Goal: Task Accomplishment & Management: Complete application form

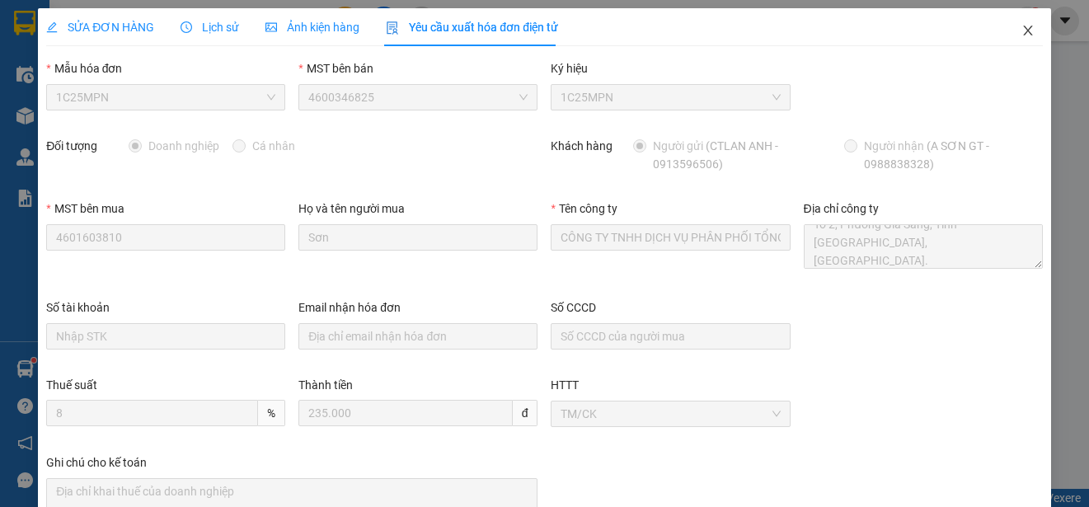
click at [1024, 31] on icon "close" at bounding box center [1028, 31] width 9 height 10
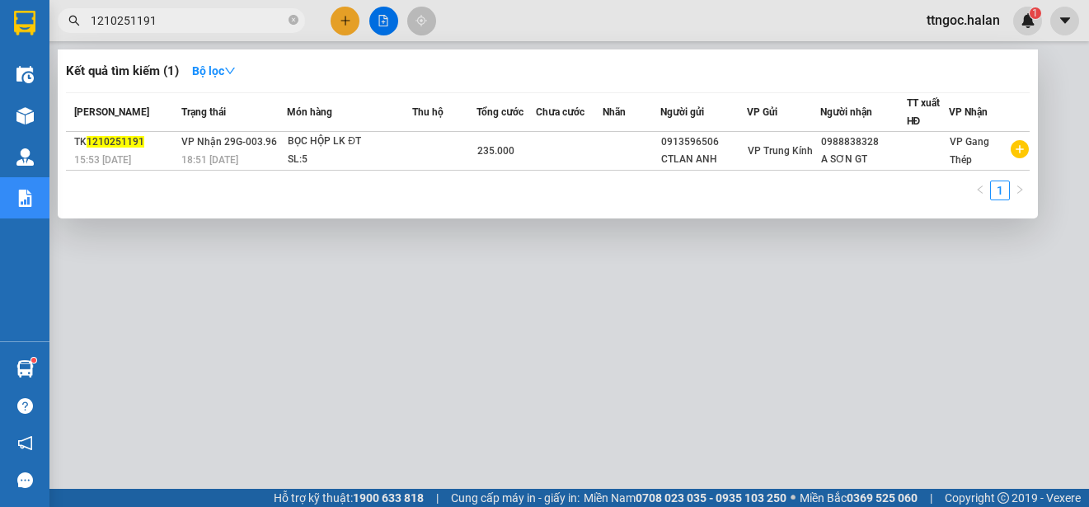
drag, startPoint x: 151, startPoint y: 19, endPoint x: 128, endPoint y: 26, distance: 24.0
click at [128, 26] on input "1210251191" at bounding box center [188, 21] width 195 height 18
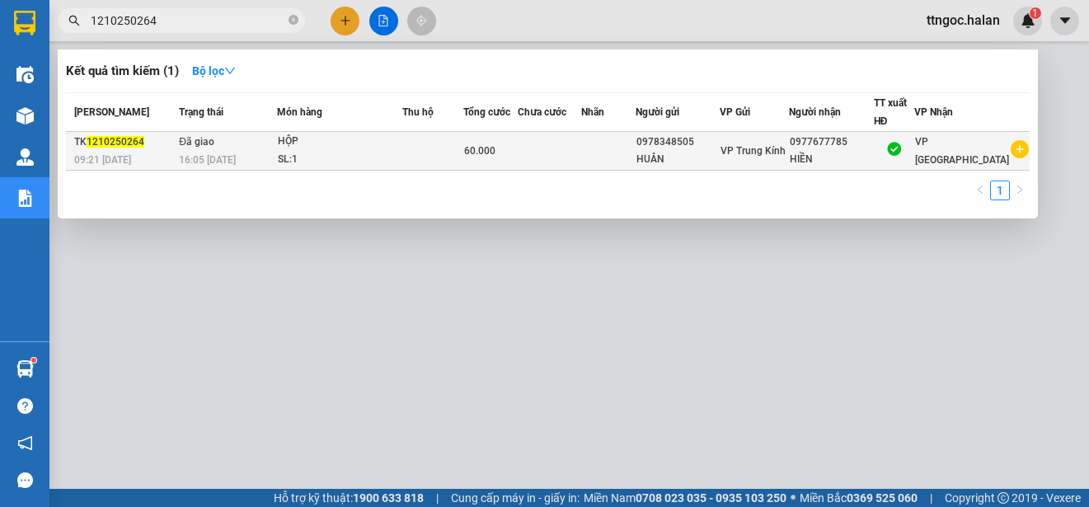
type input "1210250264"
click at [114, 146] on span "1210250264" at bounding box center [116, 142] width 58 height 12
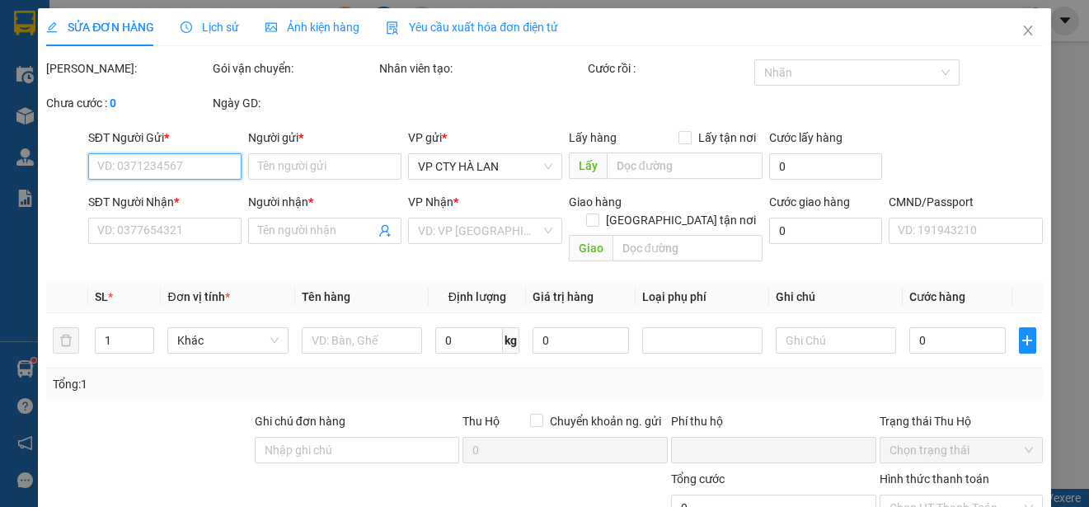
type input "0978348505"
type input "HUÂN"
type input "0977677785"
type input "HIỀN"
type input "0"
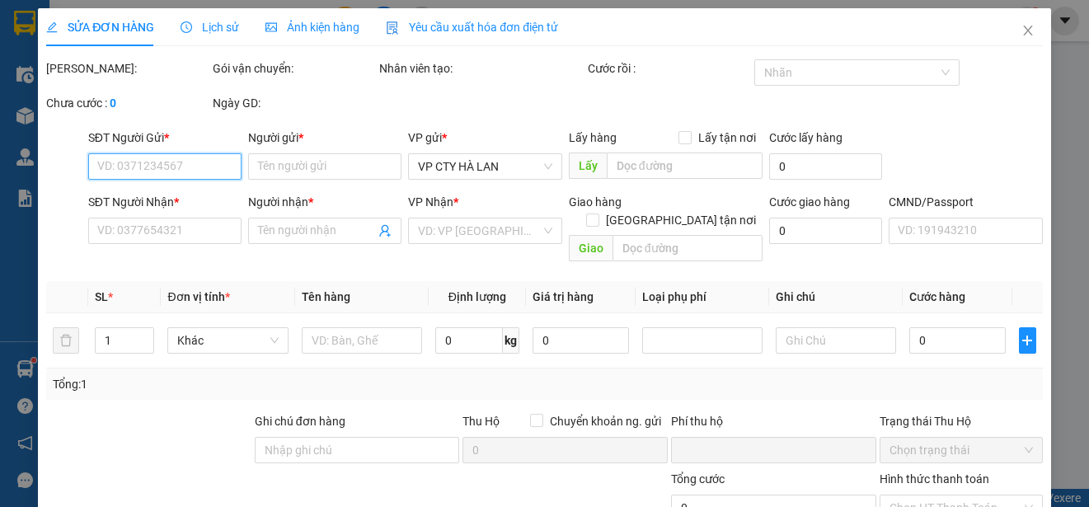
type input "60.000"
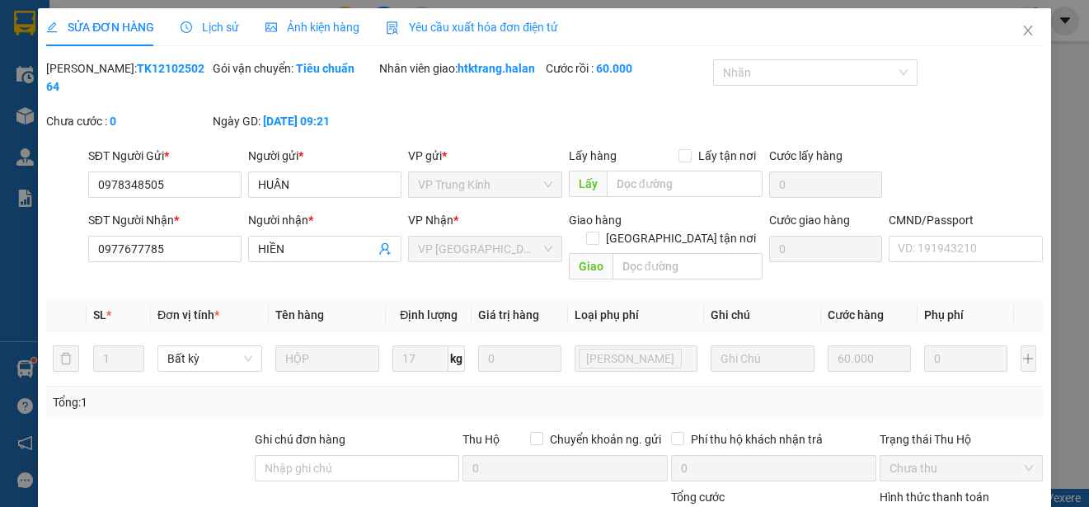
click at [471, 31] on span "Yêu cầu xuất hóa đơn điện tử" at bounding box center [472, 27] width 172 height 13
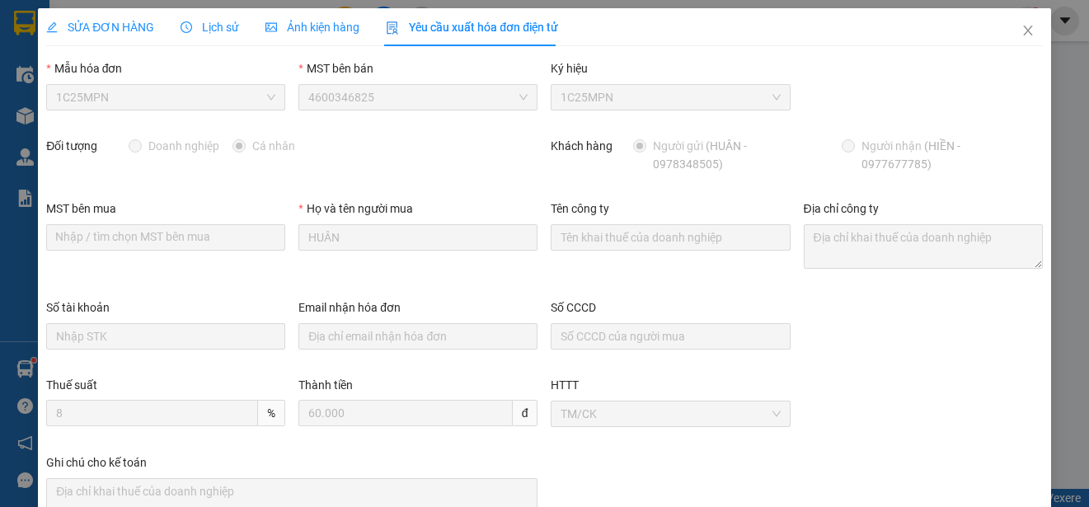
click at [232, 93] on span "1C25MPN" at bounding box center [165, 97] width 219 height 25
click at [216, 102] on span "1C25MPN" at bounding box center [165, 97] width 219 height 25
drag, startPoint x: 1019, startPoint y: 29, endPoint x: 880, endPoint y: 8, distance: 140.1
click at [1022, 30] on icon "close" at bounding box center [1028, 30] width 13 height 13
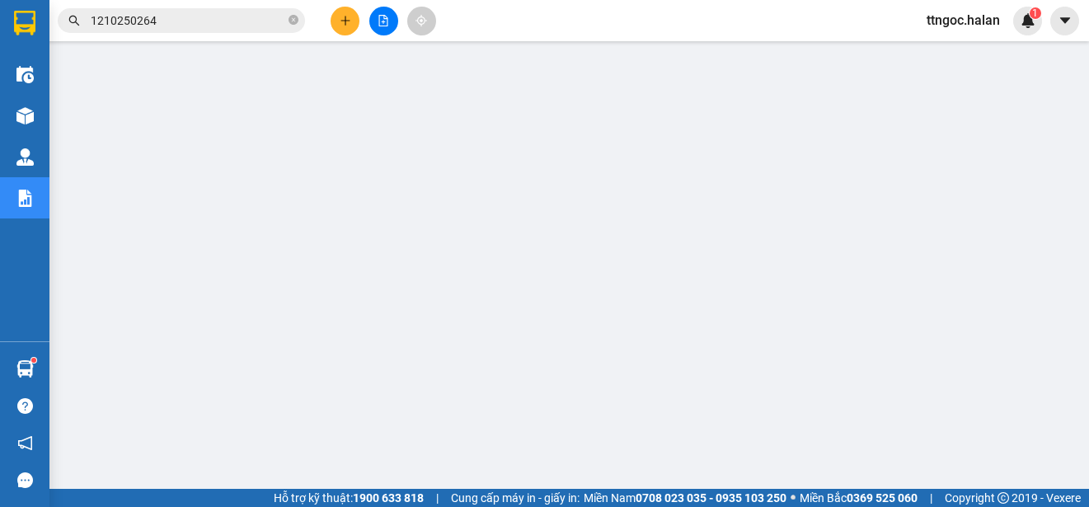
click at [181, 24] on input "1210250264" at bounding box center [188, 21] width 195 height 18
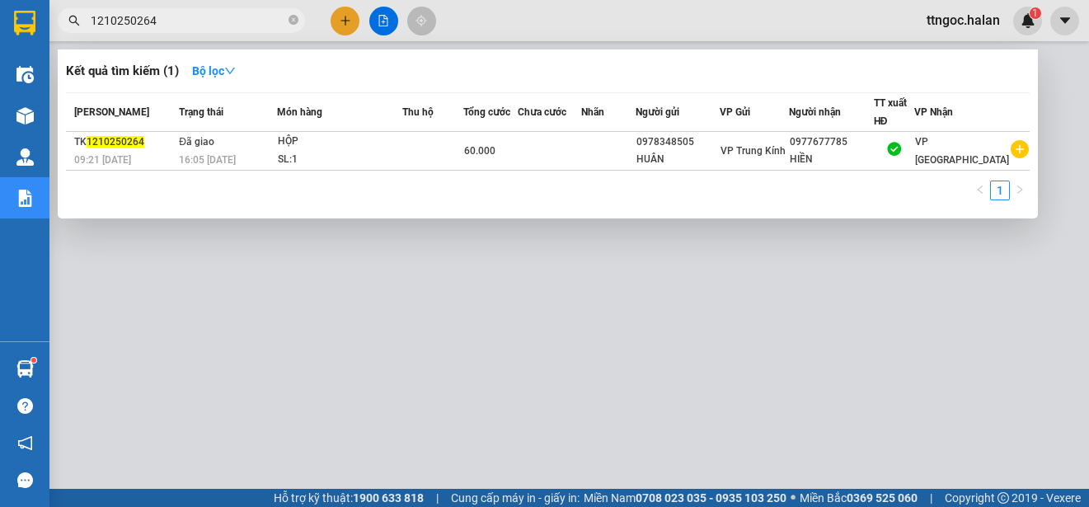
click at [102, 17] on input "1210250264" at bounding box center [188, 21] width 195 height 18
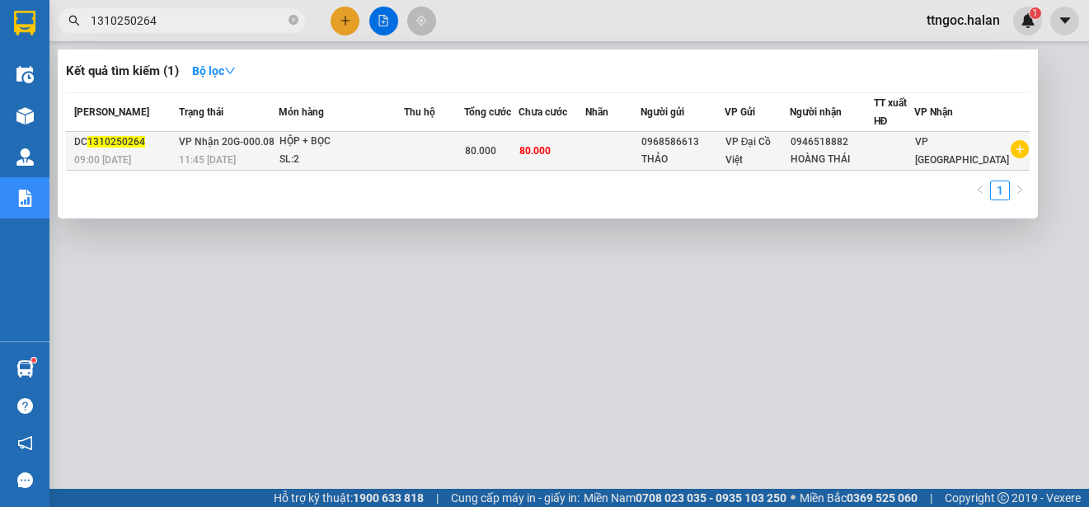
type input "1310250264"
click at [84, 144] on div "DC 1310250264" at bounding box center [124, 142] width 100 height 17
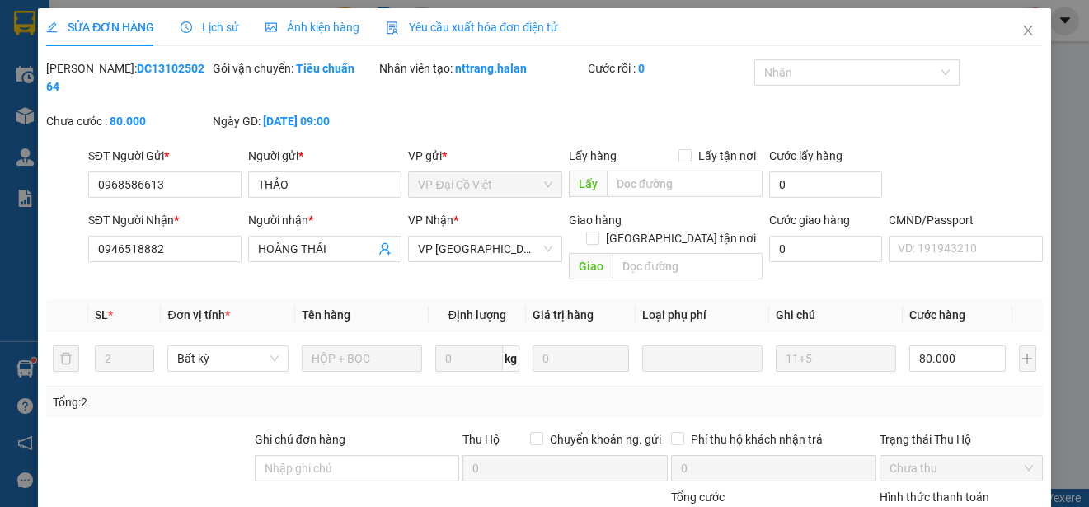
type input "0968586613"
type input "THẢO"
type input "0946518882"
type input "HOÀNG THÁI"
type input "0"
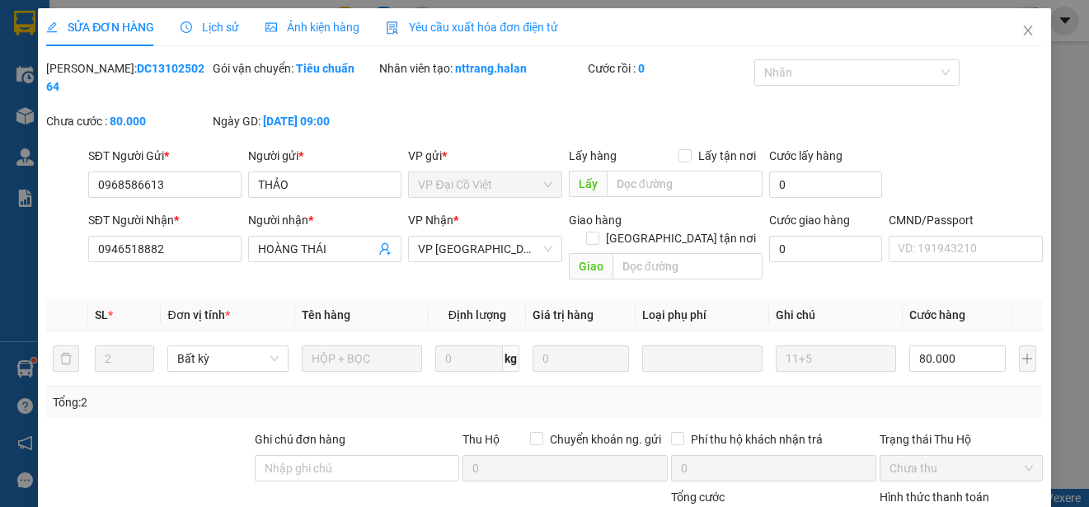
type input "80.000"
click at [485, 24] on span "Yêu cầu xuất hóa đơn điện tử" at bounding box center [472, 27] width 172 height 13
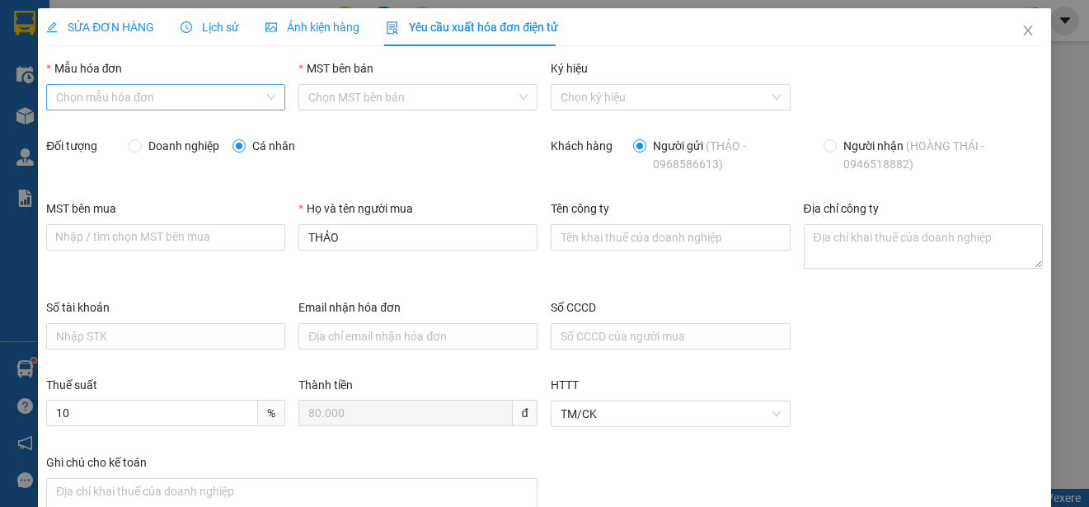
click at [194, 90] on input "Mẫu hóa đơn" at bounding box center [160, 97] width 208 height 25
click at [84, 129] on div "1C25MPN" at bounding box center [164, 130] width 216 height 18
type input "8"
click at [157, 145] on span "Doanh nghiệp" at bounding box center [184, 146] width 84 height 18
click at [140, 145] on input "Doanh nghiệp" at bounding box center [135, 145] width 12 height 12
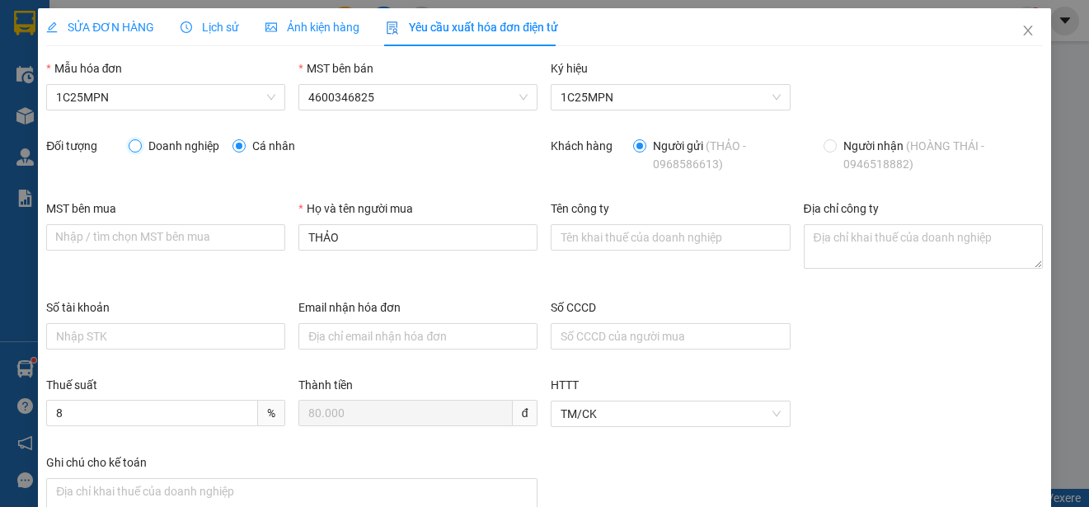
radio input "true"
radio input "false"
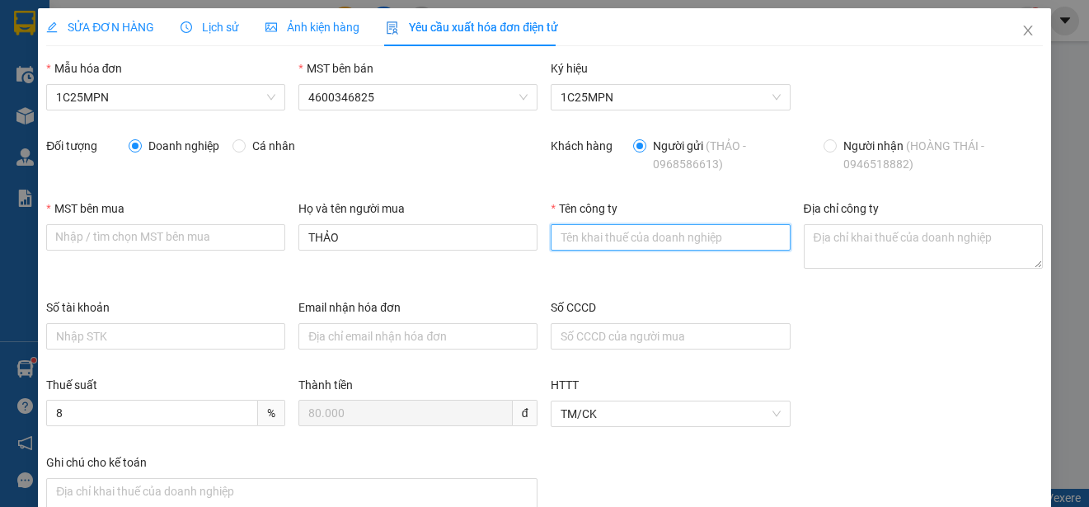
click at [575, 237] on input "Tên công ty" at bounding box center [670, 237] width 239 height 26
paste input "CÔNG TY CỔ PHẦN HOÀNG THÁI"
type input "CÔNG TY CỔ PHẦN HOÀNG THÁI"
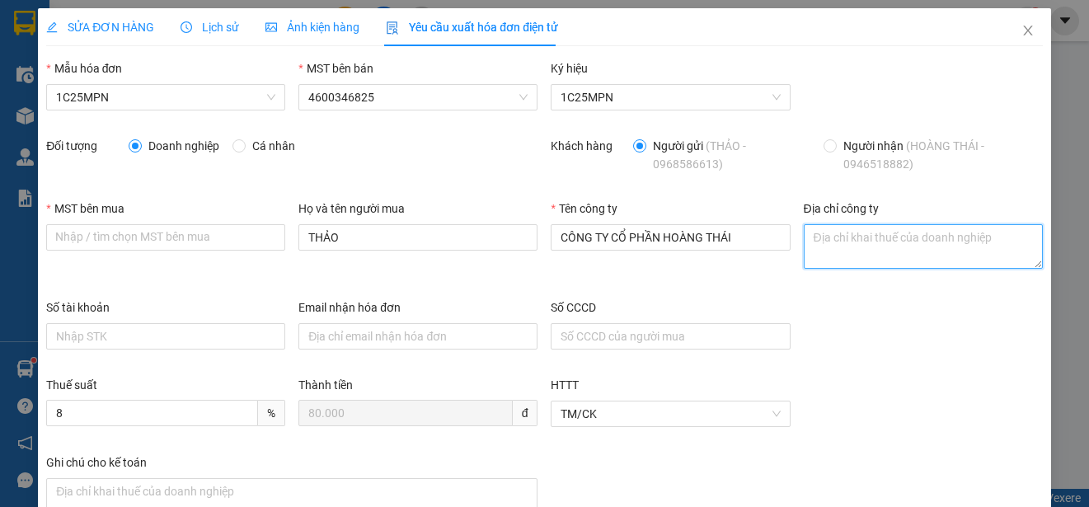
click at [809, 248] on textarea "Địa chỉ công ty" at bounding box center [923, 246] width 239 height 45
paste textarea "Cụm công nghiệp số 2, [GEOGRAPHIC_DATA], [GEOGRAPHIC_DATA], [GEOGRAPHIC_DATA]."
type textarea "Cụm công nghiệp số 2, [GEOGRAPHIC_DATA], [GEOGRAPHIC_DATA], [GEOGRAPHIC_DATA]."
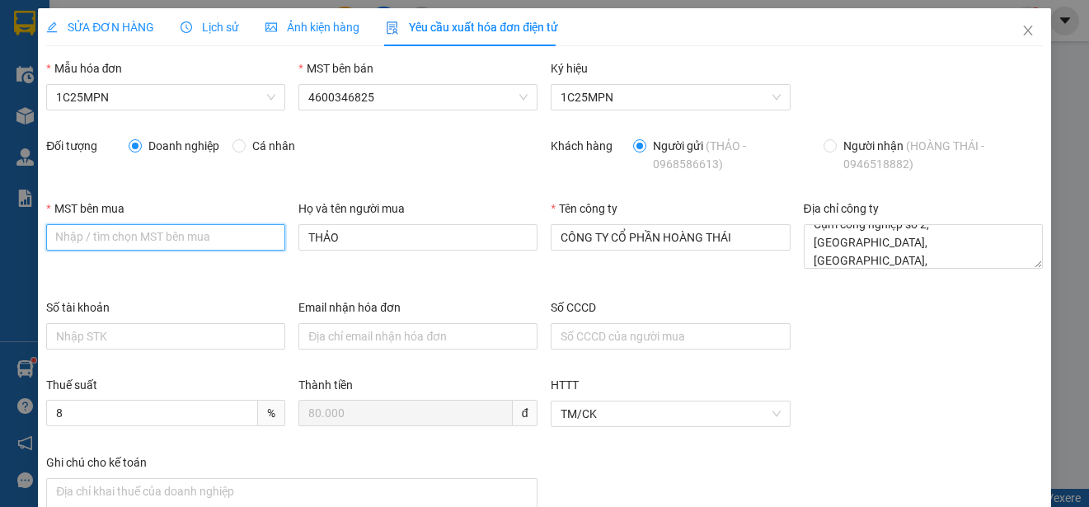
click at [49, 238] on input "MST bên mua" at bounding box center [165, 237] width 239 height 26
paste input "4600412757"
type input "4600412757"
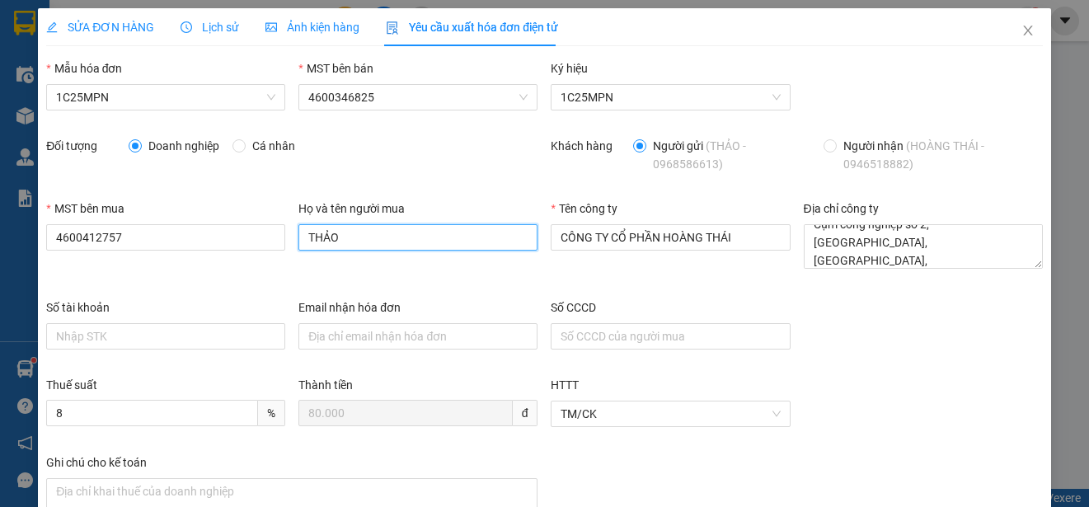
click at [341, 238] on input "THẢO" at bounding box center [418, 237] width 239 height 26
paste input "[PERSON_NAME]"
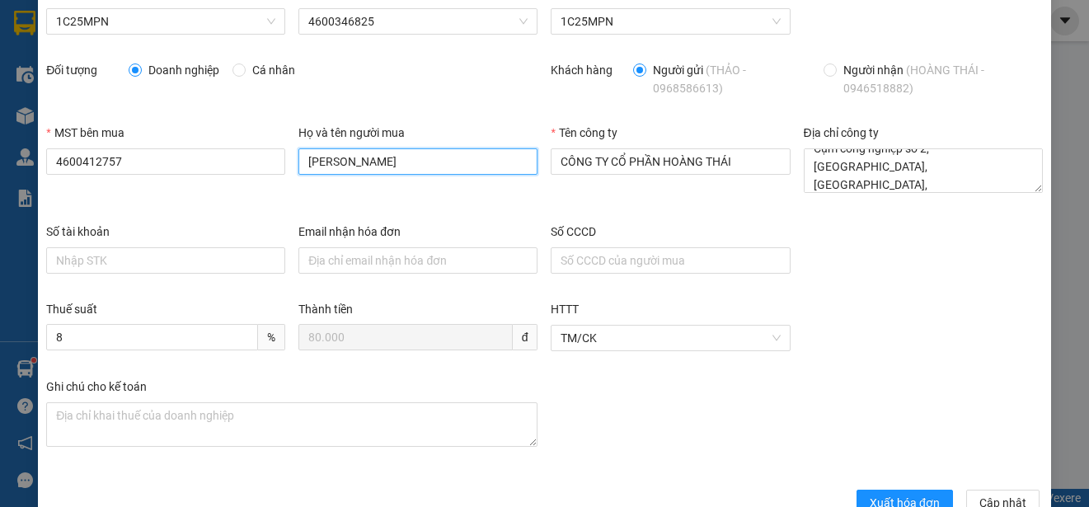
scroll to position [117, 0]
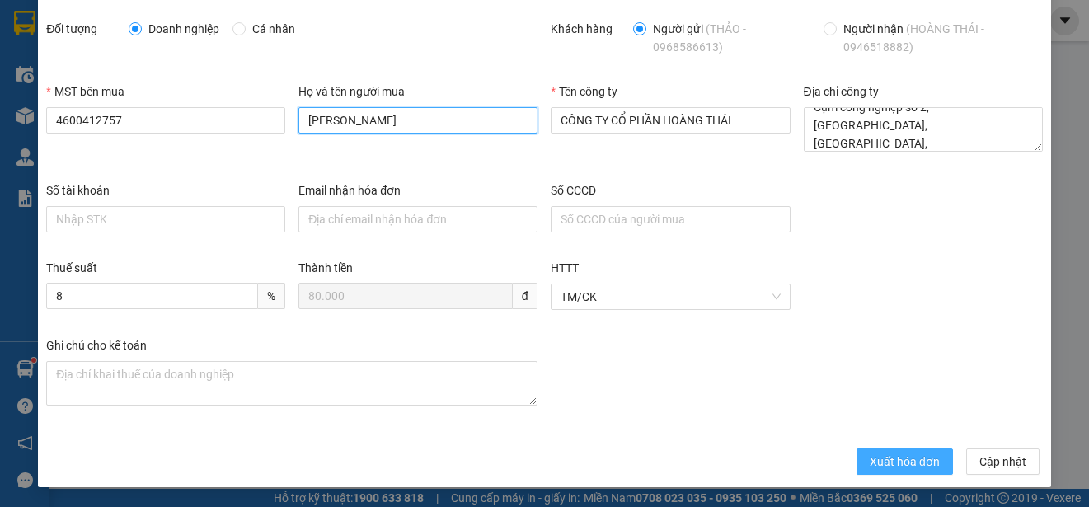
type input "[PERSON_NAME]"
click at [883, 464] on span "Xuất hóa đơn" at bounding box center [905, 462] width 70 height 18
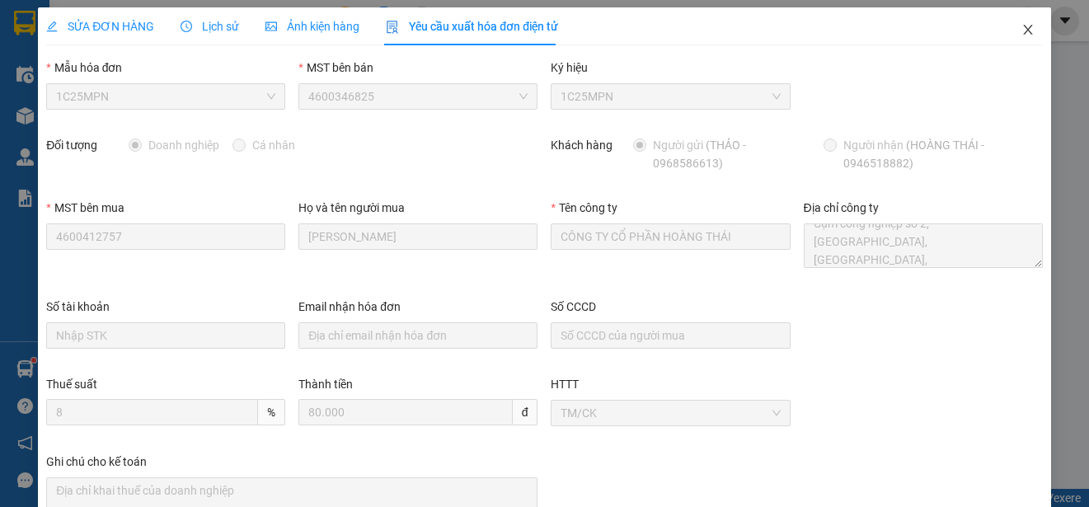
scroll to position [0, 0]
click at [1022, 29] on icon "close" at bounding box center [1028, 30] width 13 height 13
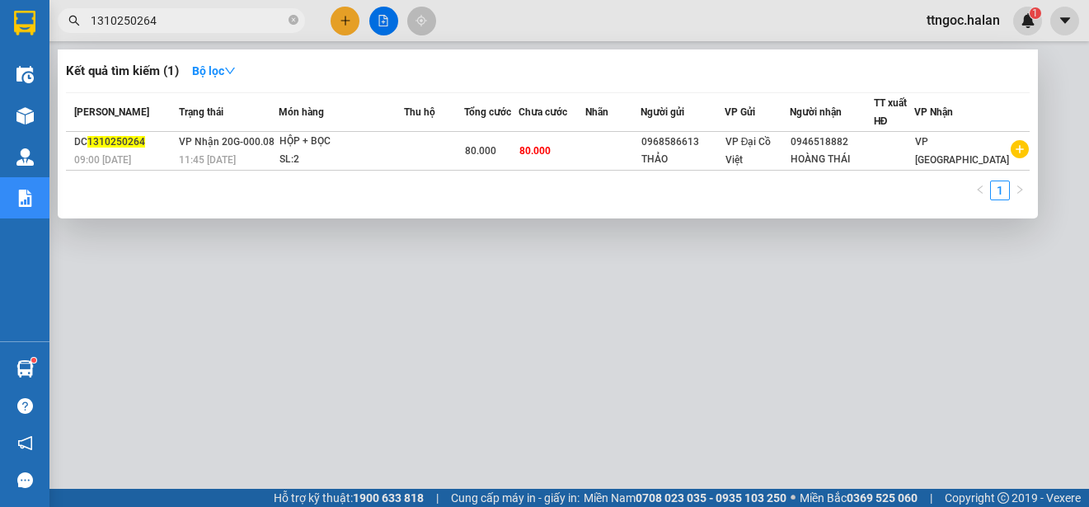
drag, startPoint x: 172, startPoint y: 12, endPoint x: 136, endPoint y: 12, distance: 36.3
click at [136, 12] on input "1310250264" at bounding box center [188, 21] width 195 height 18
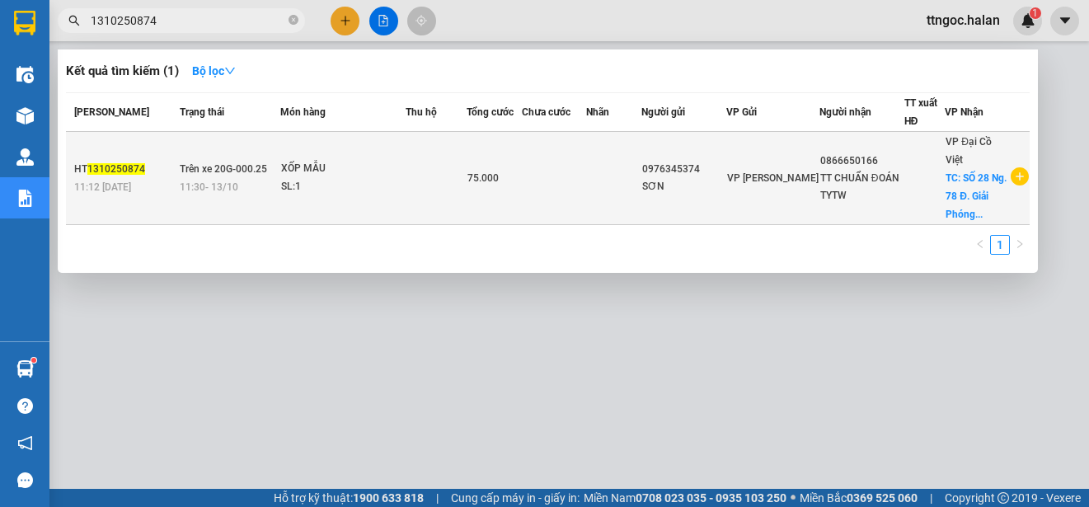
type input "1310250874"
click at [118, 176] on div "HT 1310250874" at bounding box center [124, 169] width 101 height 17
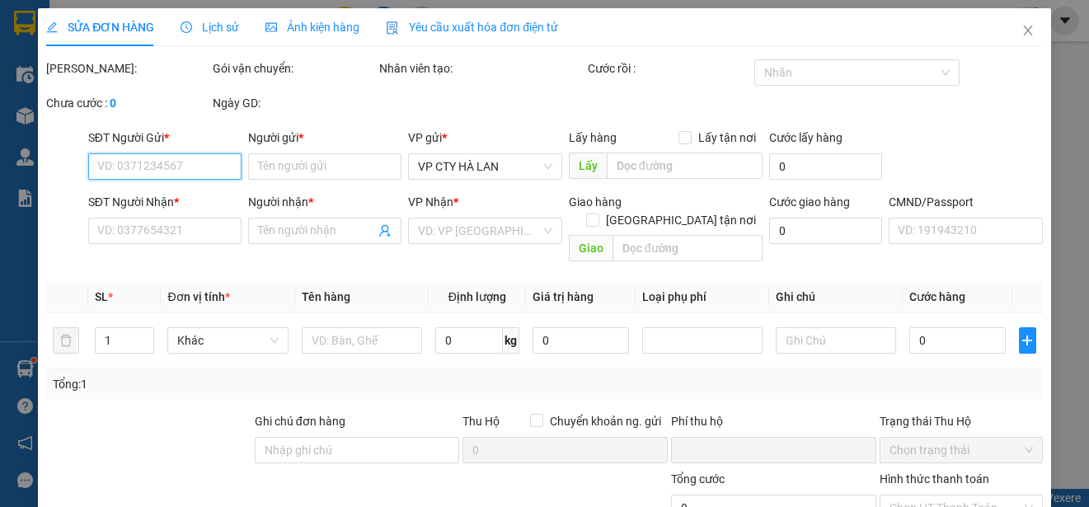
type input "0976345374"
type input "SƠN"
type input "0866650166"
type input "TT CHUẨN ĐOÁN TYTW"
checkbox input "true"
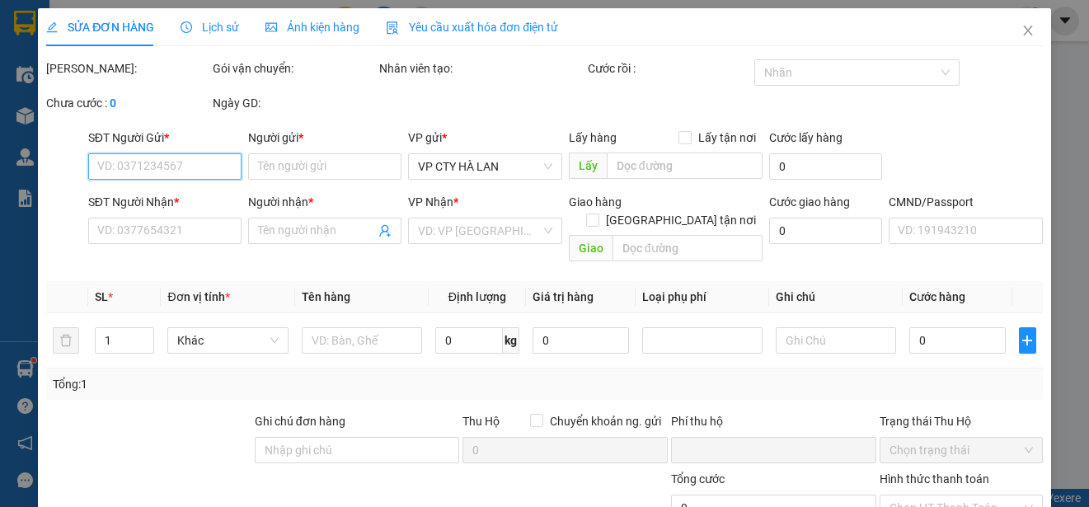
type input "SỐ 28 Ng. 78 Đ. Giải Phóng, [PERSON_NAME], Đống Đa, [GEOGRAPHIC_DATA], [GEOGRAP…"
type input "0"
type input "75.000"
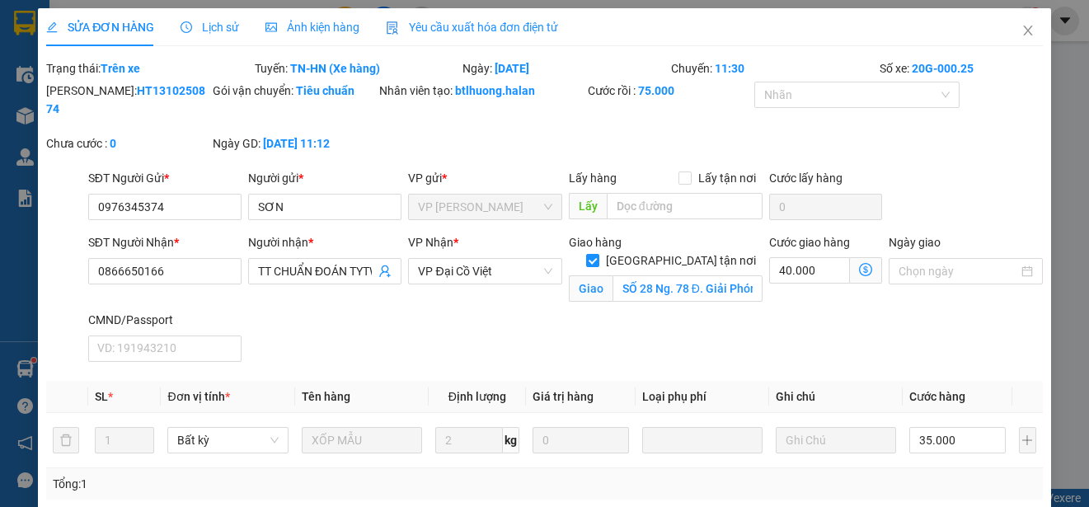
click at [490, 21] on span "Yêu cầu xuất hóa đơn điện tử" at bounding box center [472, 27] width 172 height 13
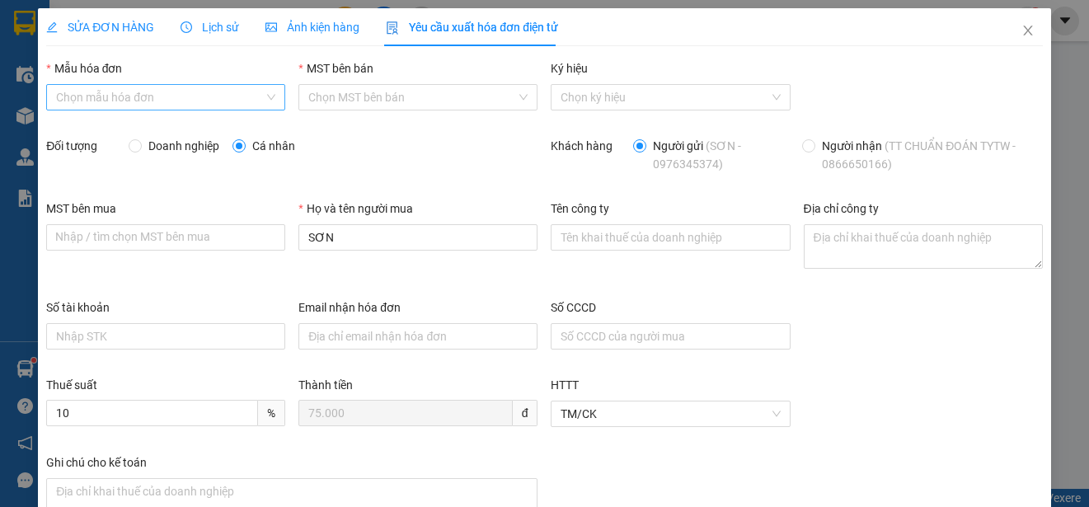
click at [164, 102] on input "Mẫu hóa đơn" at bounding box center [160, 97] width 208 height 25
click at [109, 133] on div "1C25MPN" at bounding box center [164, 130] width 216 height 18
type input "8"
click at [139, 154] on label "Doanh nghiệp" at bounding box center [177, 146] width 97 height 18
click at [139, 151] on input "Doanh nghiệp" at bounding box center [135, 145] width 12 height 12
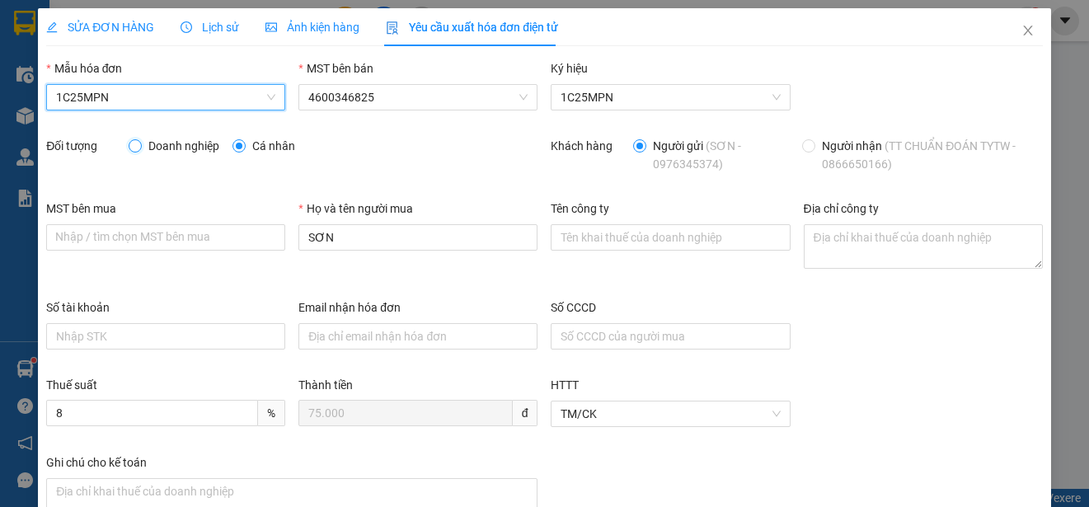
radio input "true"
radio input "false"
click at [107, 28] on span "SỬA ĐƠN HÀNG" at bounding box center [100, 27] width 108 height 13
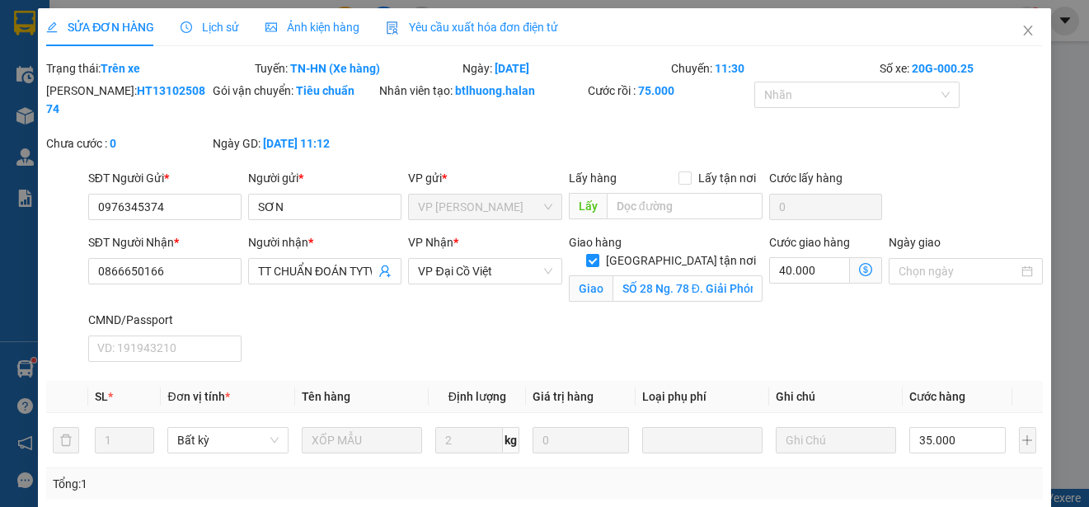
click at [454, 26] on span "Yêu cầu xuất hóa đơn điện tử" at bounding box center [472, 27] width 172 height 13
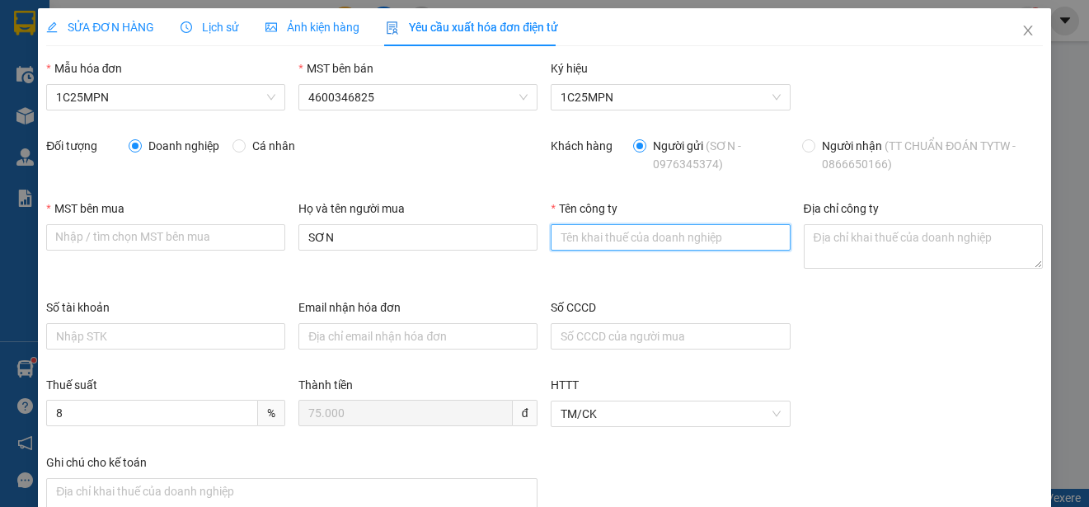
click at [629, 235] on input "Tên công ty" at bounding box center [670, 237] width 239 height 26
paste input "Chi cục Chăn nuôi, Thú y và Thuỷ sản tỉnh [GEOGRAPHIC_DATA]"
type input "Chi cục Chăn nuôi, Thú y và Thuỷ sản tỉnh [GEOGRAPHIC_DATA]"
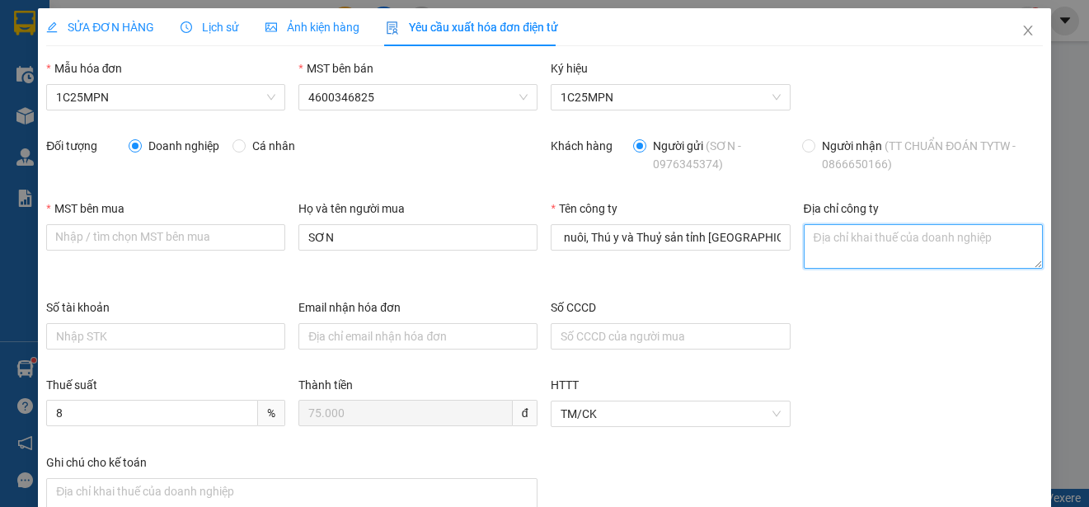
scroll to position [0, 0]
click at [817, 252] on textarea "Địa chỉ công ty" at bounding box center [923, 246] width 239 height 45
paste textarea "Số 726, [GEOGRAPHIC_DATA][PERSON_NAME], [GEOGRAPHIC_DATA][PERSON_NAME], [GEOGRA…"
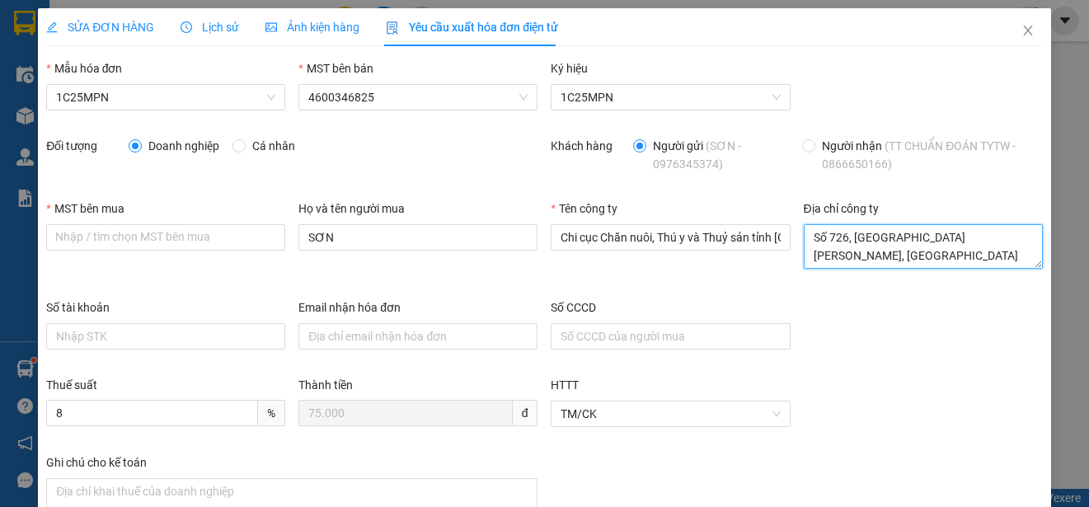
scroll to position [31, 0]
type textarea "Số 726, [GEOGRAPHIC_DATA][PERSON_NAME], [GEOGRAPHIC_DATA][PERSON_NAME], [GEOGRA…"
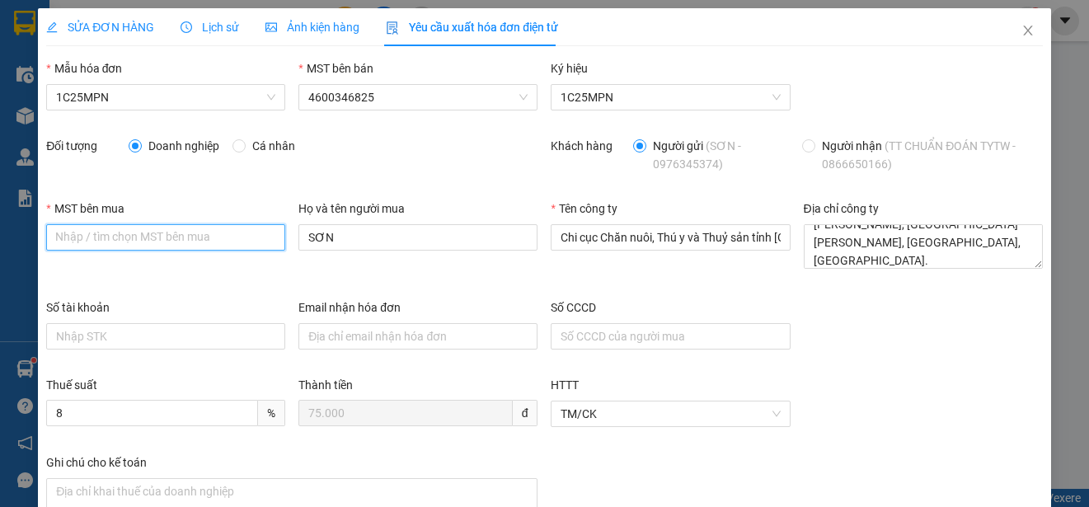
click at [59, 244] on input "MST bên mua" at bounding box center [165, 237] width 239 height 26
paste input "4601640280"
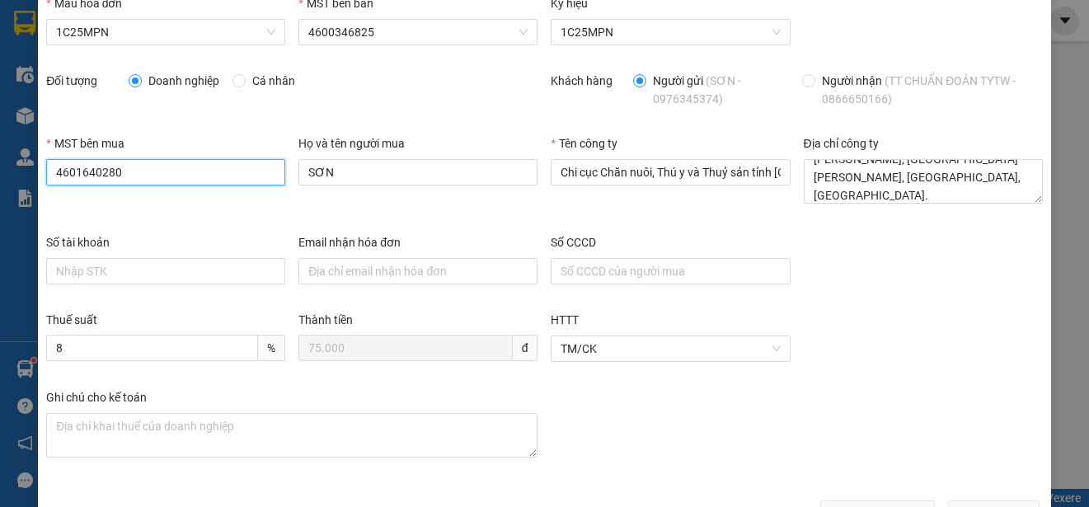
scroll to position [117, 0]
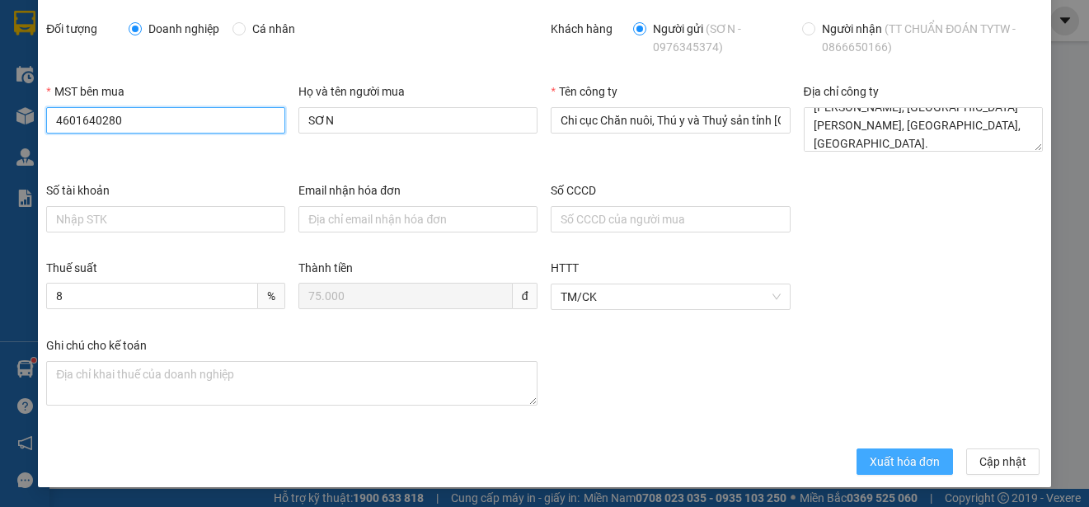
type input "4601640280"
click at [877, 453] on span "Xuất hóa đơn" at bounding box center [905, 462] width 70 height 18
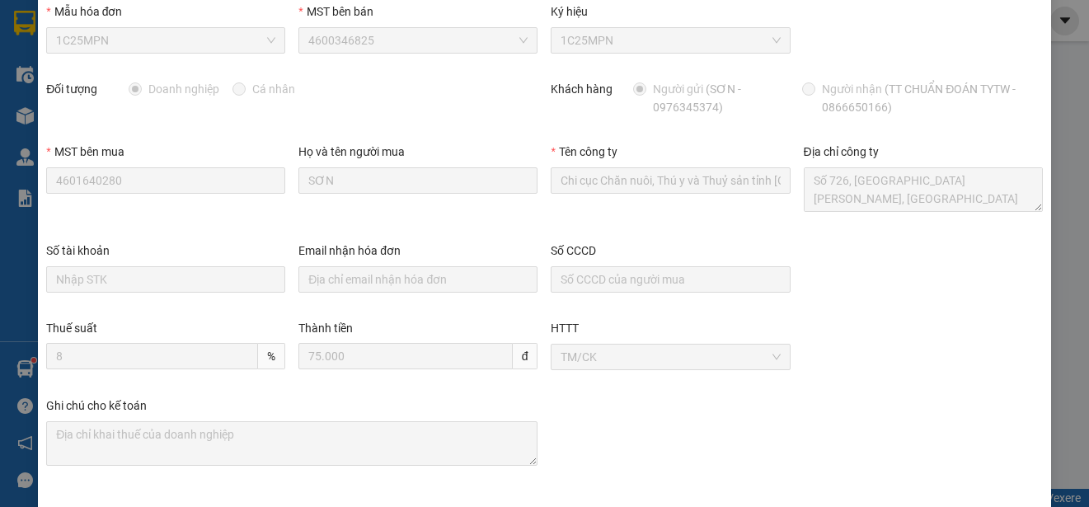
scroll to position [0, 0]
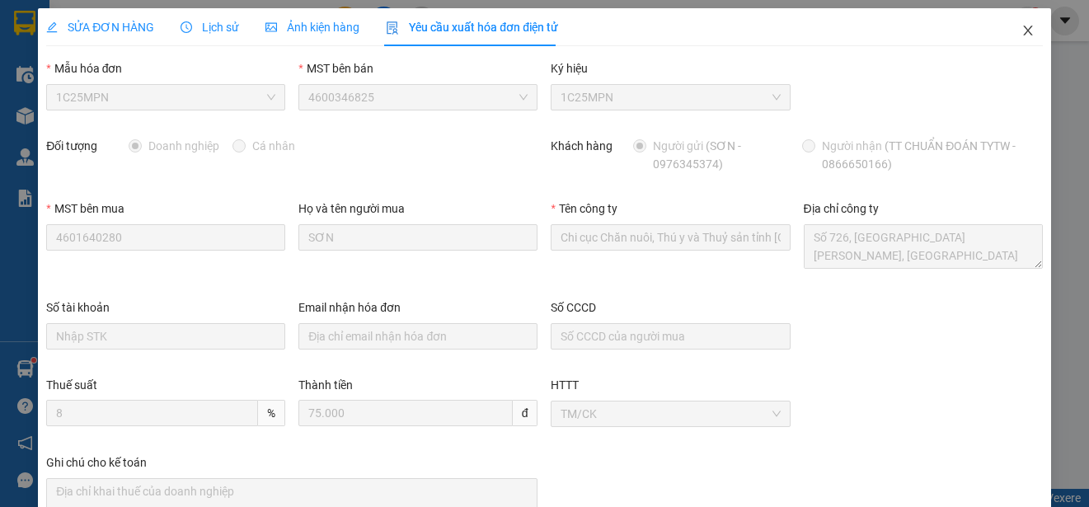
click at [1022, 26] on icon "close" at bounding box center [1028, 30] width 13 height 13
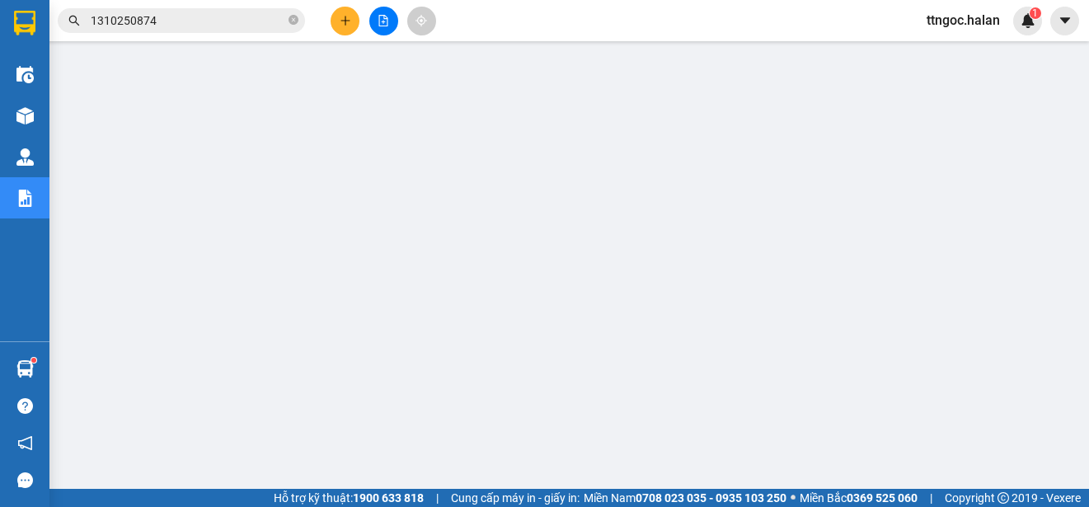
click at [167, 26] on input "1310250874" at bounding box center [188, 21] width 195 height 18
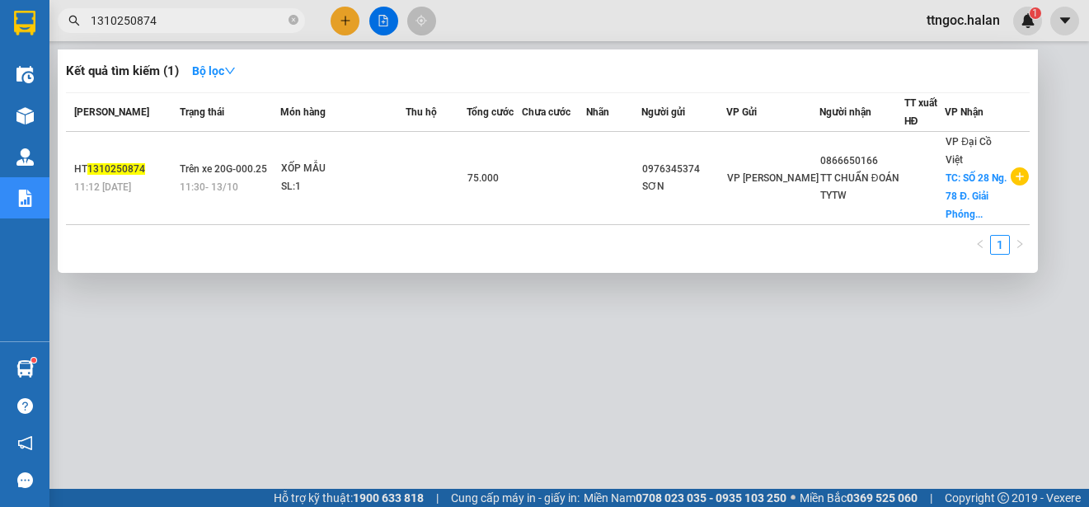
drag, startPoint x: 160, startPoint y: 14, endPoint x: 130, endPoint y: 20, distance: 30.2
click at [130, 20] on input "1310250874" at bounding box center [188, 21] width 195 height 18
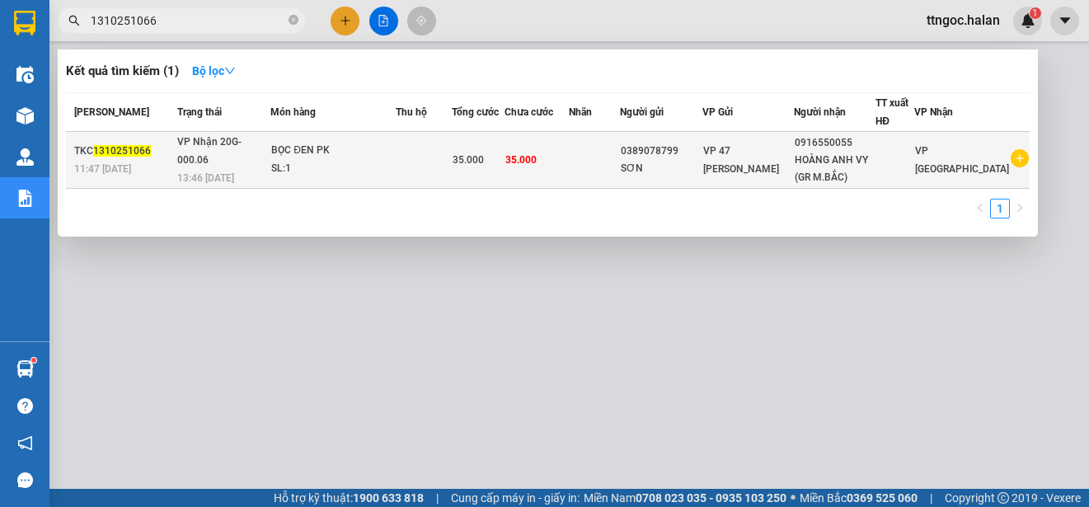
type input "1310251066"
click at [106, 153] on span "1310251066" at bounding box center [122, 151] width 58 height 12
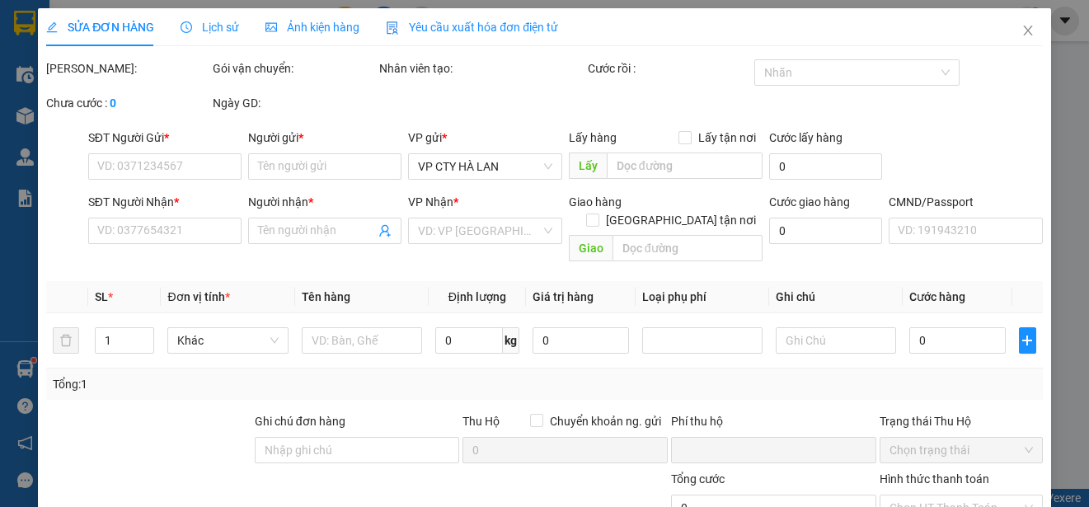
click at [427, 27] on span "Yêu cầu xuất hóa đơn điện tử" at bounding box center [472, 27] width 172 height 13
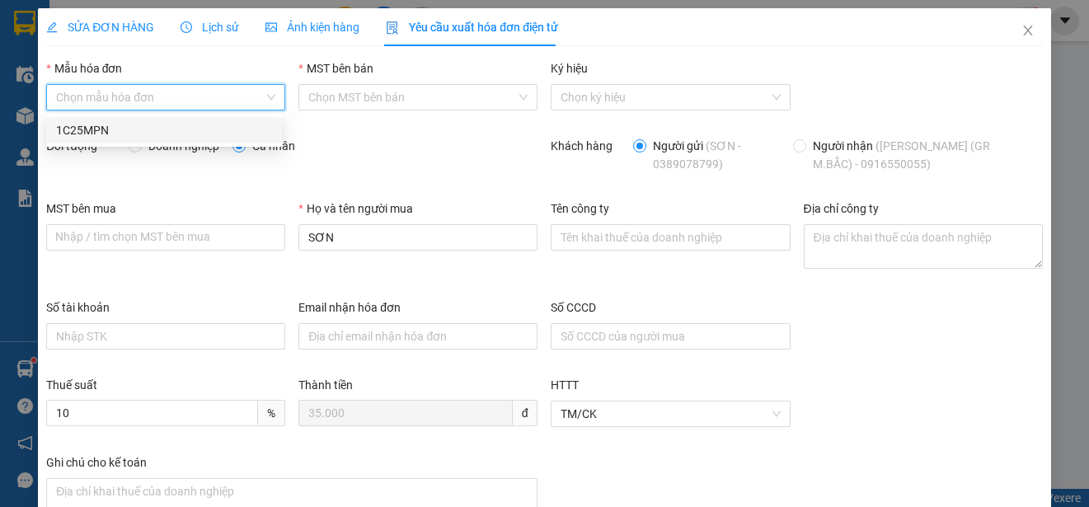
click at [181, 92] on input "Mẫu hóa đơn" at bounding box center [160, 97] width 208 height 25
click at [75, 123] on div "1C25MPN" at bounding box center [164, 130] width 216 height 18
type input "8"
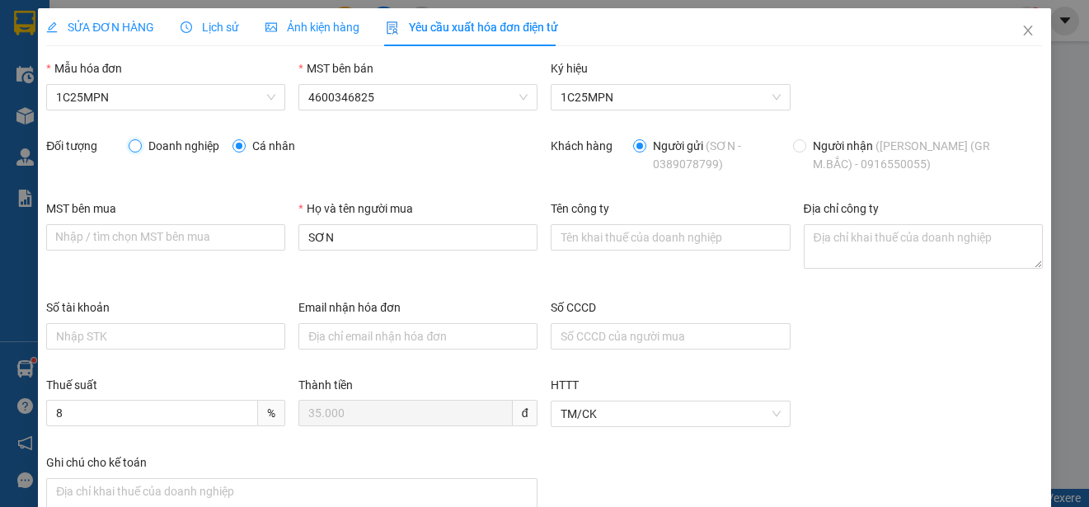
click at [136, 143] on input "Doanh nghiệp" at bounding box center [135, 145] width 12 height 12
radio input "true"
radio input "false"
click at [912, 42] on div "SỬA ĐƠN HÀNG Lịch sử Ảnh kiện hàng Yêu cầu xuất hóa đơn điện tử" at bounding box center [544, 27] width 997 height 38
click at [1022, 37] on icon "close" at bounding box center [1028, 30] width 13 height 13
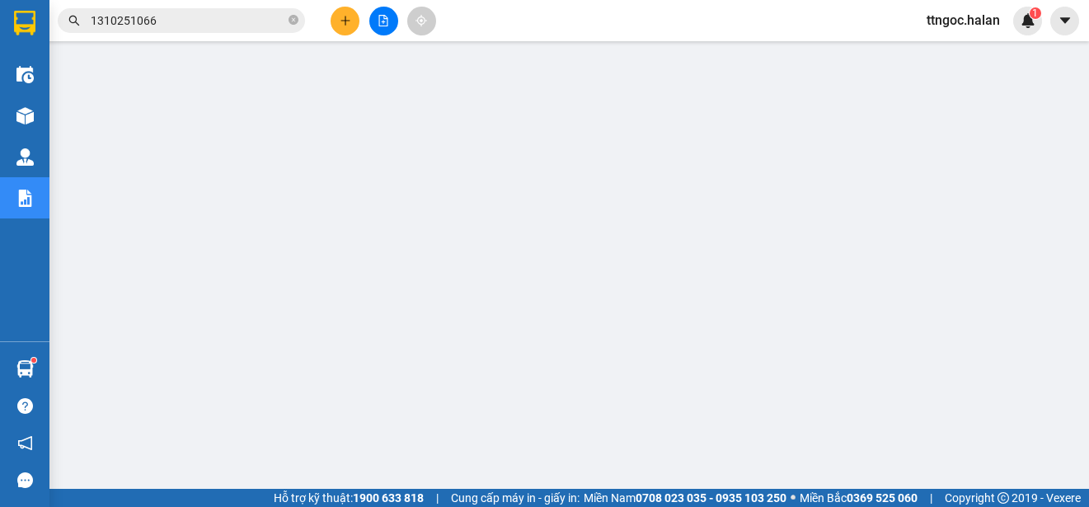
click at [156, 29] on input "1310251066" at bounding box center [188, 21] width 195 height 18
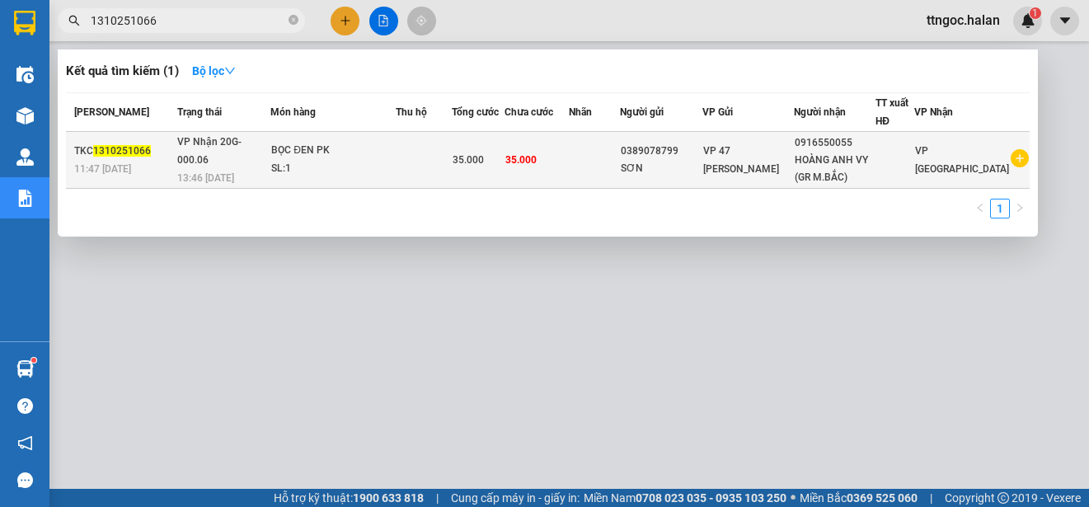
click at [117, 145] on span "1310251066" at bounding box center [122, 151] width 58 height 12
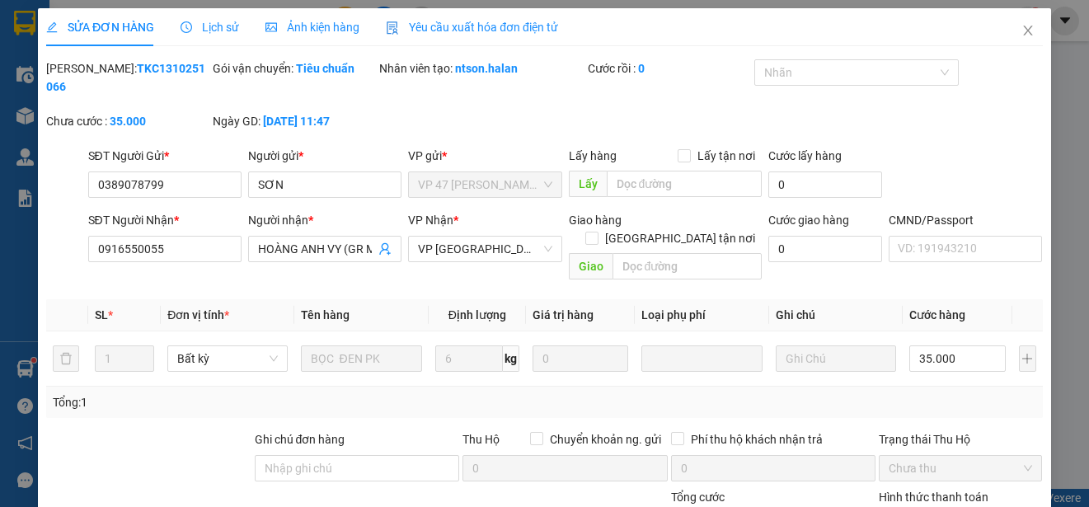
type input "0389078799"
type input "SƠN"
type input "0916550055"
type input "HOÀNG ANH VY (GR M.BẮC)"
type input "0"
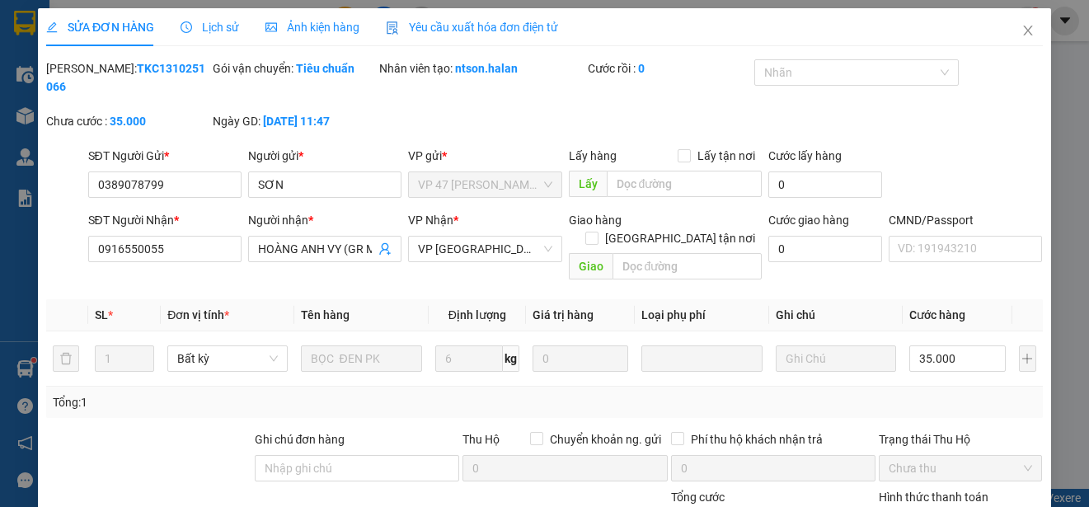
type input "35.000"
click at [509, 21] on span "Yêu cầu xuất hóa đơn điện tử" at bounding box center [472, 27] width 172 height 13
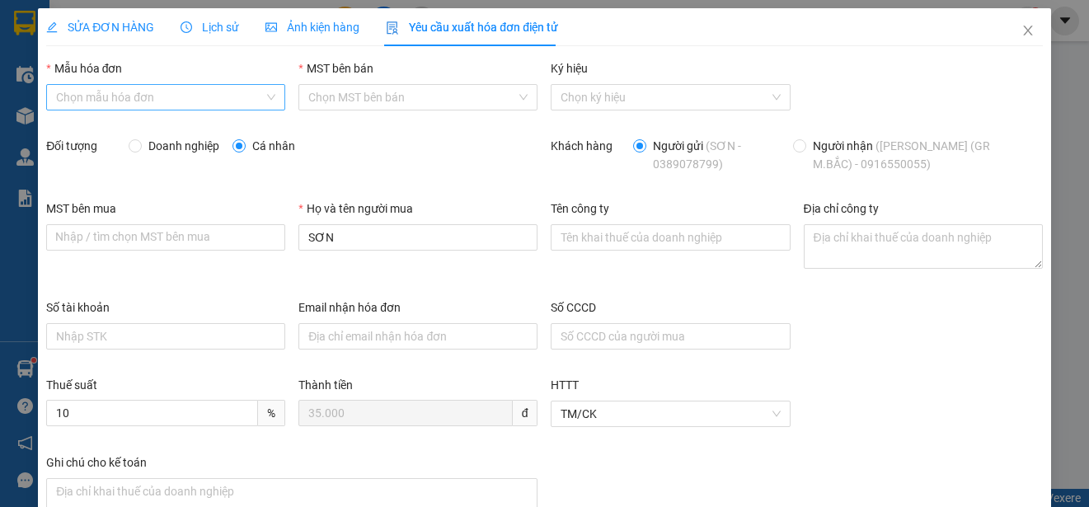
click at [221, 99] on input "Mẫu hóa đơn" at bounding box center [160, 97] width 208 height 25
click at [117, 128] on div "1C25MPN" at bounding box center [164, 130] width 216 height 18
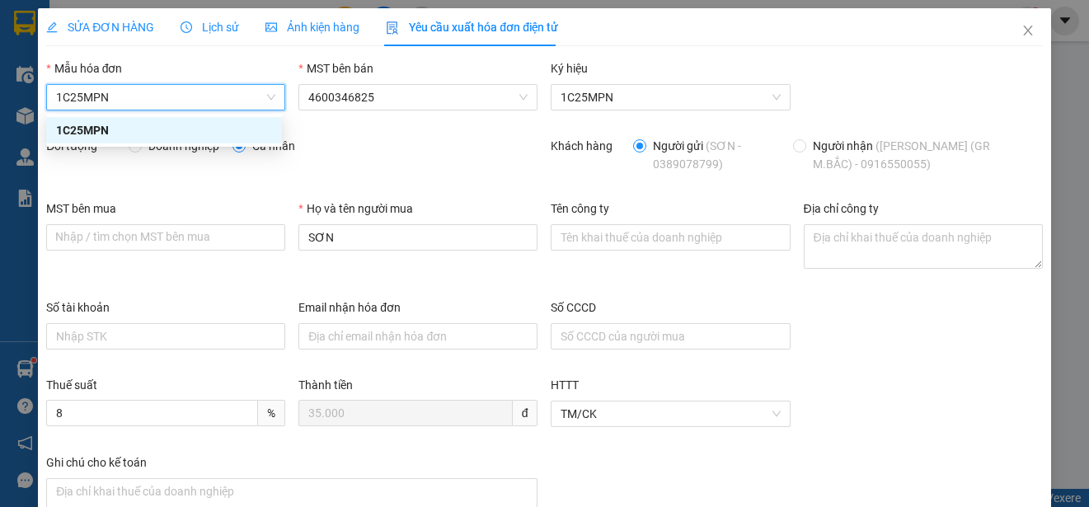
type input "8"
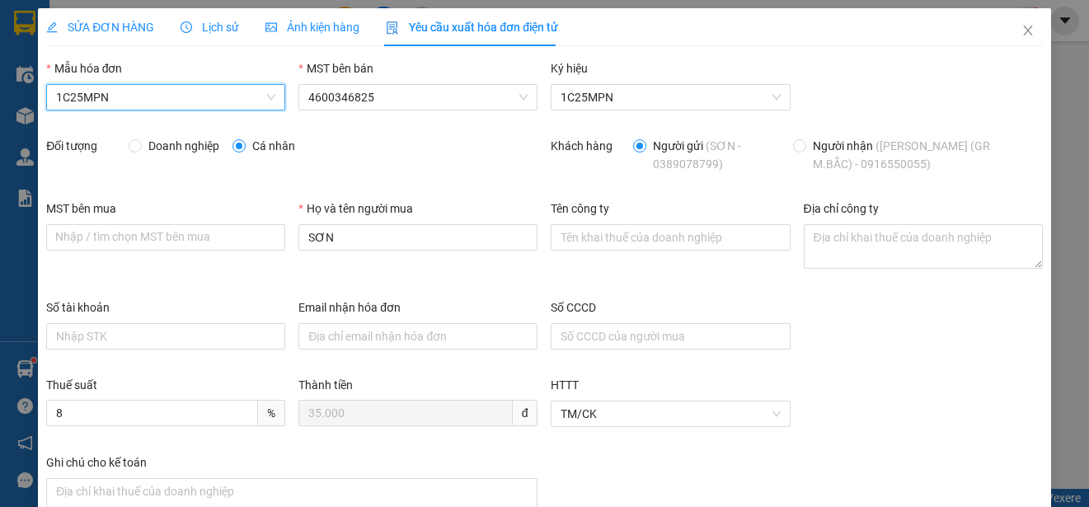
click at [159, 150] on span "Doanh nghiệp" at bounding box center [184, 146] width 84 height 18
click at [140, 150] on input "Doanh nghiệp" at bounding box center [135, 145] width 12 height 12
radio input "true"
radio input "false"
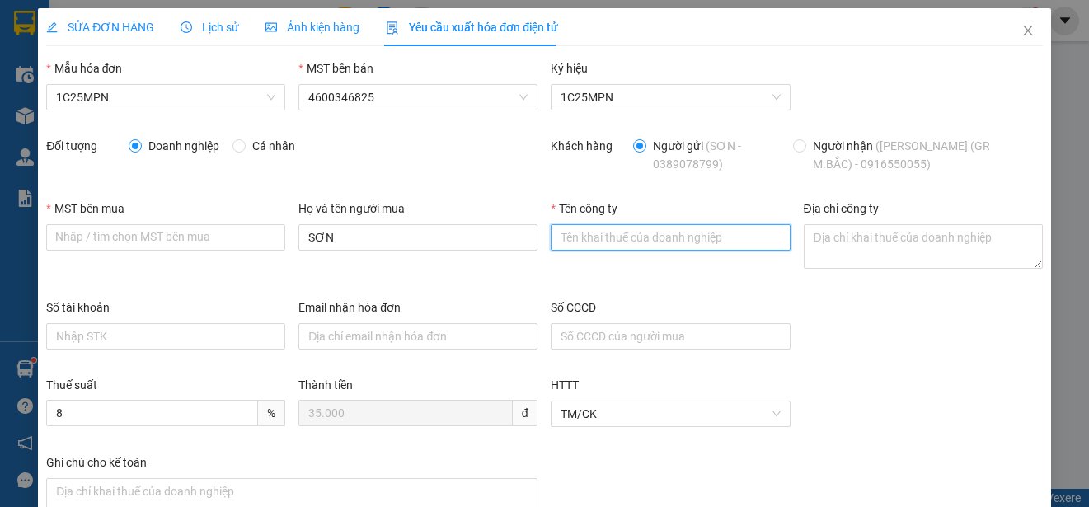
click at [551, 245] on input "Tên công ty" at bounding box center [670, 237] width 239 height 26
paste input "CÔNG TY TNHH PHỤ TÙNG Ô TÔ VINPARTS"
type input "CÔNG TY TNHH PHỤ TÙNG Ô TÔ VINPARTS"
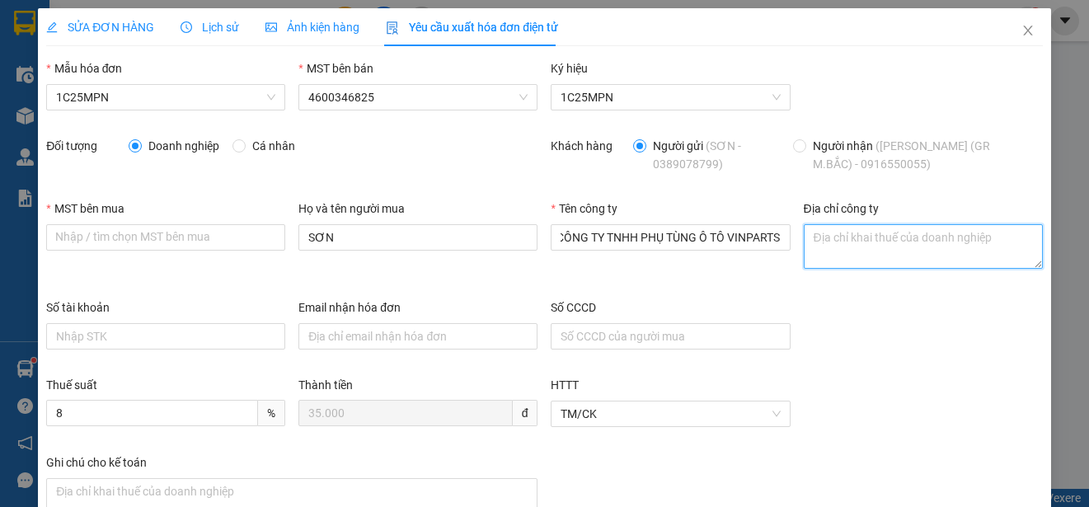
click at [825, 236] on textarea "Địa chỉ công ty" at bounding box center [923, 246] width 239 height 45
paste textarea "[GEOGRAPHIC_DATA], Xã [GEOGRAPHIC_DATA], [GEOGRAPHIC_DATA], [GEOGRAPHIC_DATA]."
type textarea "[GEOGRAPHIC_DATA], Xã [GEOGRAPHIC_DATA], [GEOGRAPHIC_DATA], [GEOGRAPHIC_DATA]."
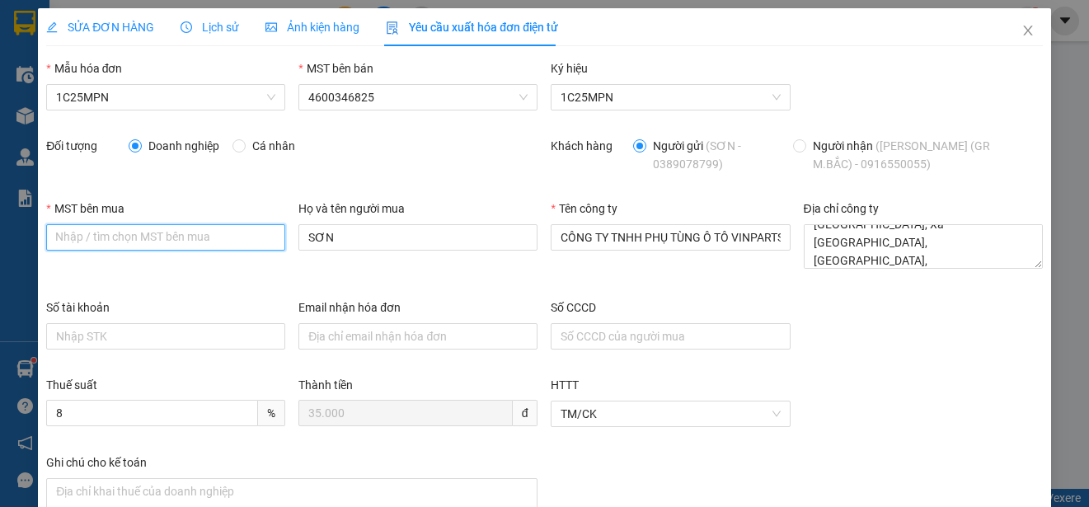
paste input "0108235007"
click at [54, 238] on input "0108235007" at bounding box center [165, 237] width 239 height 26
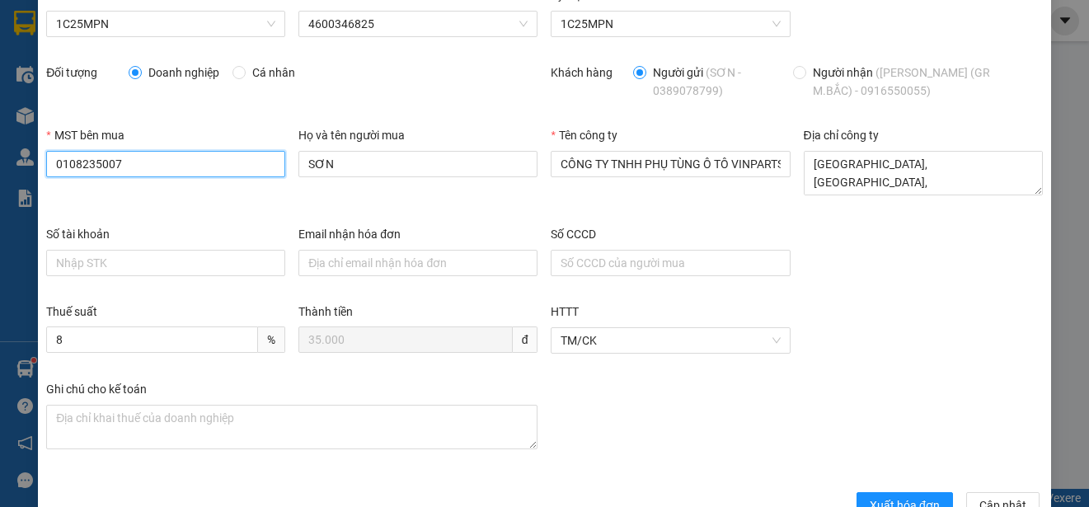
scroll to position [117, 0]
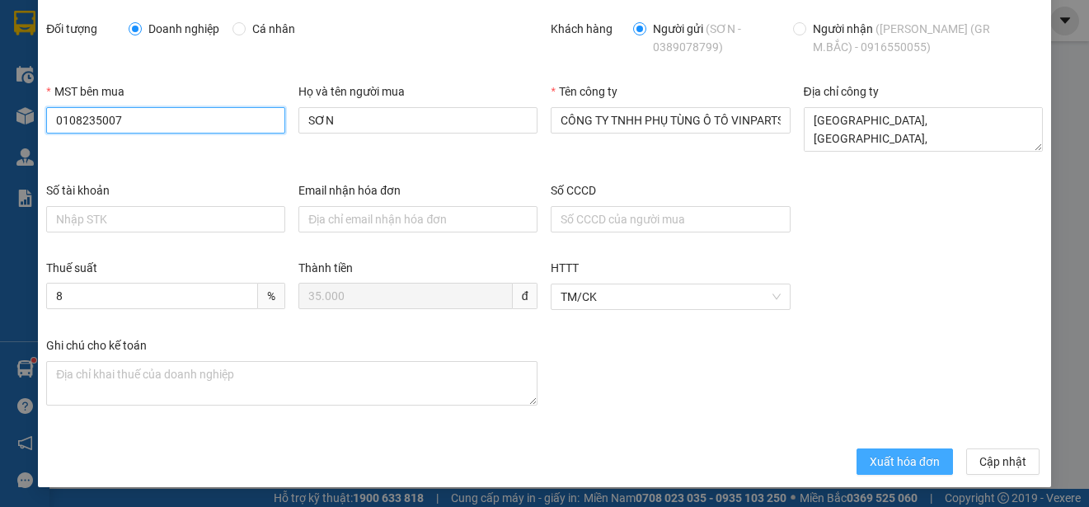
type input "0108235007"
click at [904, 465] on span "Xuất hóa đơn" at bounding box center [905, 462] width 70 height 18
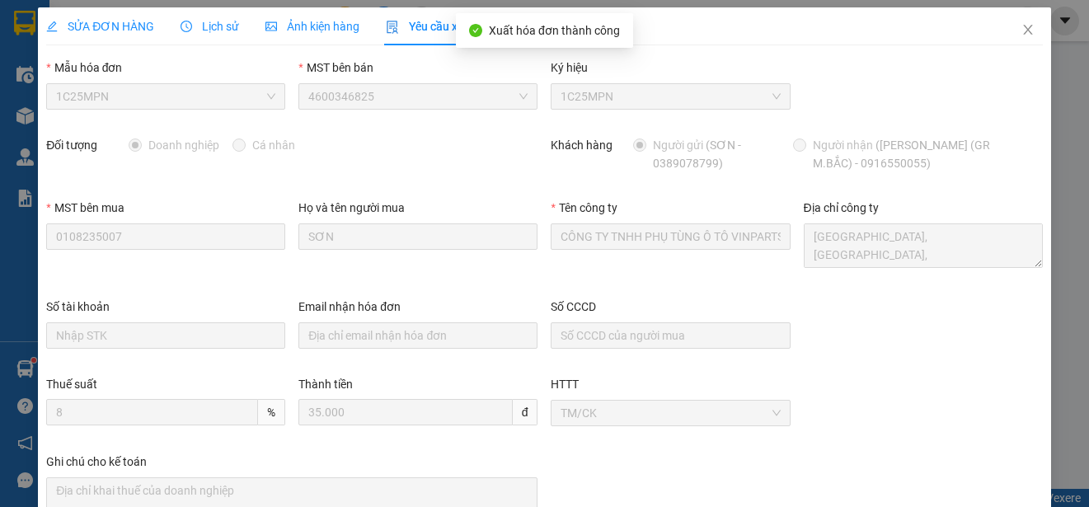
scroll to position [0, 0]
click at [1024, 29] on icon "close" at bounding box center [1028, 31] width 9 height 10
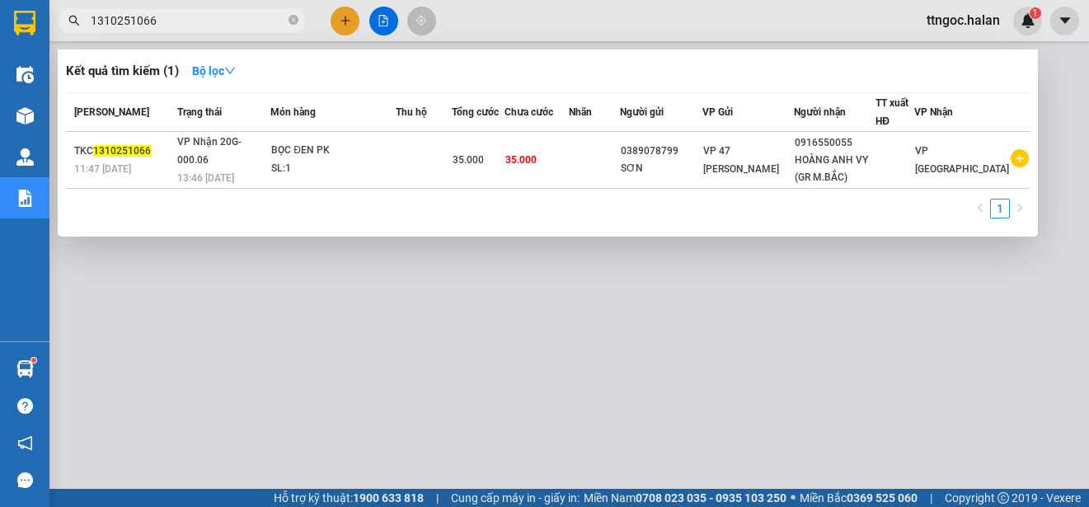
click at [192, 21] on input "1310251066" at bounding box center [188, 21] width 195 height 18
drag, startPoint x: 162, startPoint y: 14, endPoint x: 134, endPoint y: 18, distance: 27.5
click at [134, 18] on input "1310251066" at bounding box center [188, 21] width 195 height 18
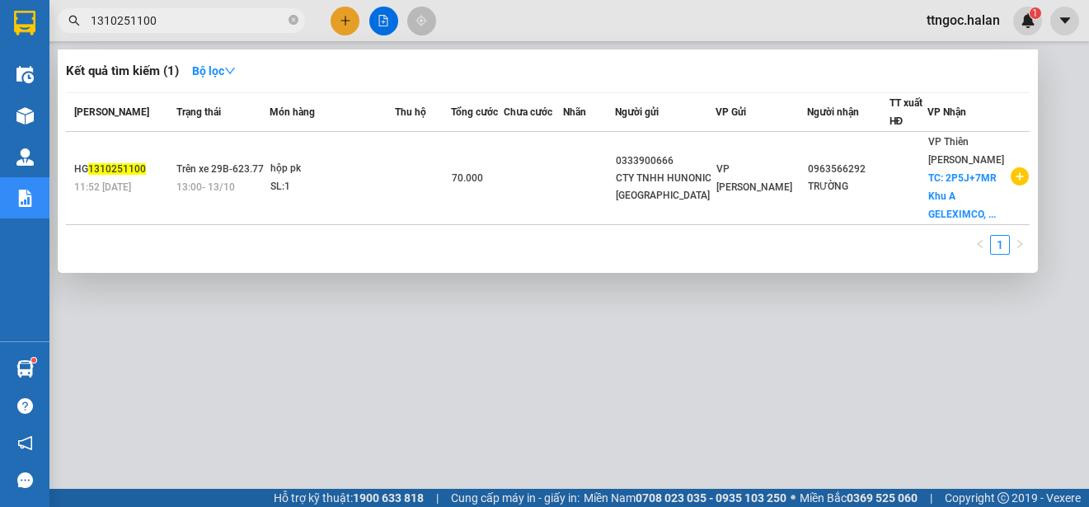
type input "1310251100"
click at [118, 165] on span "1310251100" at bounding box center [117, 169] width 58 height 12
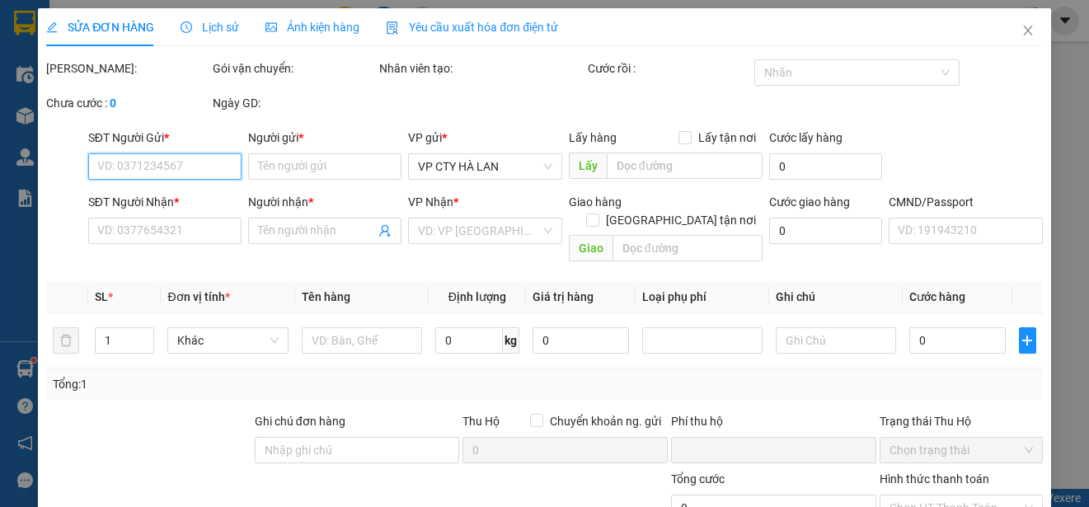
type input "0333900666"
type input "CTY TNHH HUNONIC [GEOGRAPHIC_DATA]"
type input "0963566292"
type input "TRƯỜNG"
checkbox input "true"
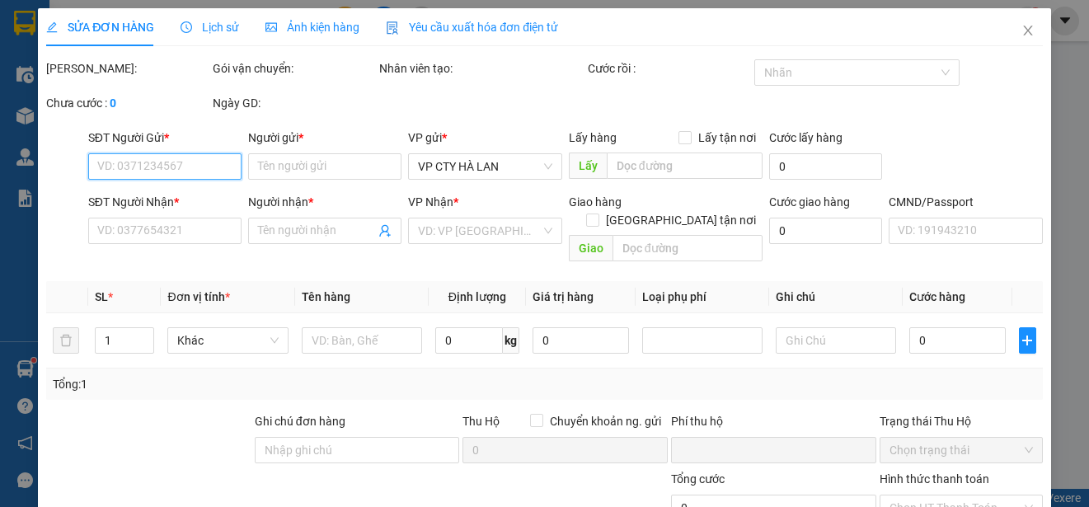
type input "2P5J+7MR Khu A GELEXIMCO, Đ. [PERSON_NAME], [GEOGRAPHIC_DATA], [GEOGRAPHIC_DATA…"
type input "0"
type input "70.000"
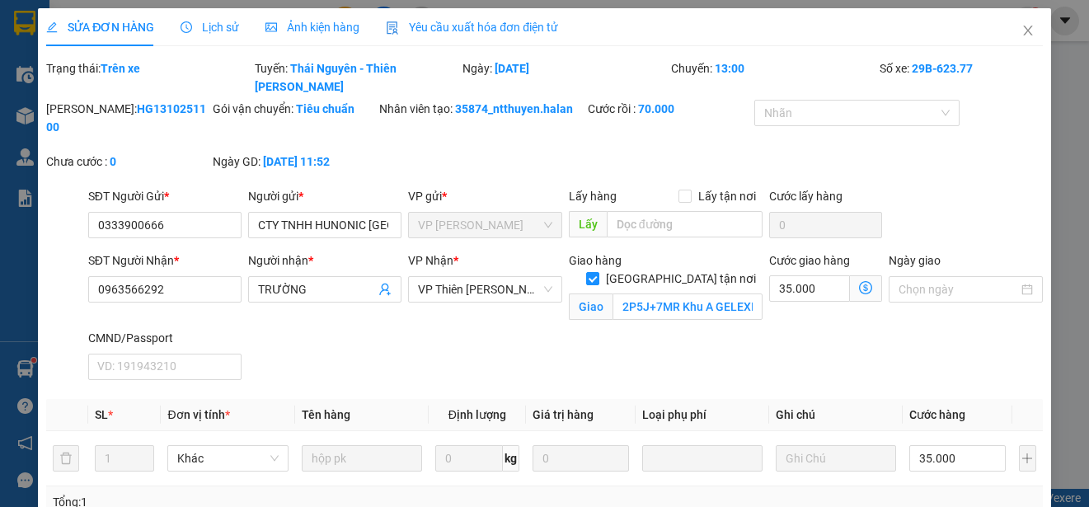
click at [487, 22] on span "Yêu cầu xuất hóa đơn điện tử" at bounding box center [472, 27] width 172 height 13
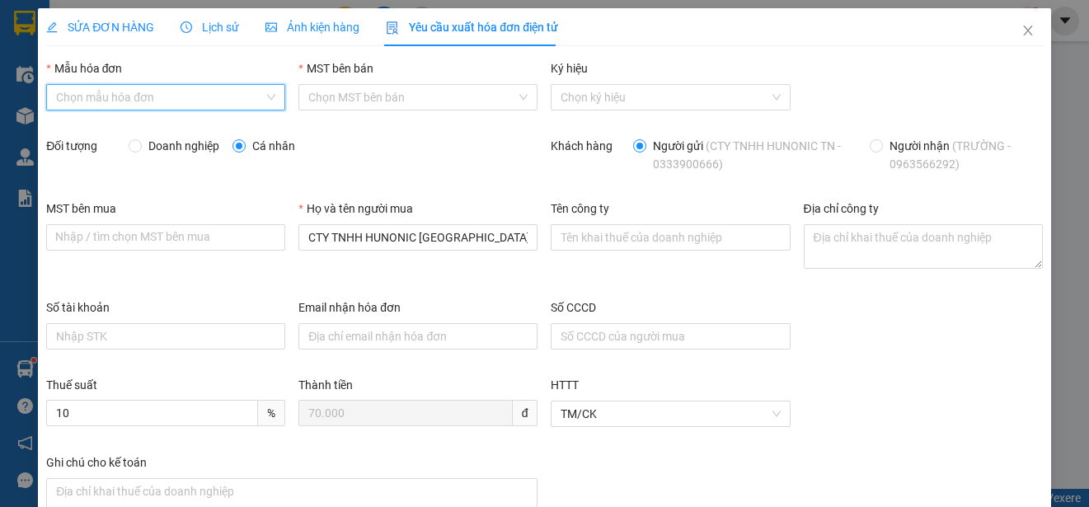
click at [224, 97] on input "Mẫu hóa đơn" at bounding box center [160, 97] width 208 height 25
click at [81, 127] on div "1C25MPN" at bounding box center [164, 130] width 216 height 18
type input "8"
click at [136, 150] on input "Doanh nghiệp" at bounding box center [135, 145] width 12 height 12
radio input "true"
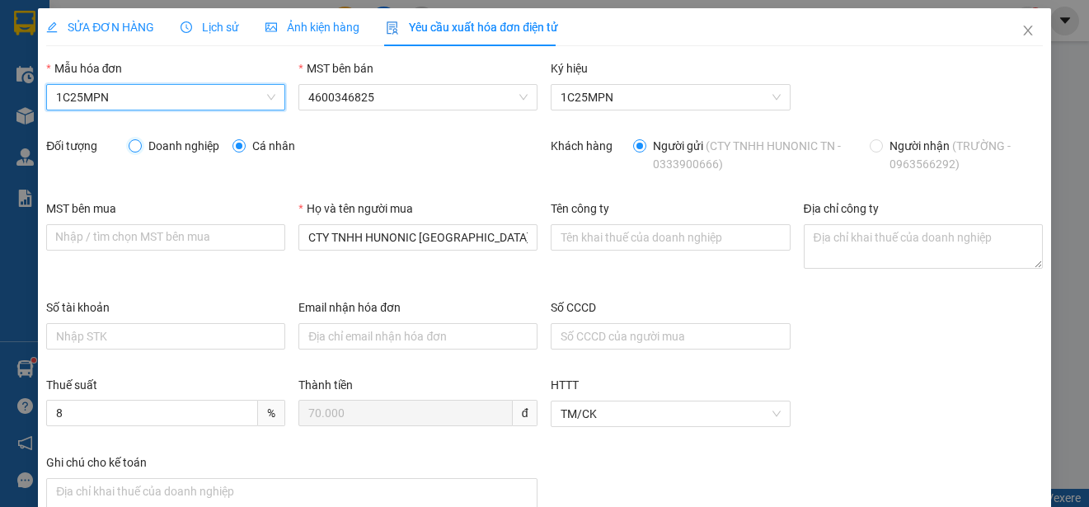
radio input "false"
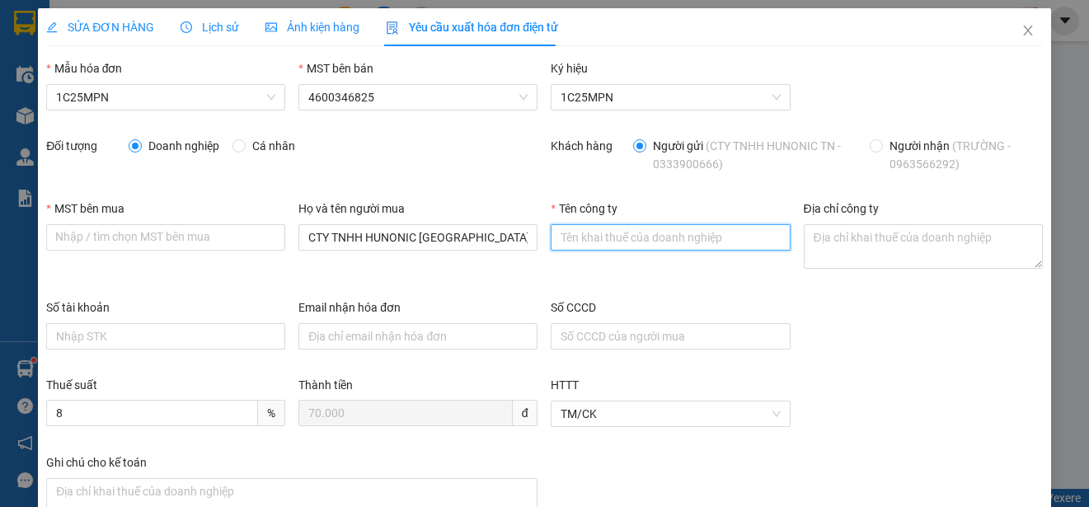
click at [567, 247] on input "Tên công ty" at bounding box center [670, 237] width 239 height 26
click at [564, 241] on input "Tên công ty" at bounding box center [670, 237] width 239 height 26
paste input "CÔNG TY TNHH HUNONIC [GEOGRAPHIC_DATA]"
type input "CÔNG TY TNHH HUNONIC [GEOGRAPHIC_DATA]"
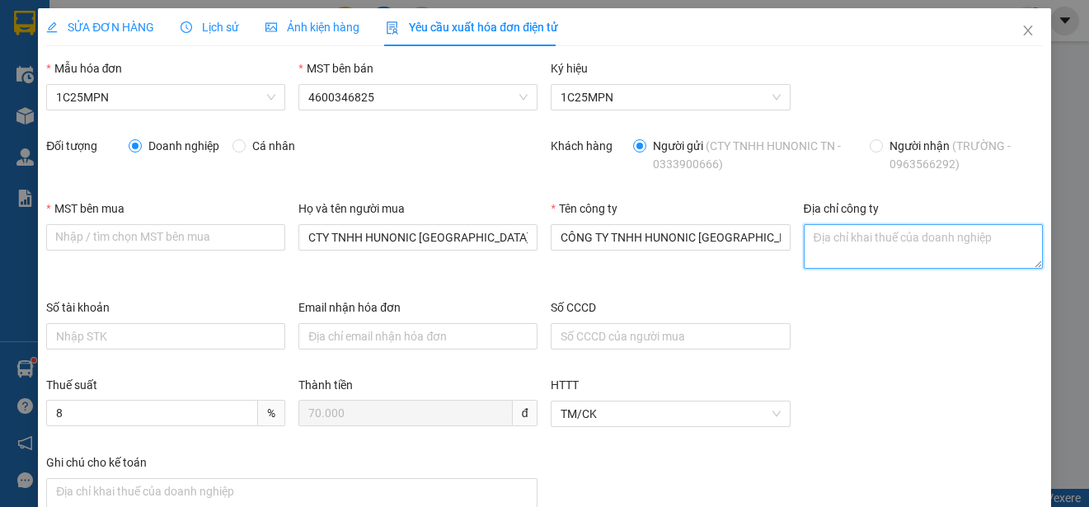
click at [849, 249] on textarea "Địa chỉ công ty" at bounding box center [923, 246] width 239 height 45
paste textarea "Số [STREET_ADDRESS]"
click at [903, 247] on textarea "Số [STREET_ADDRESS]" at bounding box center [923, 246] width 239 height 45
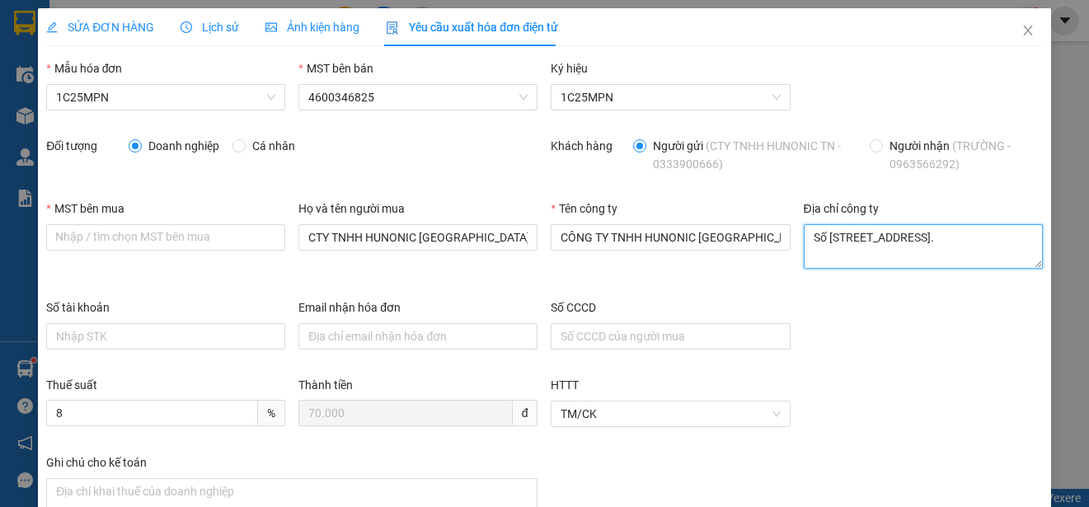
type textarea "Số [STREET_ADDRESS]."
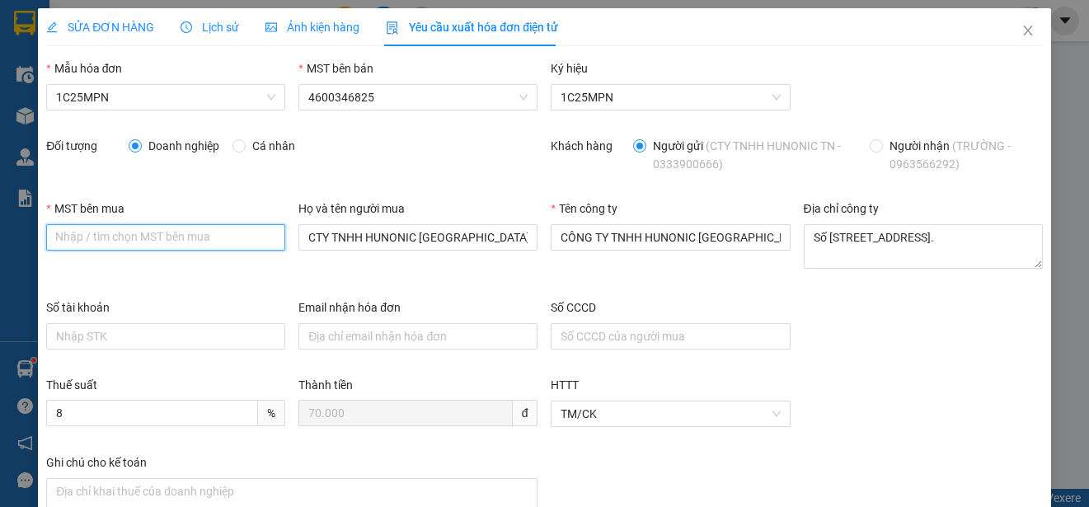
click at [54, 236] on input "MST bên mua" at bounding box center [165, 237] width 239 height 26
paste input "4601638362"
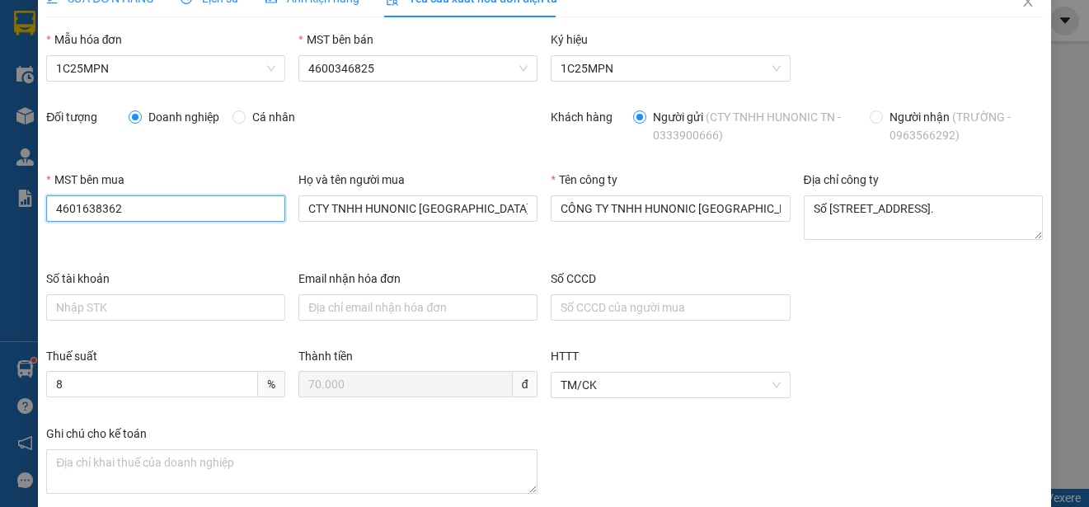
scroll to position [117, 0]
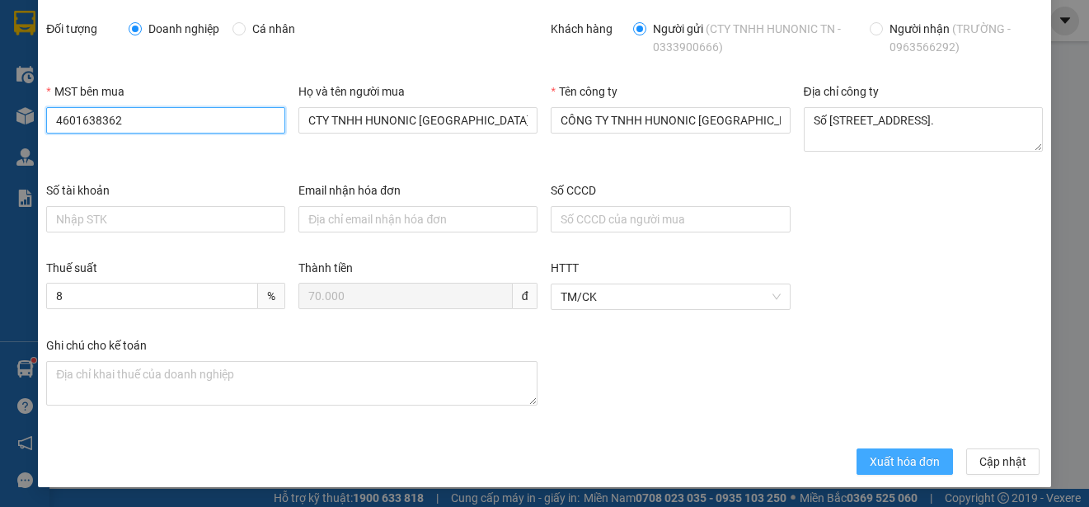
type input "4601638362"
click at [878, 459] on span "Xuất hóa đơn" at bounding box center [905, 462] width 70 height 18
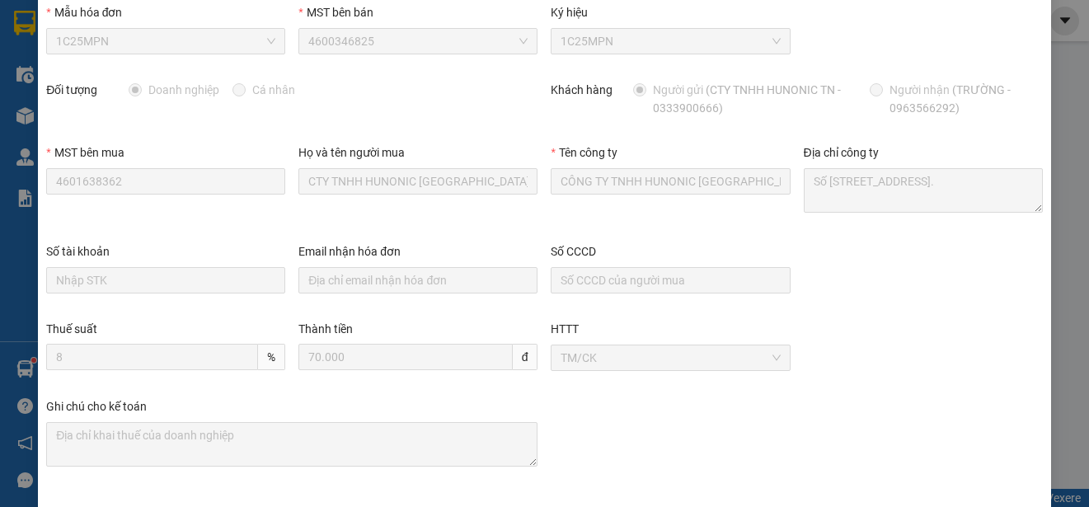
scroll to position [0, 0]
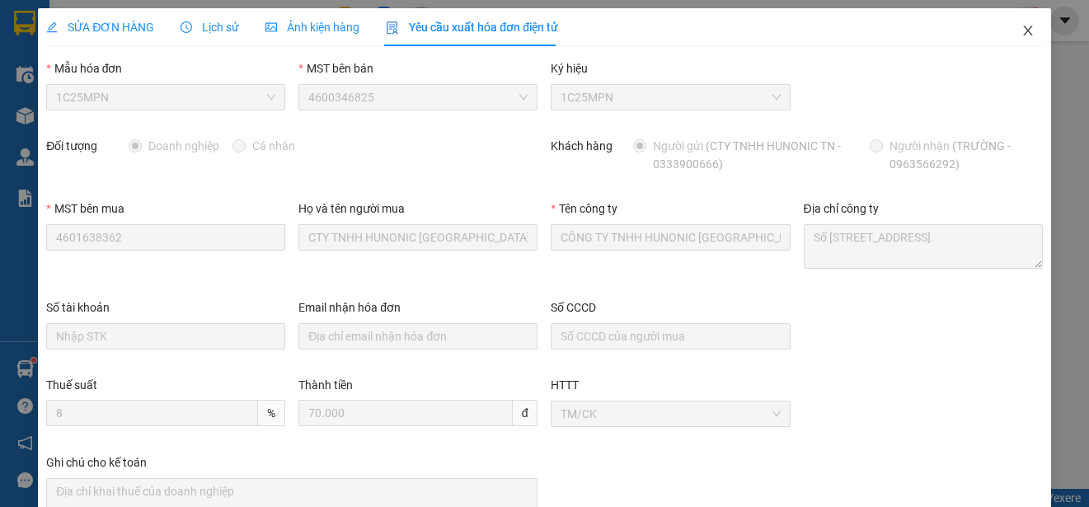
click at [1022, 35] on icon "close" at bounding box center [1028, 30] width 13 height 13
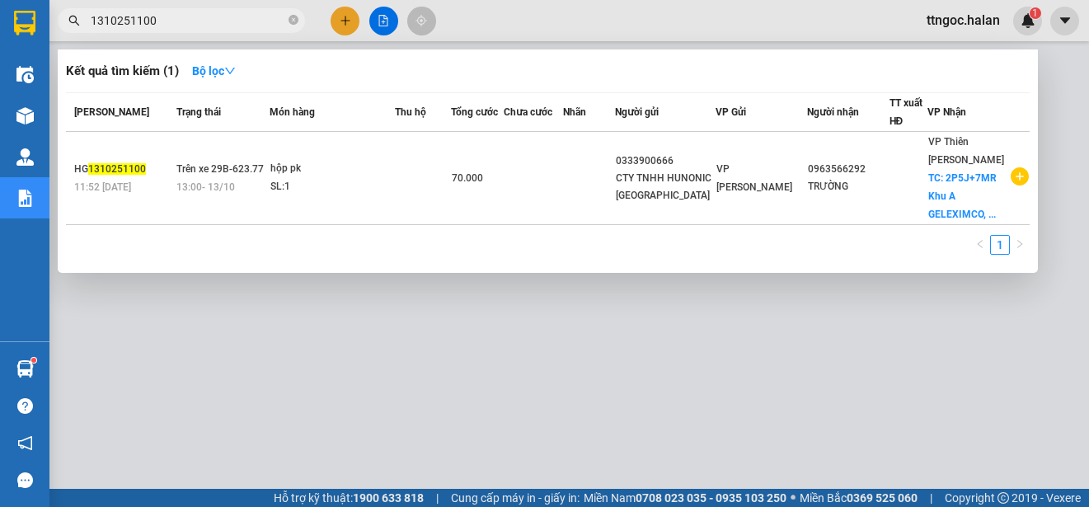
drag, startPoint x: 152, startPoint y: 19, endPoint x: 132, endPoint y: 19, distance: 19.8
click at [130, 16] on input "1310251100" at bounding box center [188, 21] width 195 height 18
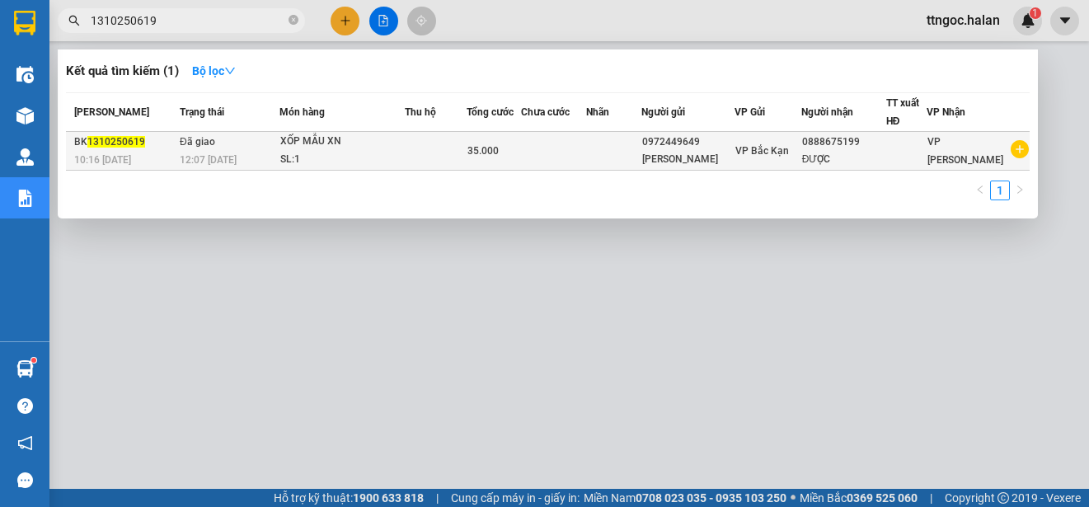
type input "1310250619"
click at [101, 143] on span "1310250619" at bounding box center [116, 142] width 58 height 12
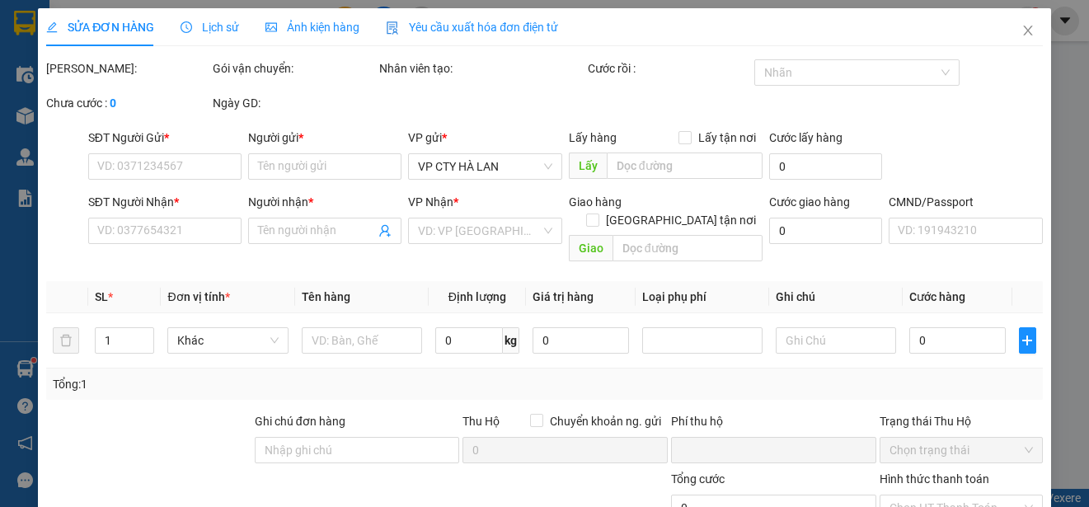
type input "0972449649"
type input "[PERSON_NAME]"
type input "0888675199"
type input "ĐƯỢC"
type input "0"
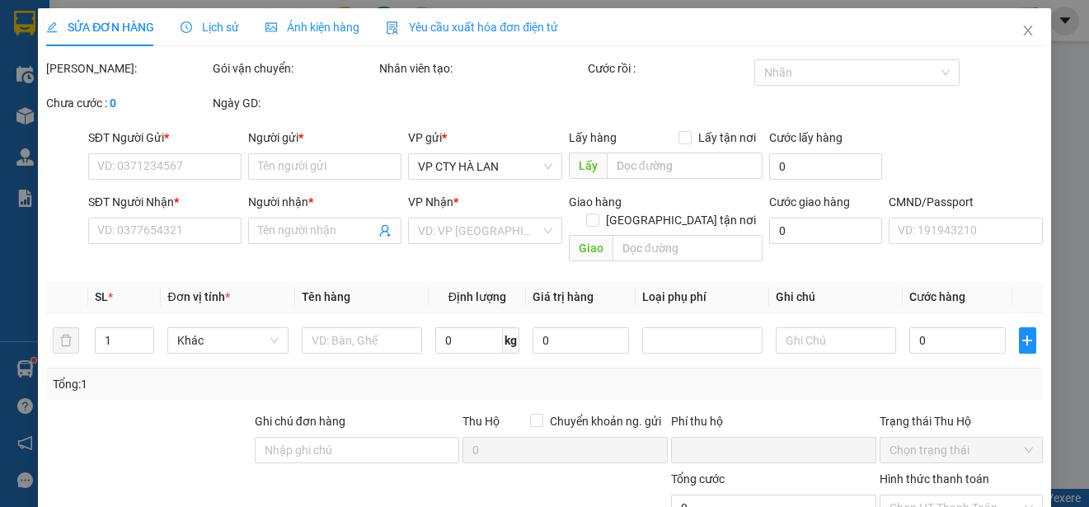
type input "35.000"
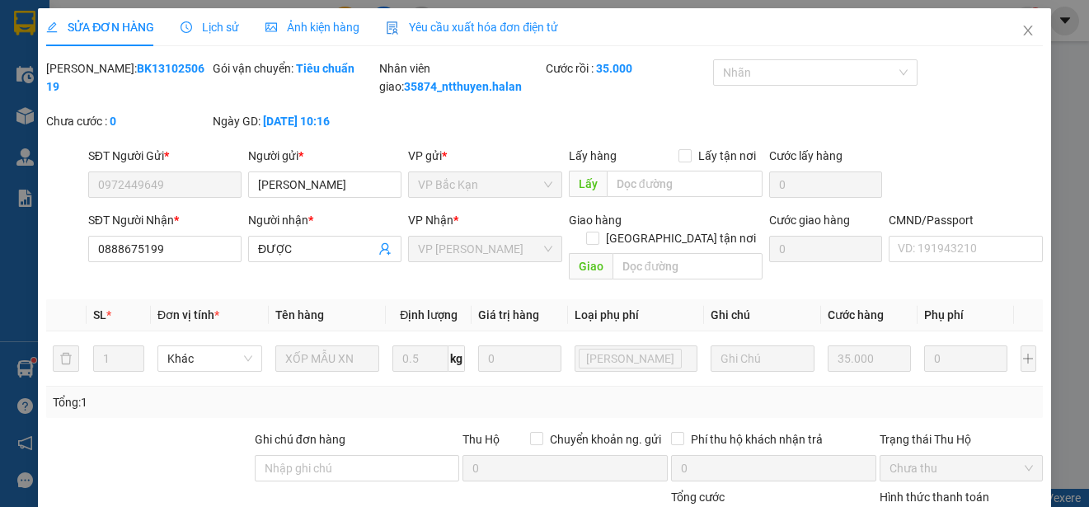
click at [463, 24] on span "Yêu cầu xuất hóa đơn điện tử" at bounding box center [472, 27] width 172 height 13
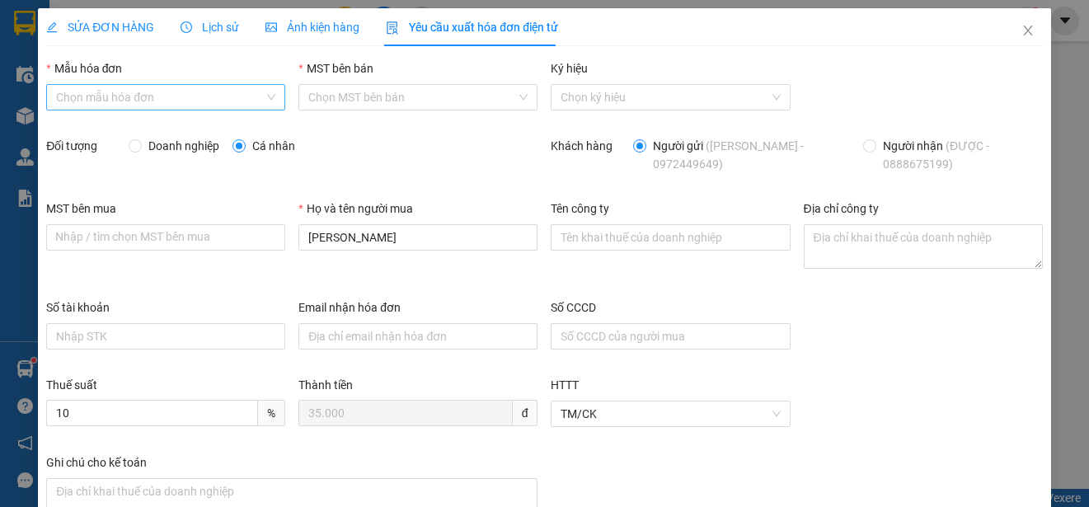
click at [264, 96] on div "Chọn mẫu hóa đơn" at bounding box center [165, 97] width 239 height 26
click at [111, 127] on div "1C25MPN" at bounding box center [164, 130] width 216 height 18
type input "8"
click at [157, 144] on span "Doanh nghiệp" at bounding box center [184, 146] width 84 height 18
click at [140, 144] on input "Doanh nghiệp" at bounding box center [135, 145] width 12 height 12
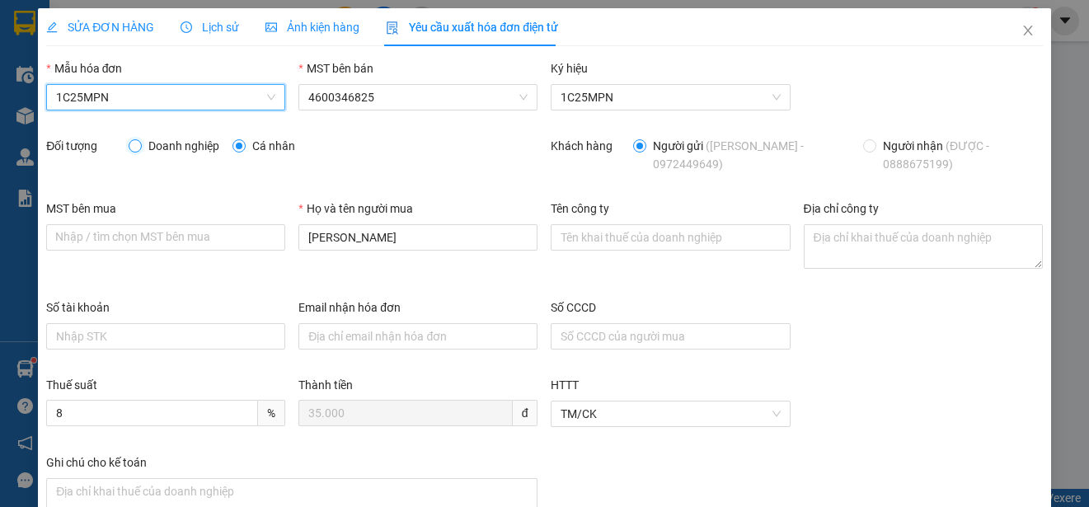
radio input "true"
radio input "false"
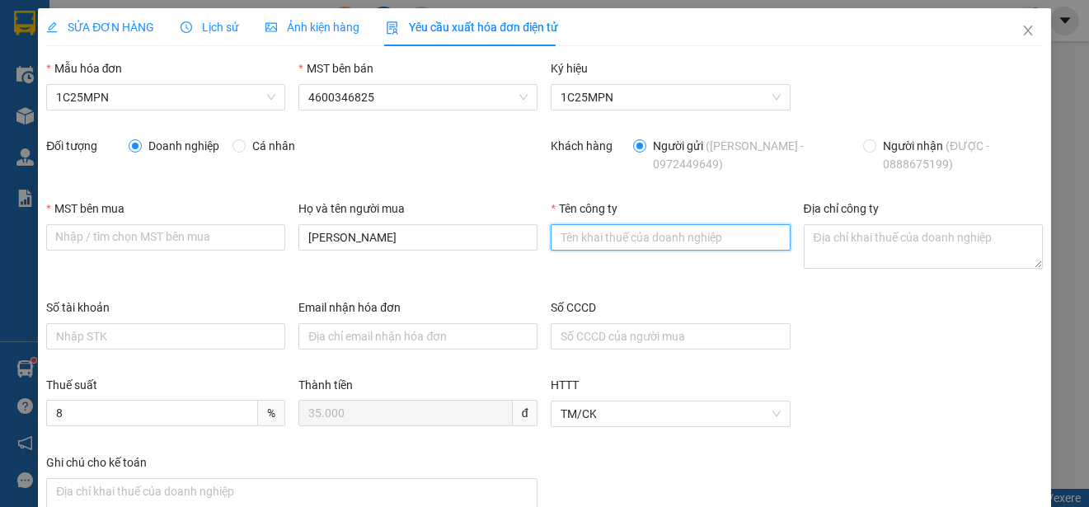
click at [597, 231] on input "Tên công ty" at bounding box center [670, 237] width 239 height 26
paste input "CÔNG TY TNHH MEDLATEC [GEOGRAPHIC_DATA]"
type input "CÔNG TY TNHH MEDLATEC [GEOGRAPHIC_DATA]"
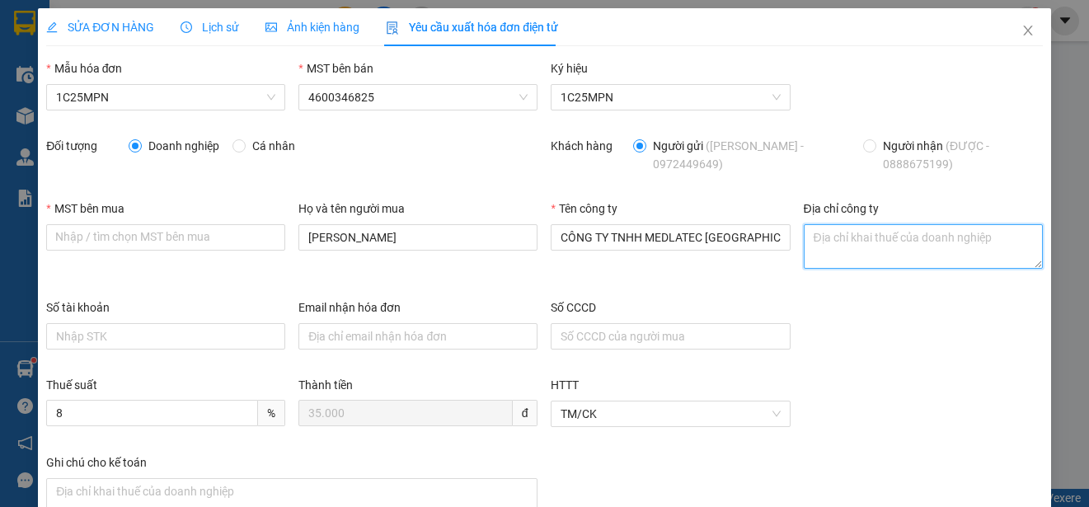
click at [833, 247] on textarea "Địa chỉ công ty" at bounding box center [923, 246] width 239 height 45
paste textarea "[STREET_ADDRESS]."
type textarea "[STREET_ADDRESS]."
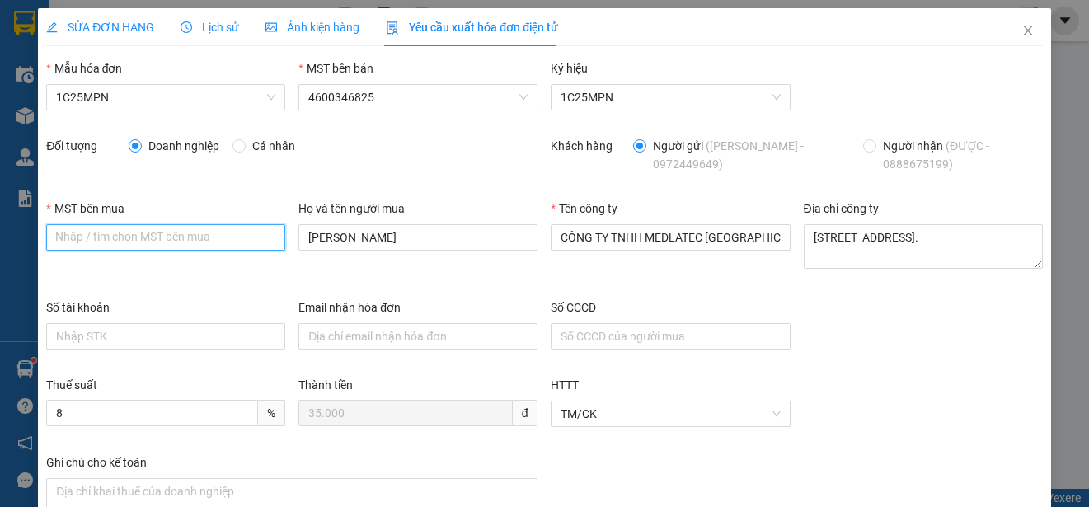
click at [59, 234] on input "MST bên mua" at bounding box center [165, 237] width 239 height 26
paste input "0101234974"
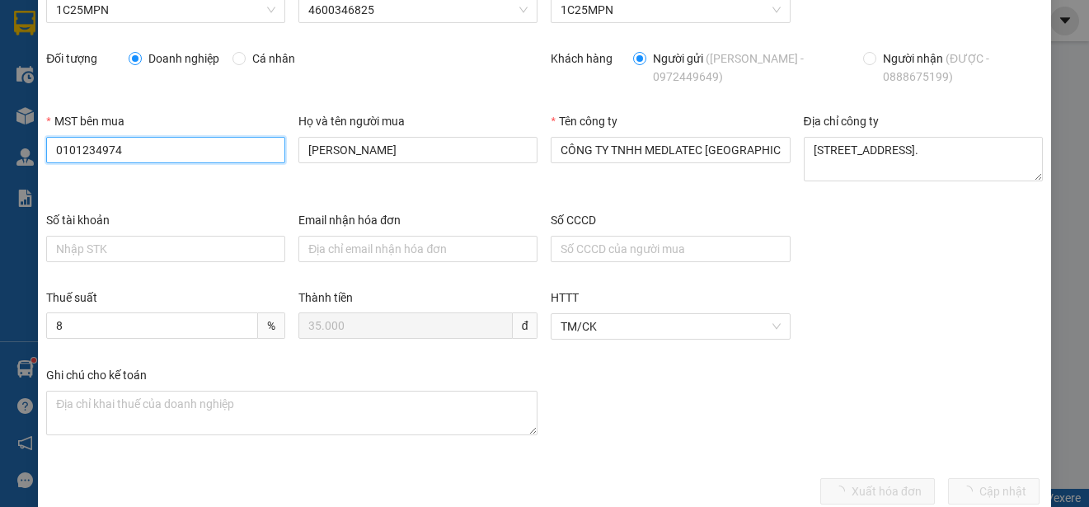
scroll to position [117, 0]
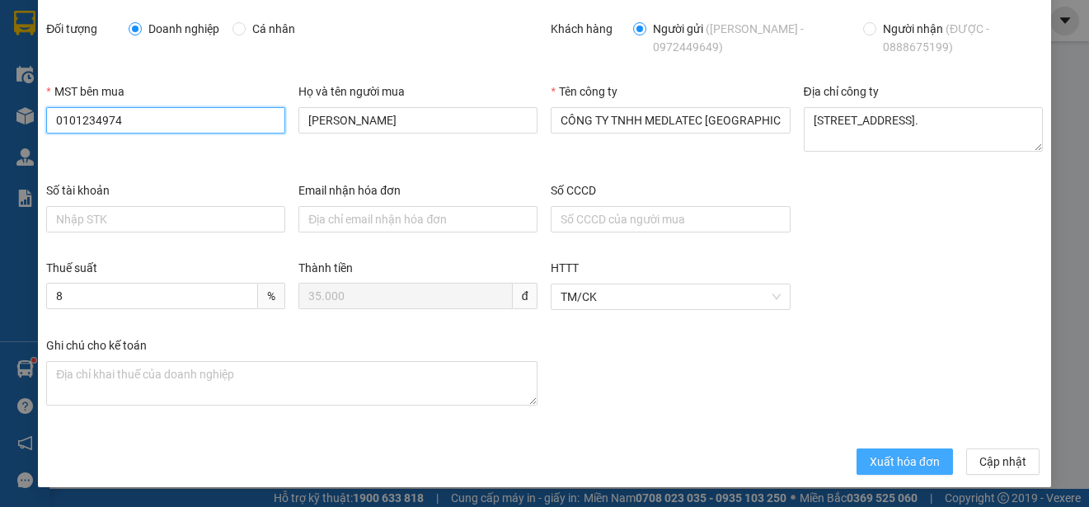
type input "0101234974"
click at [870, 456] on span "Xuất hóa đơn" at bounding box center [905, 462] width 70 height 18
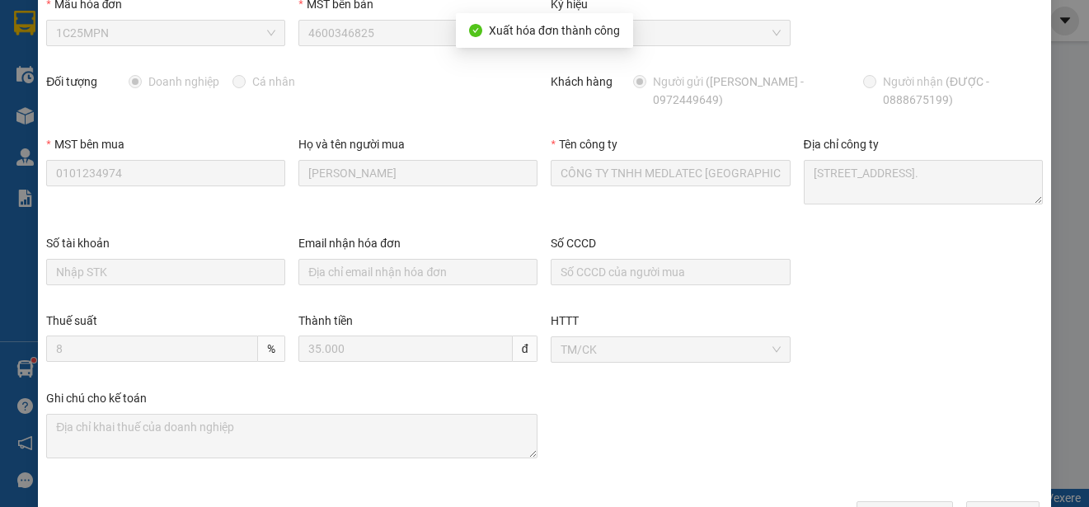
scroll to position [0, 0]
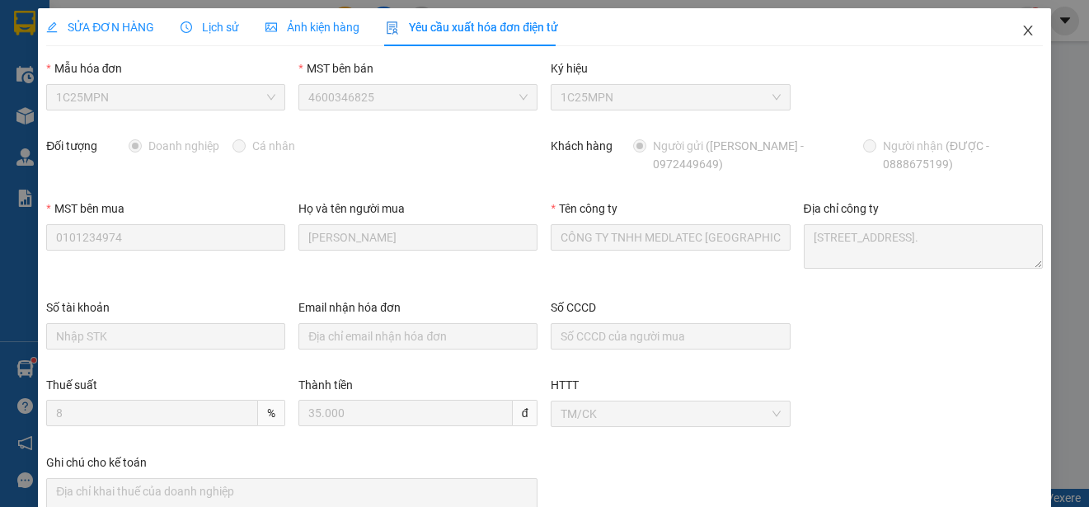
click at [1022, 27] on icon "close" at bounding box center [1028, 30] width 13 height 13
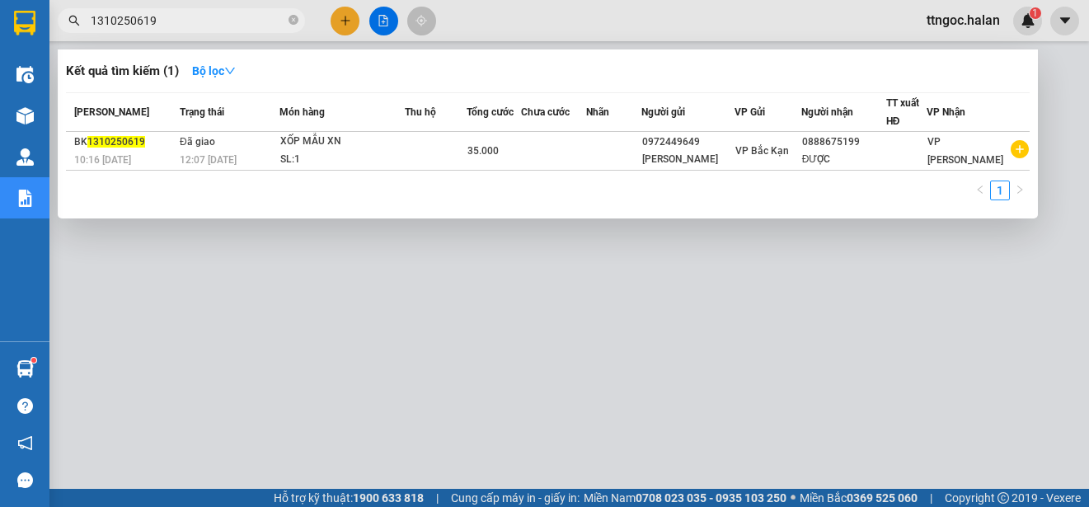
drag, startPoint x: 162, startPoint y: 19, endPoint x: 128, endPoint y: 15, distance: 34.9
click at [128, 15] on input "1310250619" at bounding box center [188, 21] width 195 height 18
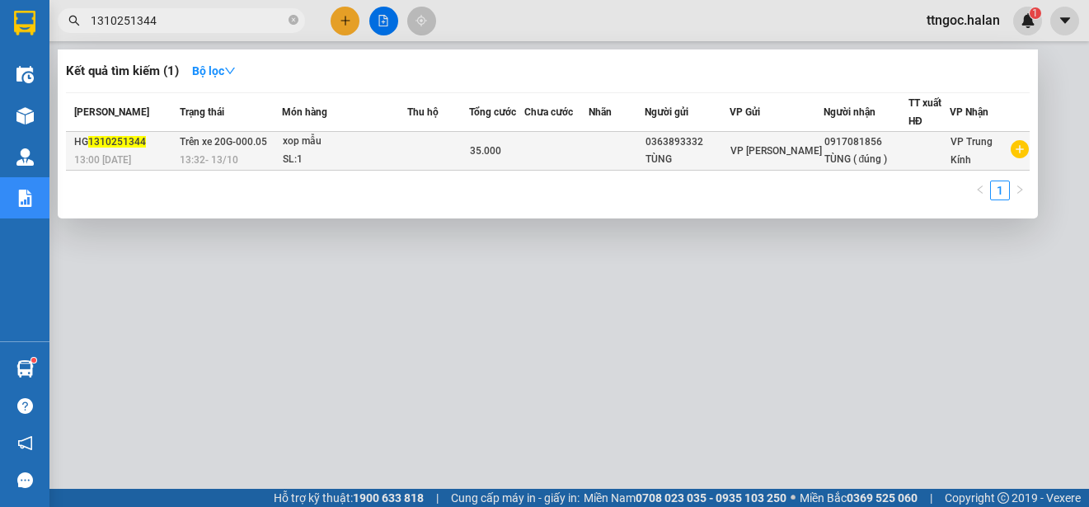
type input "1310251344"
click at [119, 148] on span "1310251344" at bounding box center [117, 142] width 58 height 12
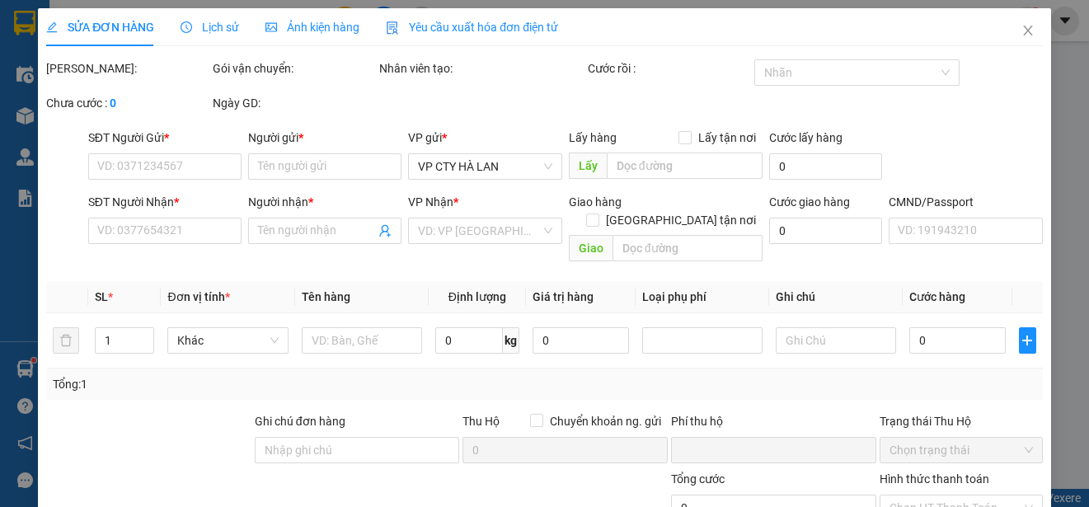
type input "0363893332"
type input "TÙNG"
type input "0917081856"
type input "TÙNG ( đúng )"
type input "0"
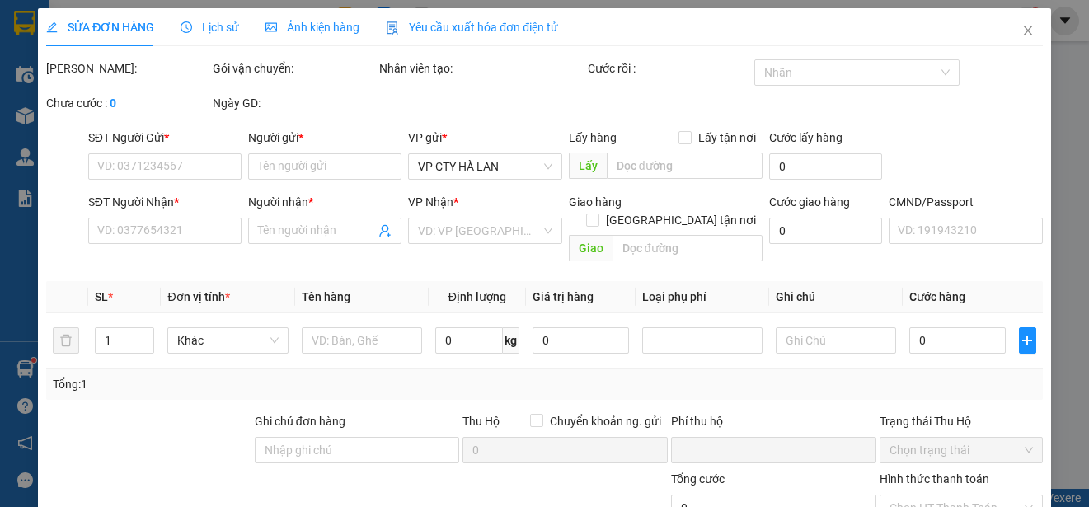
type input "35.000"
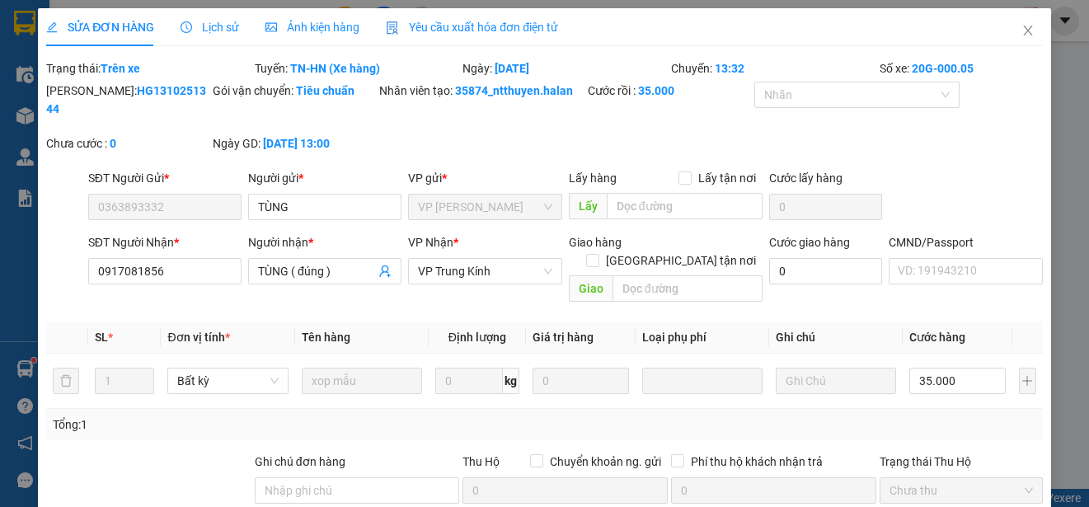
click at [457, 21] on span "Yêu cầu xuất hóa đơn điện tử" at bounding box center [472, 27] width 172 height 13
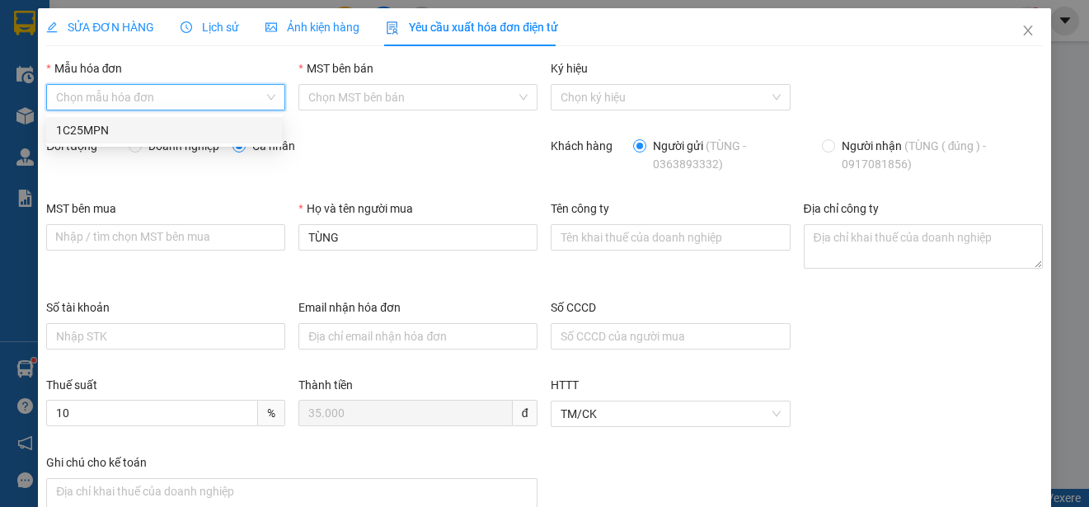
click at [151, 101] on input "Mẫu hóa đơn" at bounding box center [160, 97] width 208 height 25
click at [84, 128] on div "1C25MPN" at bounding box center [164, 130] width 216 height 18
type input "8"
click at [135, 144] on input "Doanh nghiệp" at bounding box center [135, 145] width 12 height 12
radio input "true"
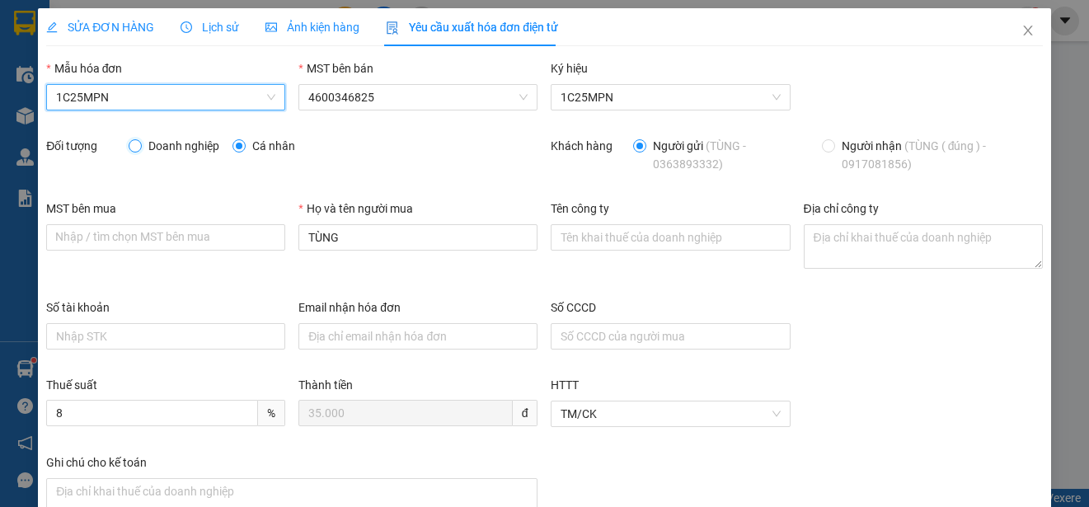
radio input "false"
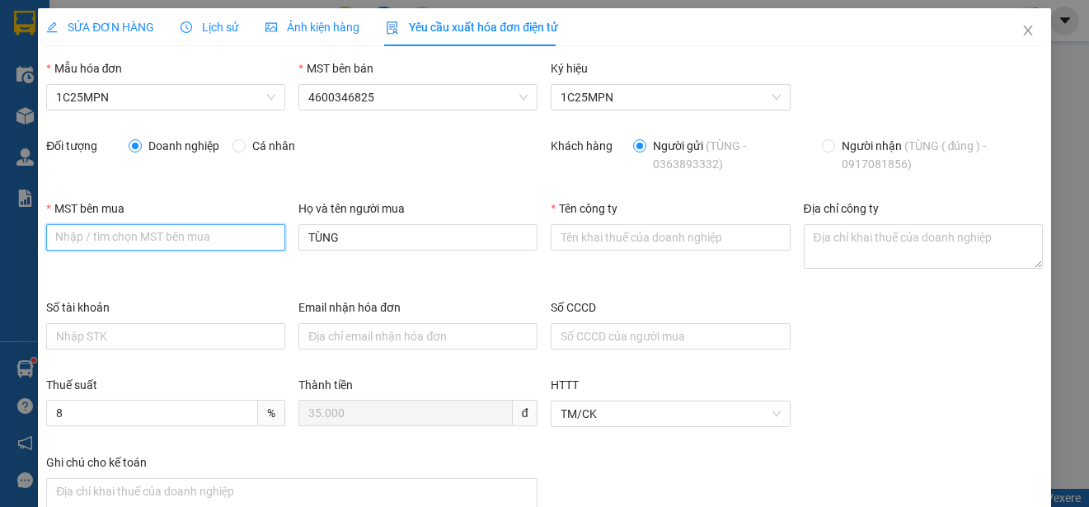
click at [127, 233] on input "MST bên mua" at bounding box center [165, 237] width 239 height 26
paste input "0101234974"
type input "0101234974"
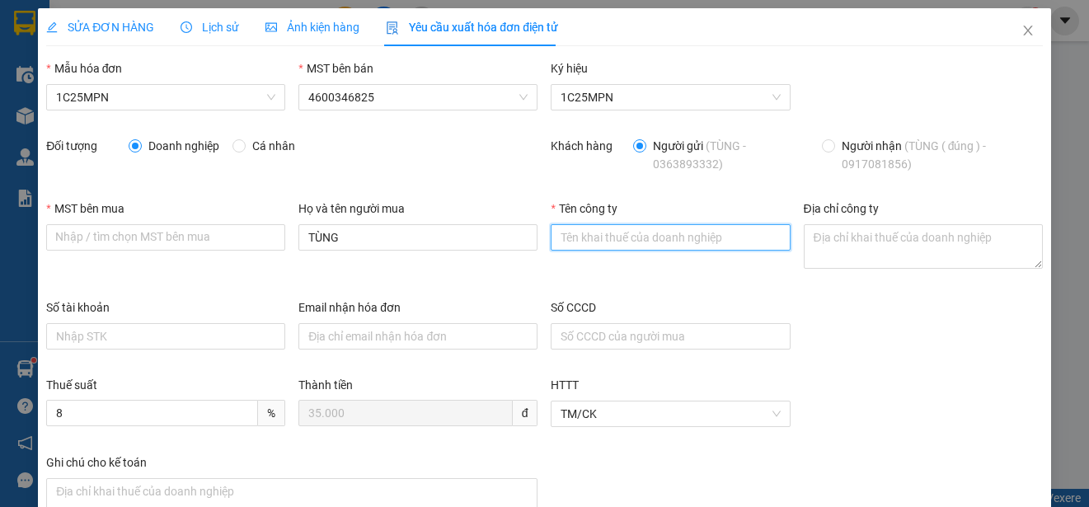
click at [578, 238] on input "Tên công ty" at bounding box center [670, 237] width 239 height 26
paste input "CÔNG TY TNHH MEDLATEC [GEOGRAPHIC_DATA]"
type input "CÔNG TY TNHH MEDLATEC [GEOGRAPHIC_DATA]"
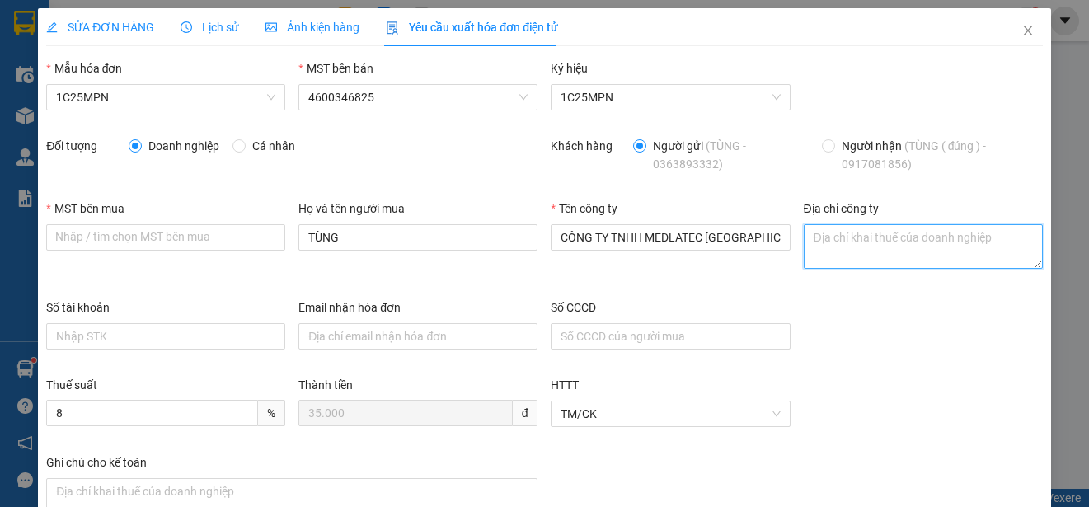
click at [805, 247] on textarea "Địa chỉ công ty" at bounding box center [923, 246] width 239 height 45
paste textarea "[STREET_ADDRESS]."
type textarea "[STREET_ADDRESS]."
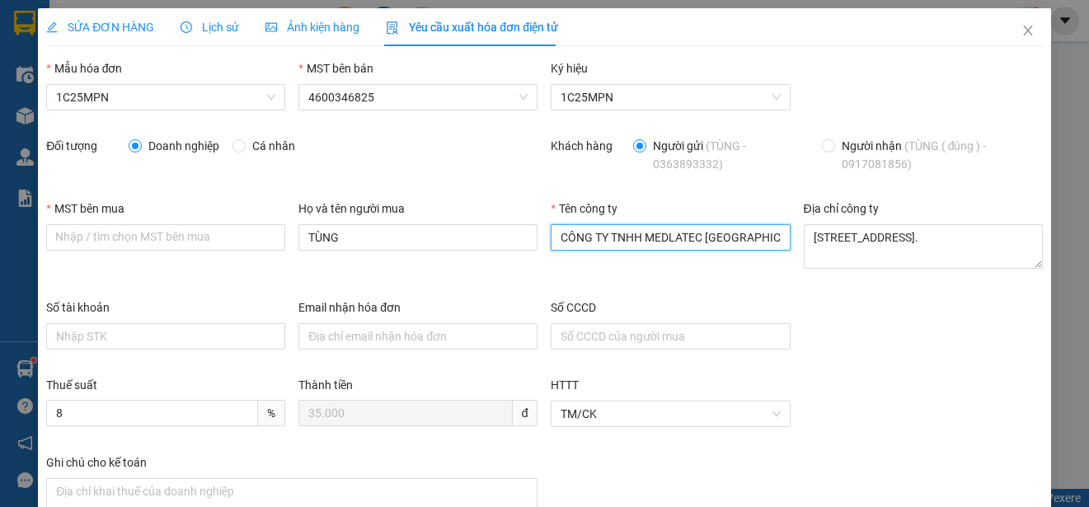
click at [633, 245] on input "CÔNG TY TNHH MEDLATEC [GEOGRAPHIC_DATA]" at bounding box center [670, 237] width 239 height 26
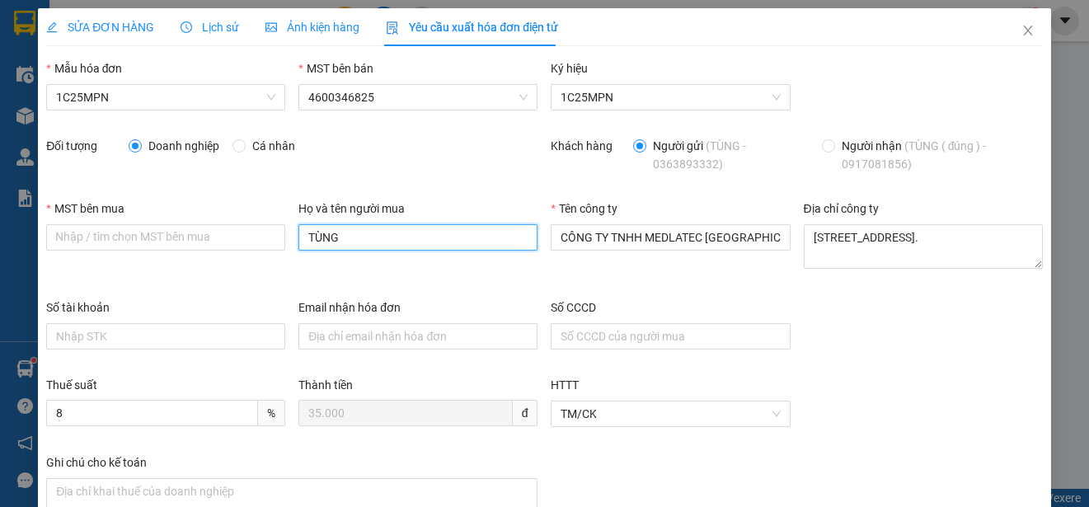
click at [366, 228] on input "TÙNG" at bounding box center [418, 237] width 239 height 26
type input "[PERSON_NAME]"
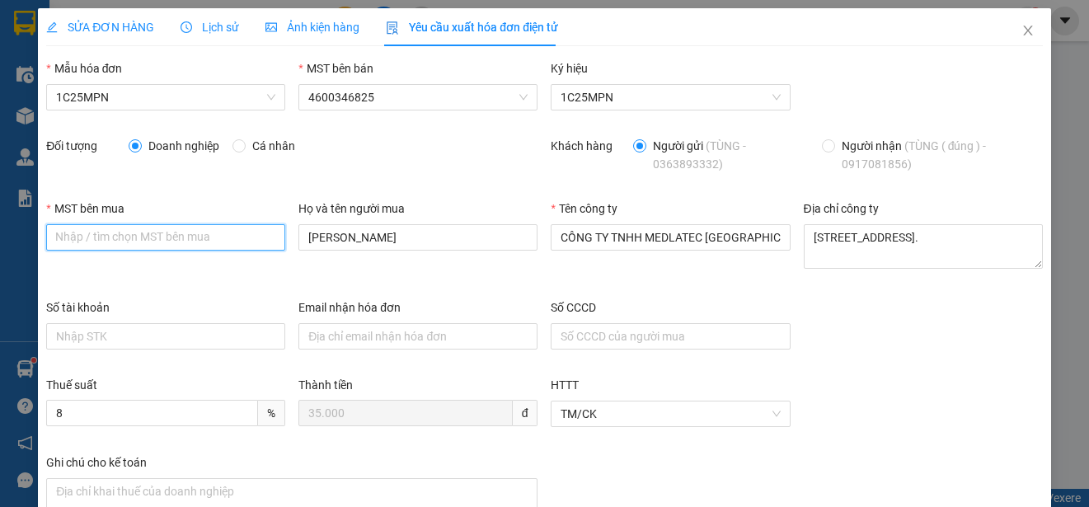
click at [62, 241] on input "MST bên mua" at bounding box center [165, 237] width 239 height 26
paste input "0101234974"
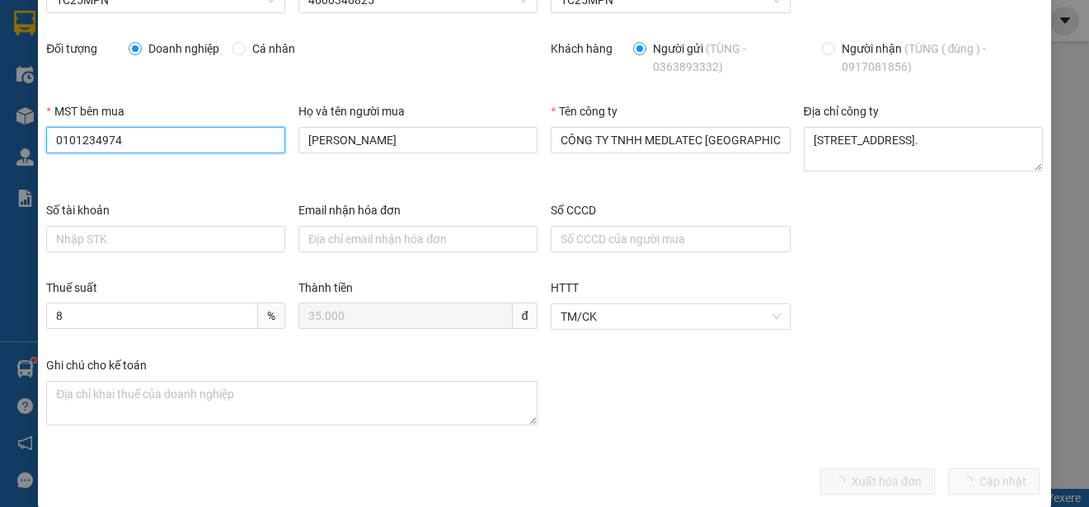
scroll to position [117, 0]
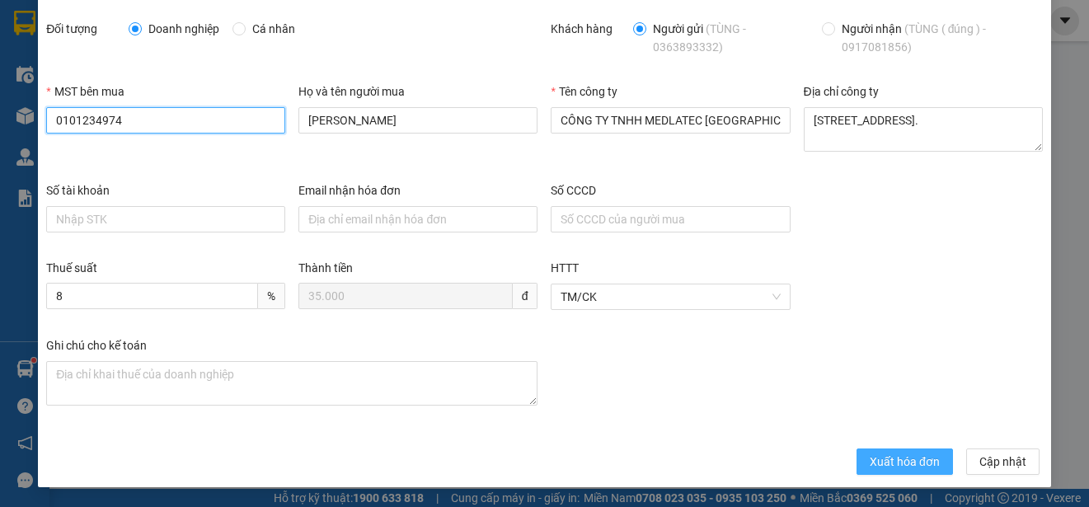
type input "0101234974"
click at [870, 462] on span "Xuất hóa đơn" at bounding box center [905, 462] width 70 height 18
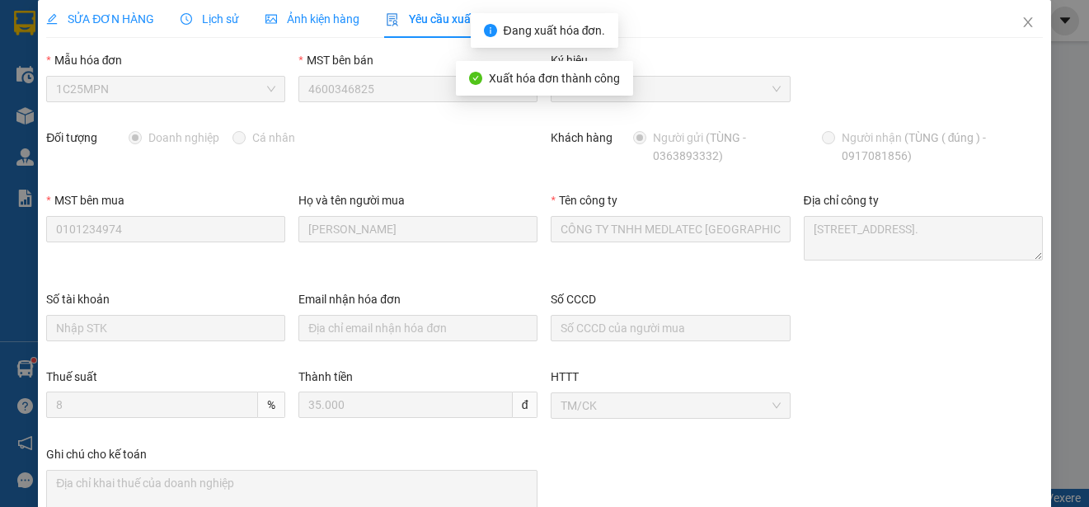
scroll to position [0, 0]
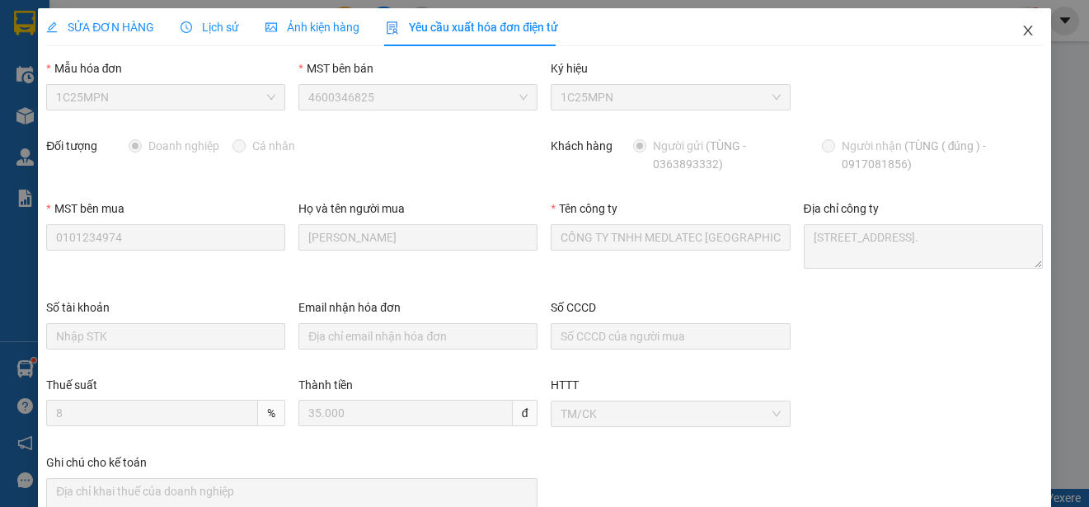
click at [1022, 27] on icon "close" at bounding box center [1028, 30] width 13 height 13
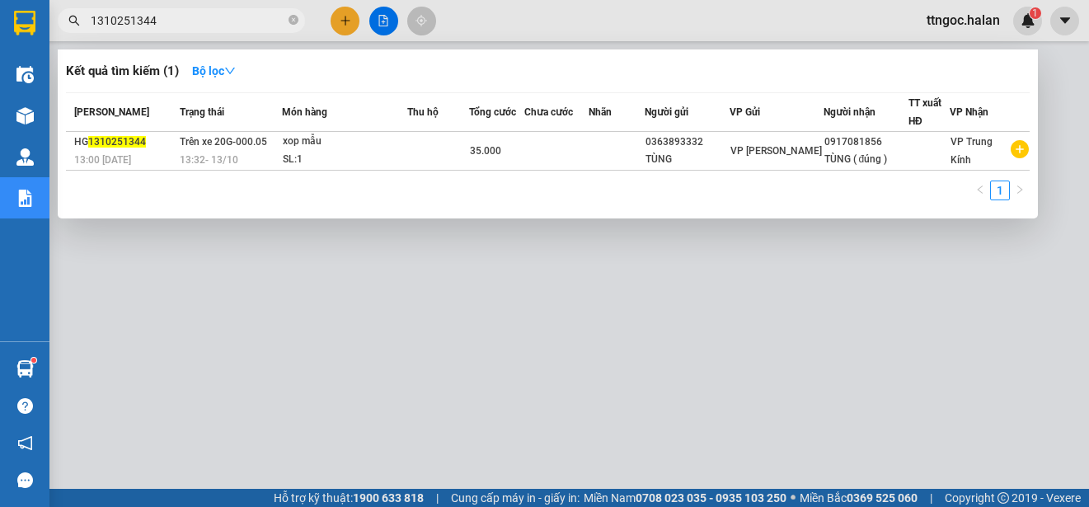
drag, startPoint x: 163, startPoint y: 22, endPoint x: 130, endPoint y: 18, distance: 33.2
click at [130, 18] on input "1310251344" at bounding box center [188, 21] width 195 height 18
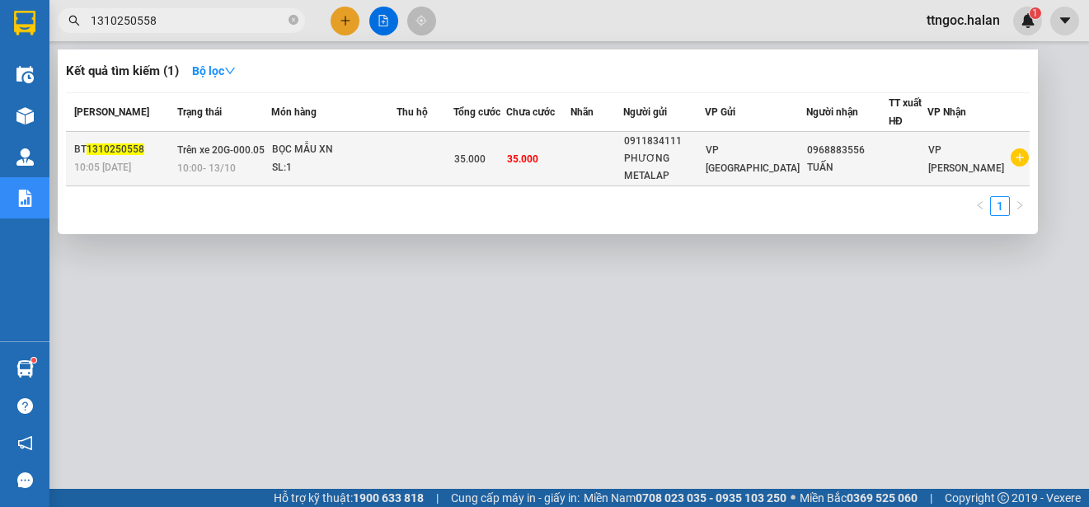
type input "1310250558"
click at [92, 160] on span "10:05 [DATE]" at bounding box center [102, 166] width 57 height 13
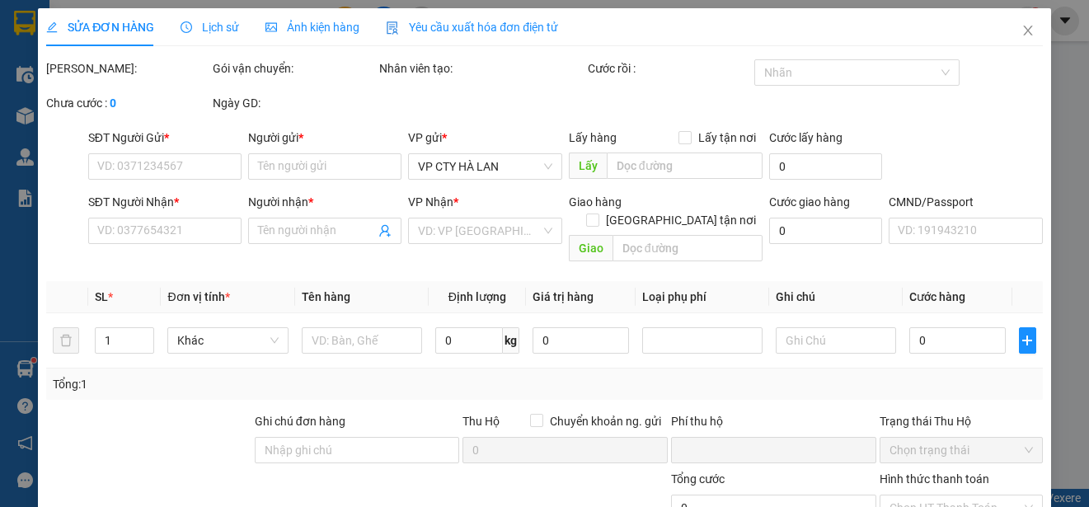
type input "0911834111"
type input "PHƯƠNG METALAP"
type input "0968883556"
type input "TUẤN"
type input "0"
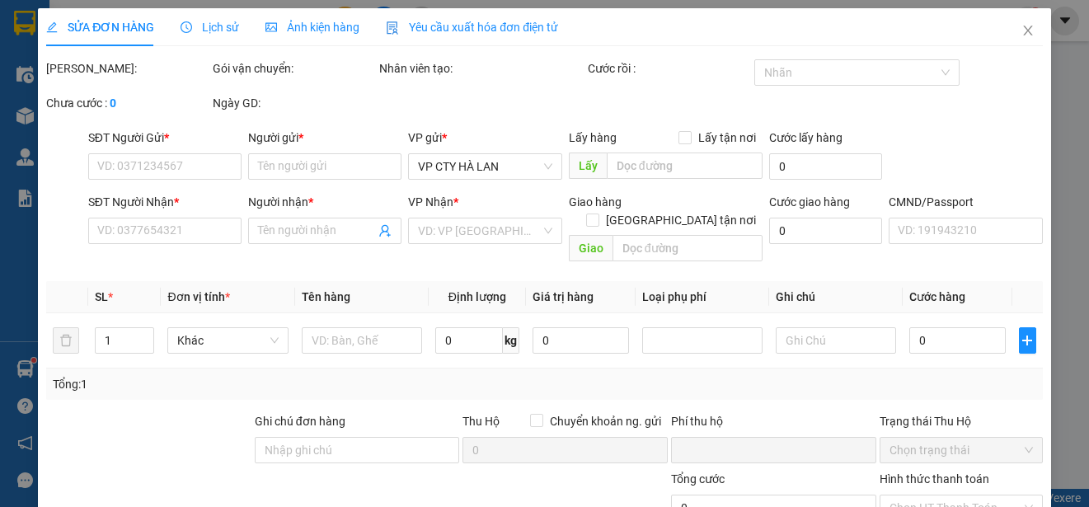
type input "35.000"
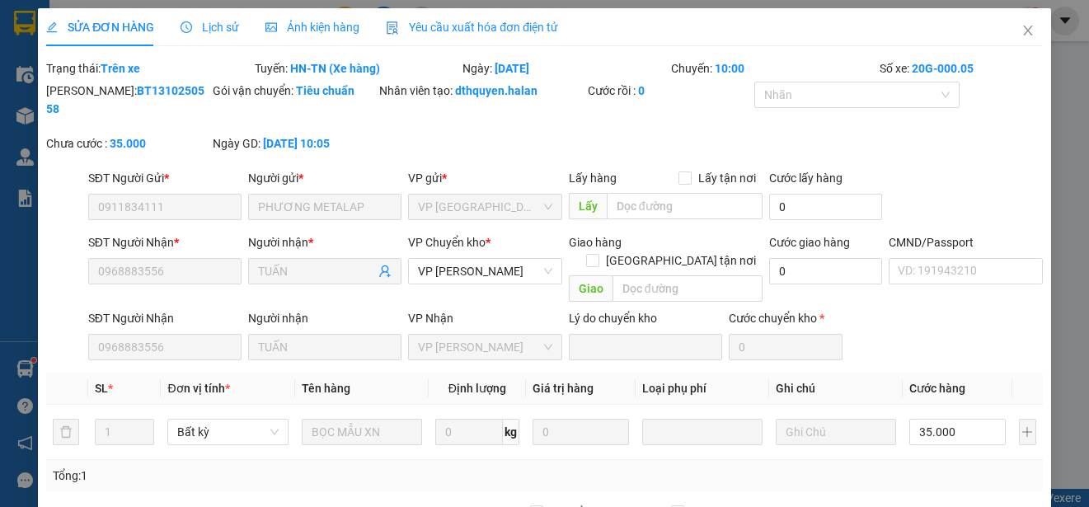
click at [514, 24] on span "Yêu cầu xuất hóa đơn điện tử" at bounding box center [472, 27] width 172 height 13
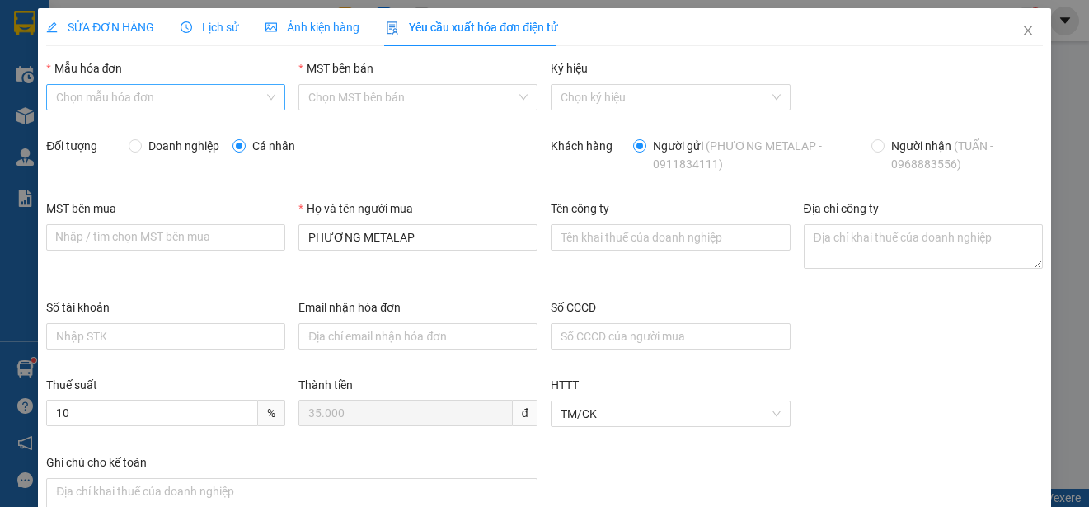
click at [232, 96] on input "Mẫu hóa đơn" at bounding box center [160, 97] width 208 height 25
click at [96, 133] on div "1C25MPN" at bounding box center [164, 130] width 216 height 18
type input "8"
click at [129, 149] on input "Doanh nghiệp" at bounding box center [135, 145] width 12 height 12
radio input "true"
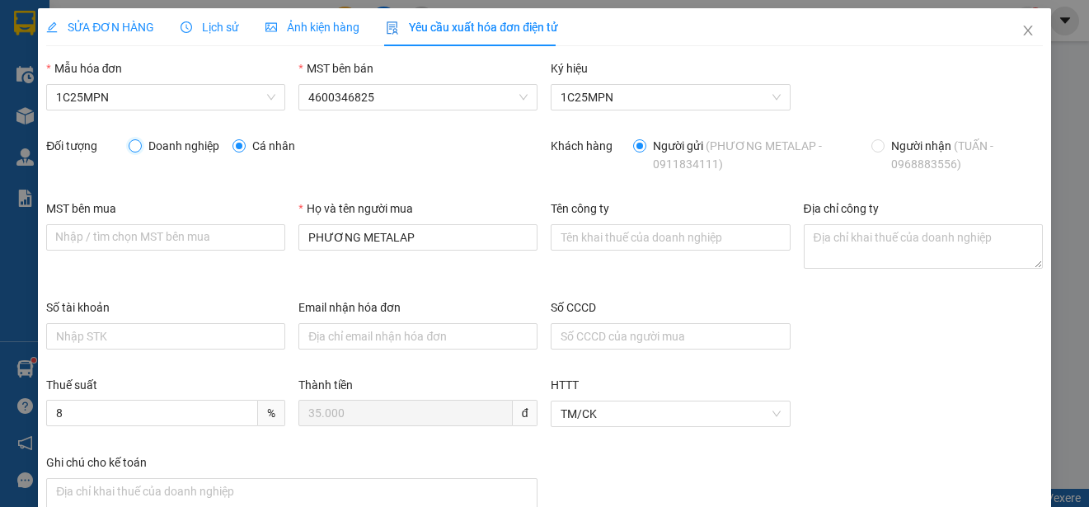
radio input "false"
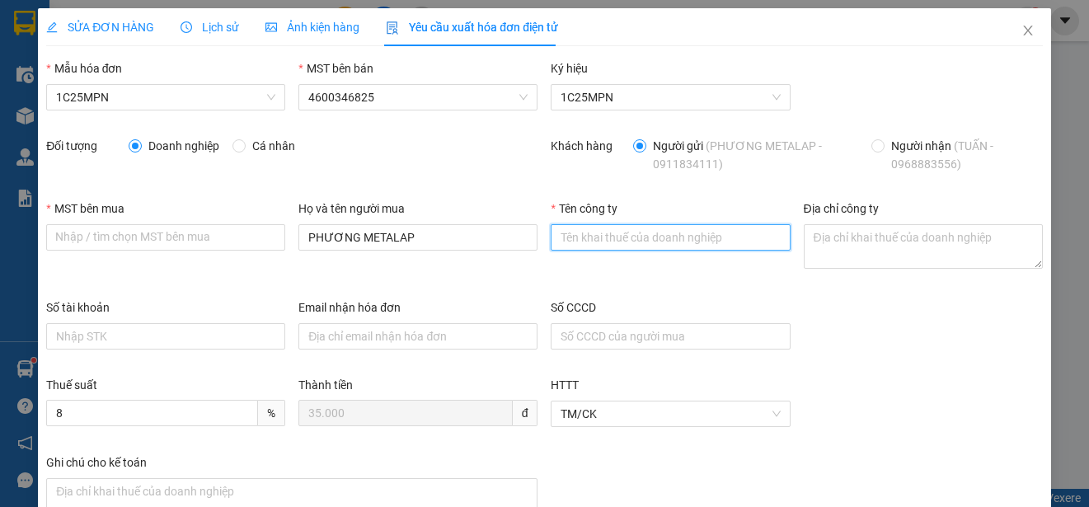
click at [570, 241] on input "Tên công ty" at bounding box center [670, 237] width 239 height 26
paste input "CÔNG TY TNHH THƯƠNG MẠI DỊCH VỤ Y TẾ BẠCH MAI"
type input "CÔNG TY TNHH THƯƠNG MẠI DỊCH VỤ Y TẾ BẠCH MAI"
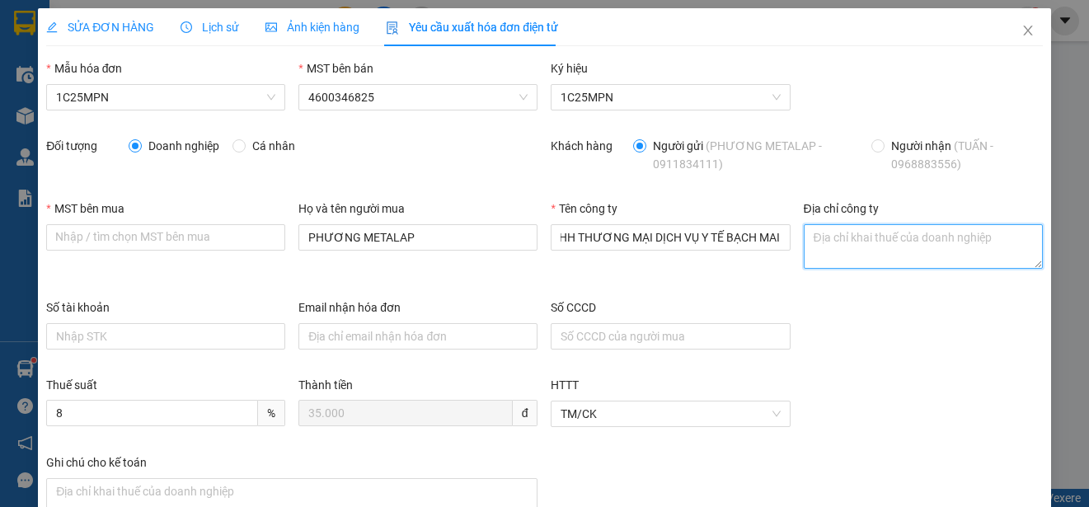
click at [821, 242] on textarea "Địa chỉ công ty" at bounding box center [923, 246] width 239 height 45
paste textarea "Số nhà [STREET_ADDRESS]."
type textarea "Số nhà [STREET_ADDRESS]."
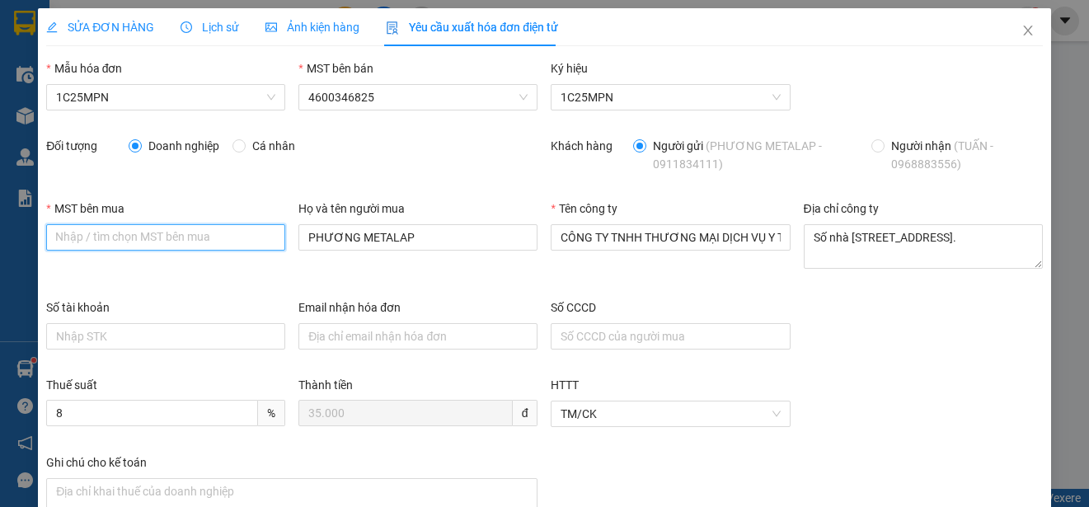
click at [55, 239] on input "MST bên mua" at bounding box center [165, 237] width 239 height 26
paste input "2300898187"
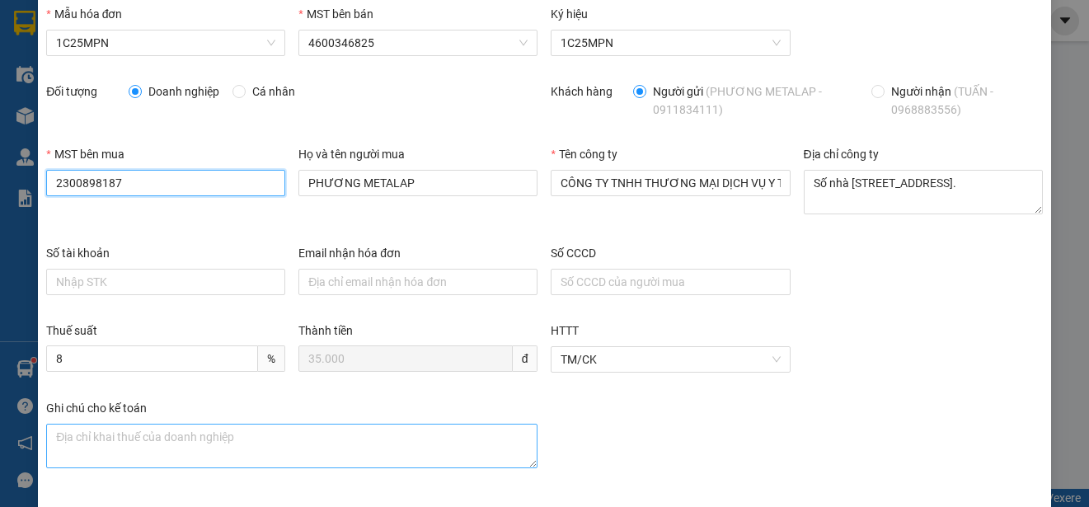
scroll to position [117, 0]
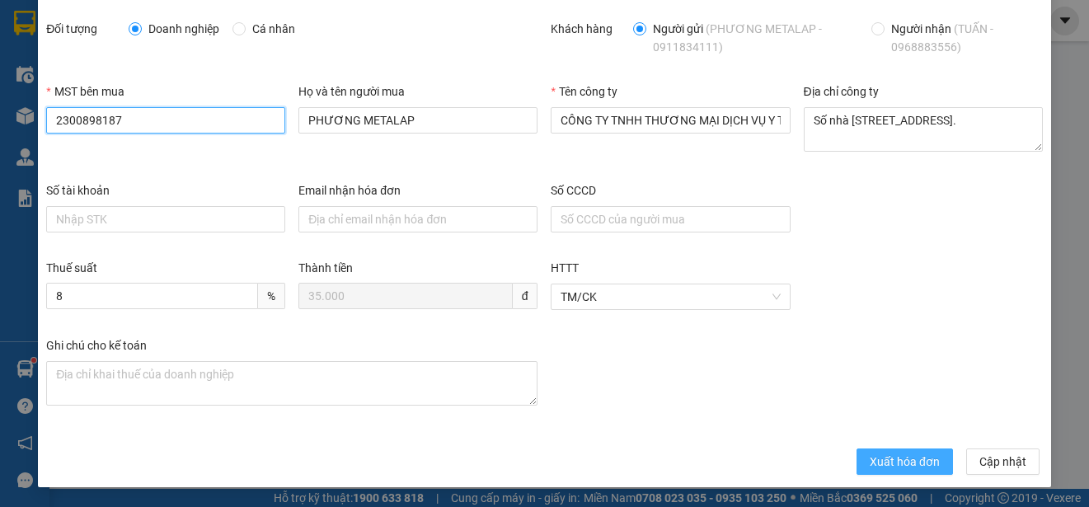
type input "2300898187"
click at [870, 467] on span "Xuất hóa đơn" at bounding box center [905, 462] width 70 height 18
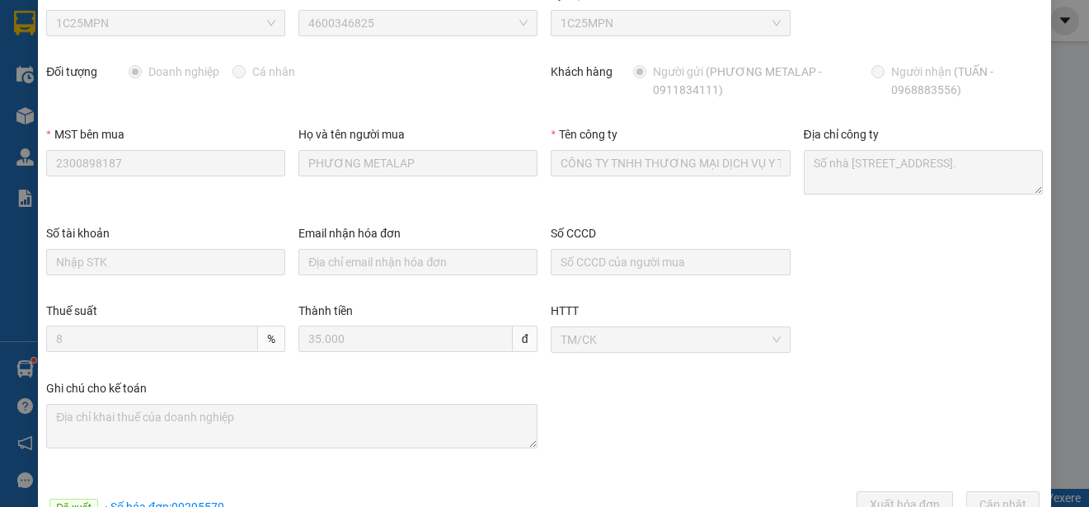
scroll to position [0, 0]
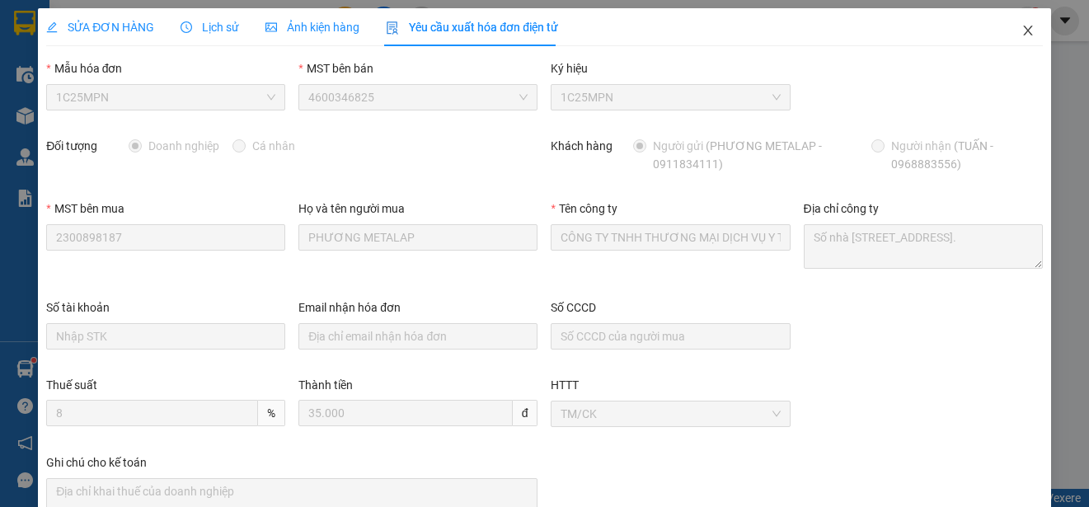
click at [1022, 33] on icon "close" at bounding box center [1028, 30] width 13 height 13
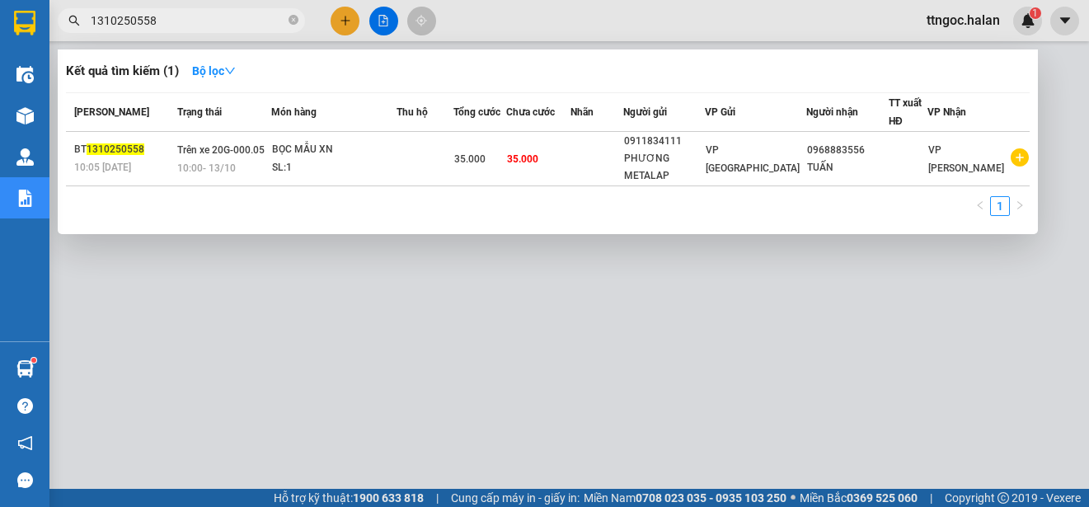
drag, startPoint x: 166, startPoint y: 21, endPoint x: 144, endPoint y: 18, distance: 21.7
click at [144, 18] on input "1310250558" at bounding box center [188, 21] width 195 height 18
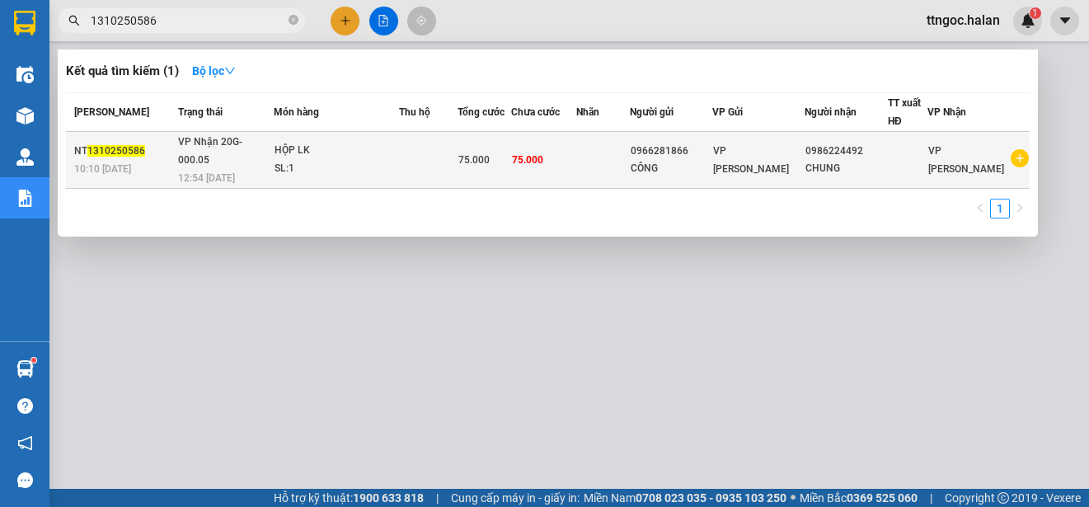
type input "1310250586"
click at [101, 145] on span "1310250586" at bounding box center [116, 151] width 58 height 12
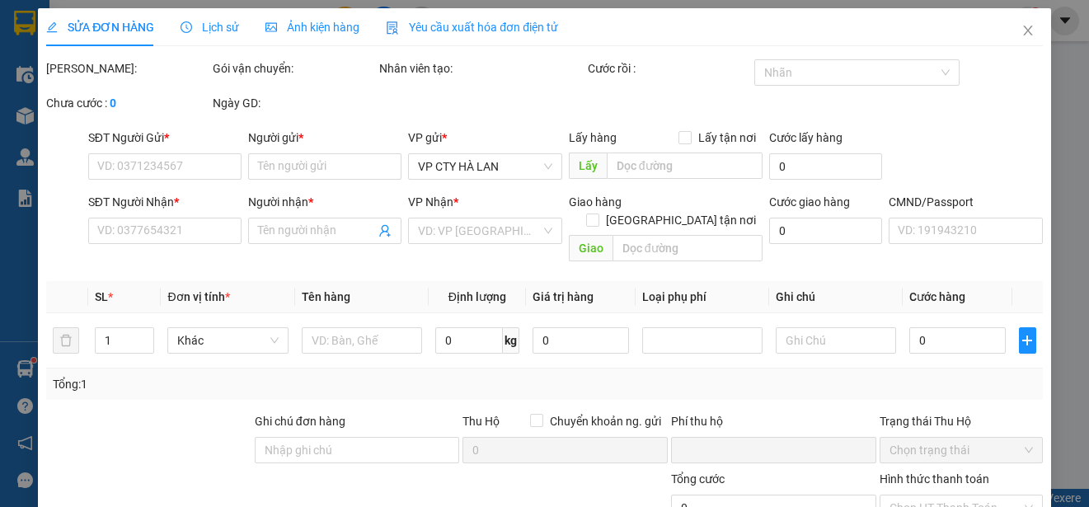
type input "0966281866"
type input "CÔNG"
type input "0986224492"
type input "CHUNG"
type input "0"
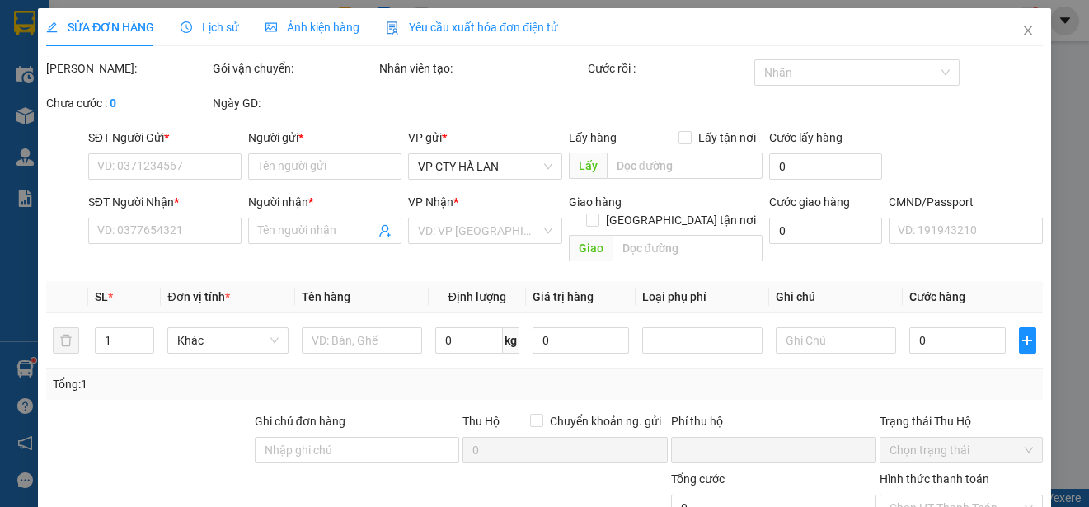
type input "75.000"
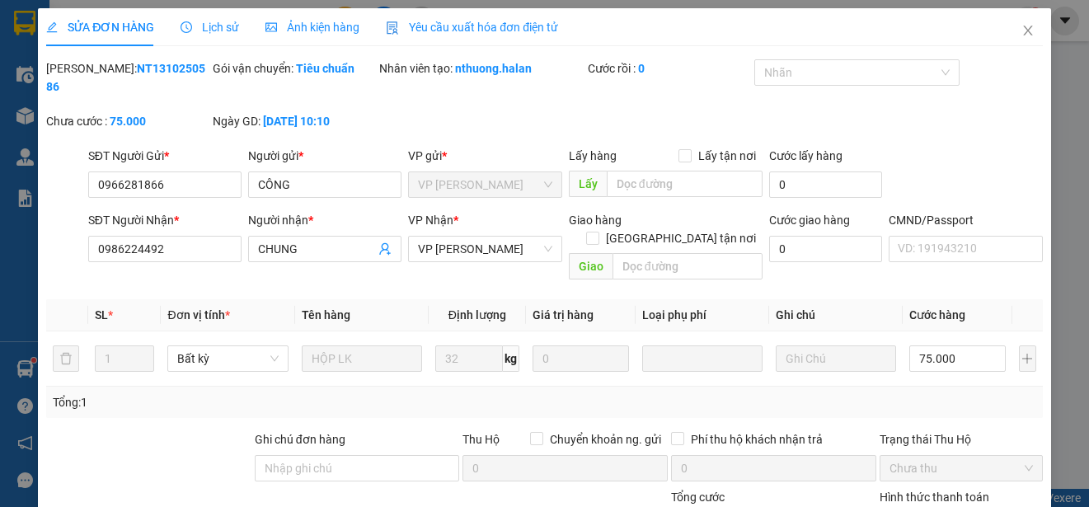
click at [425, 30] on span "Yêu cầu xuất hóa đơn điện tử" at bounding box center [472, 27] width 172 height 13
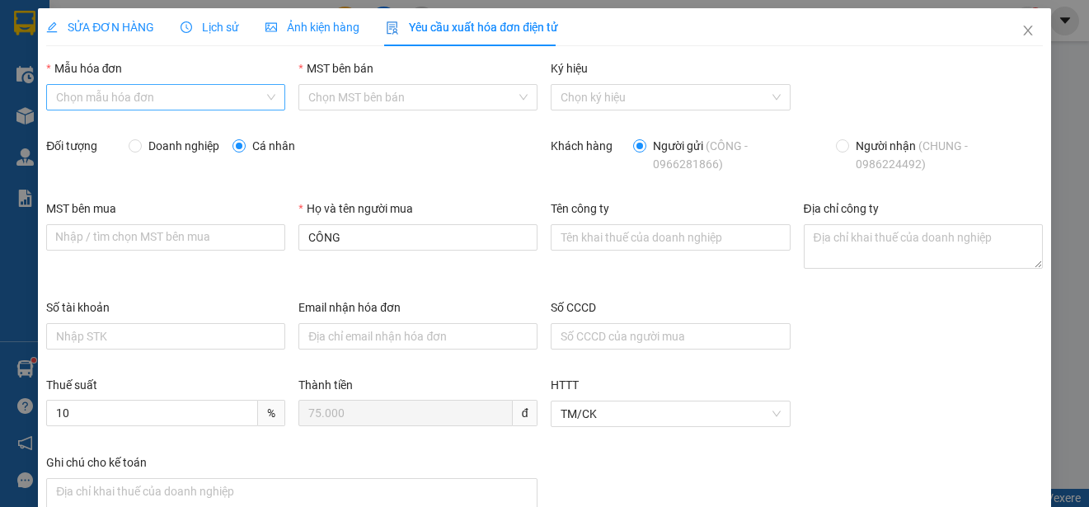
click at [172, 88] on input "Mẫu hóa đơn" at bounding box center [160, 97] width 208 height 25
click at [81, 134] on div "1C25MPN" at bounding box center [164, 130] width 216 height 18
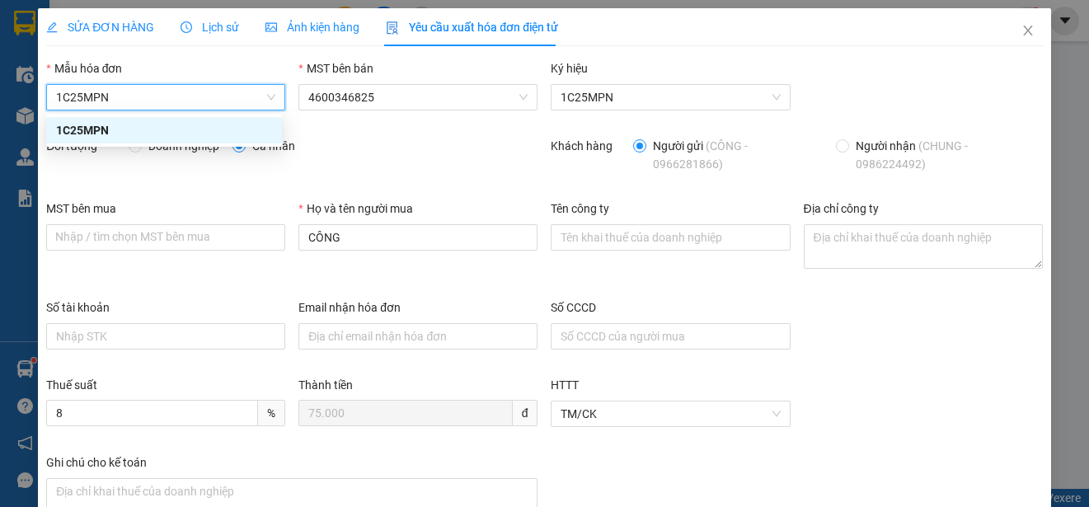
type input "8"
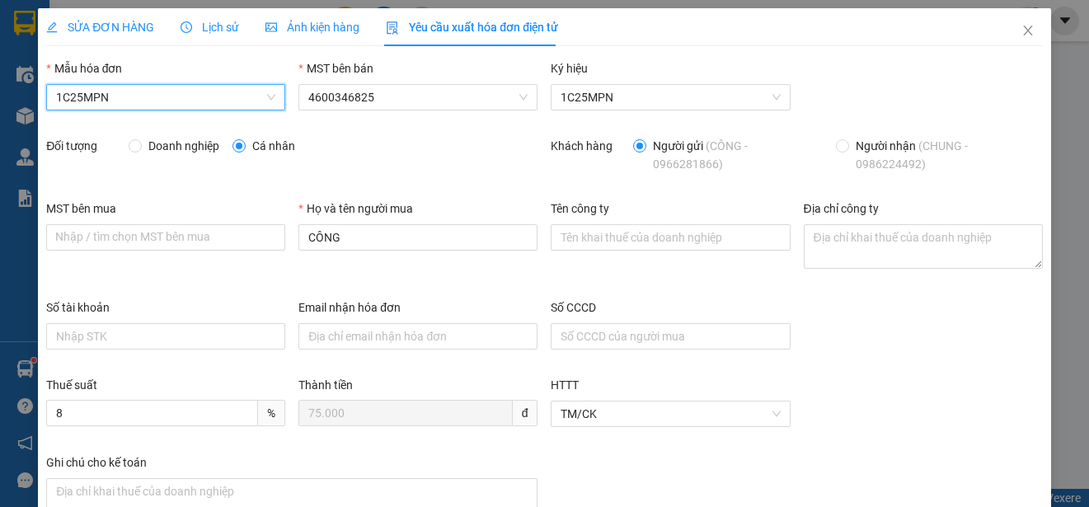
click at [163, 148] on span "Doanh nghiệp" at bounding box center [184, 146] width 84 height 18
click at [140, 148] on input "Doanh nghiệp" at bounding box center [135, 145] width 12 height 12
radio input "true"
radio input "false"
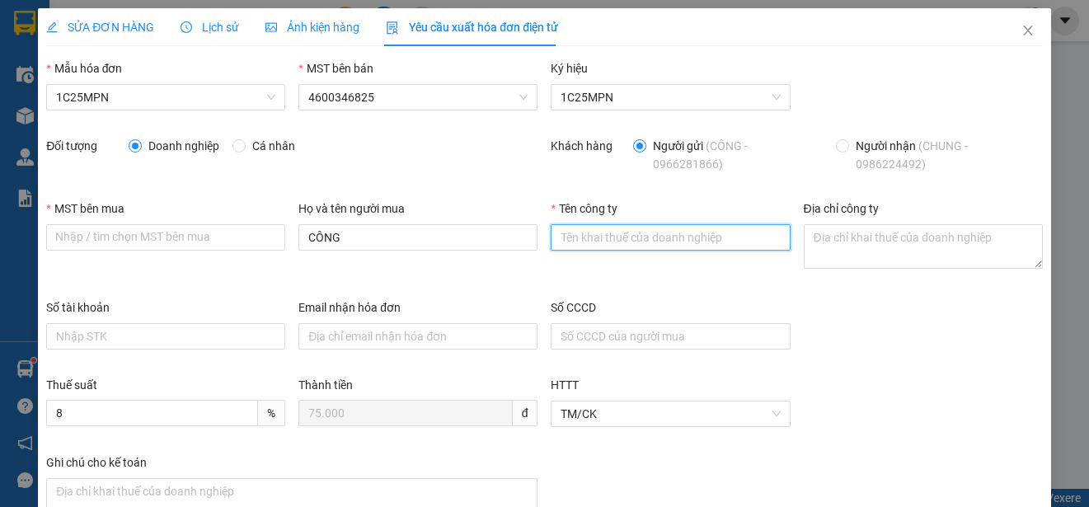
click at [562, 235] on input "Tên công ty" at bounding box center [670, 237] width 239 height 26
paste input "CÔNG TY CỔ PHẦN THƯƠNG MẠI - DỊCH VỤ PHONG VŨ"
type input "CÔNG TY CỔ PHẦN THƯƠNG MẠI - DỊCH VỤ PHONG VŨ"
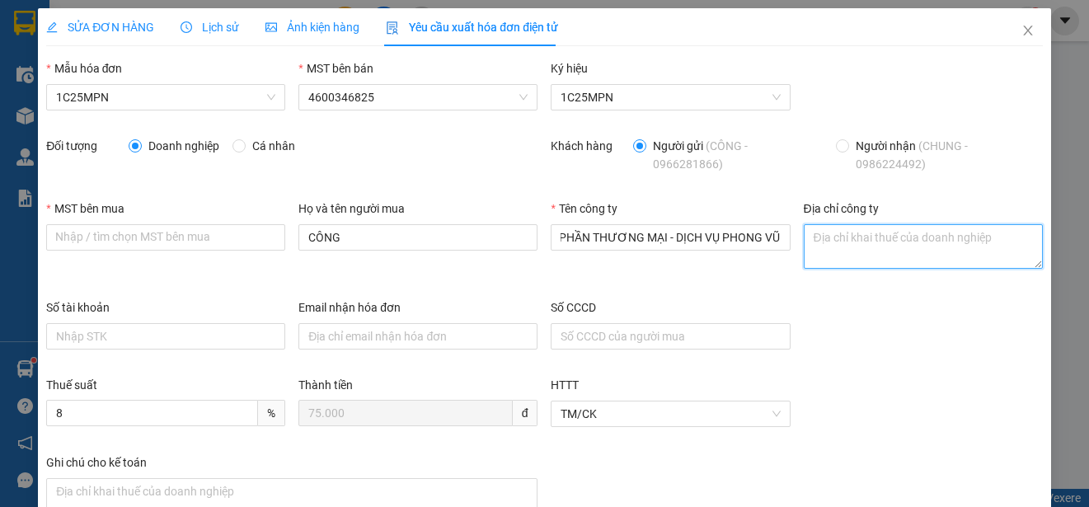
click at [824, 236] on textarea "Địa chỉ công ty" at bounding box center [923, 246] width 239 height 45
paste textarea "[STREET_ADDRESS][PHONE_NUMBER][PERSON_NAME]."
type textarea "[STREET_ADDRESS][PHONE_NUMBER][PERSON_NAME]."
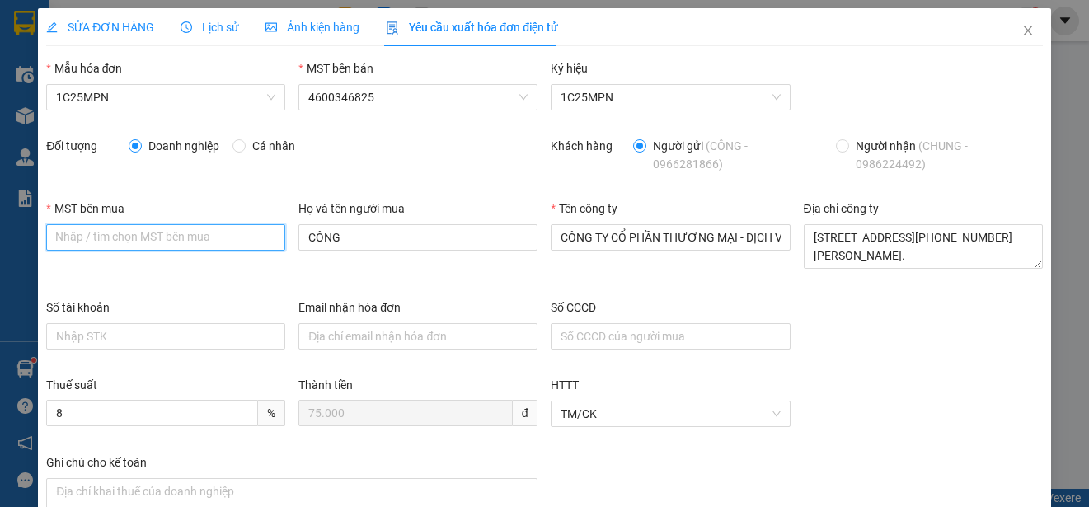
click at [59, 234] on input "MST bên mua" at bounding box center [165, 237] width 239 height 26
paste input "0304998358"
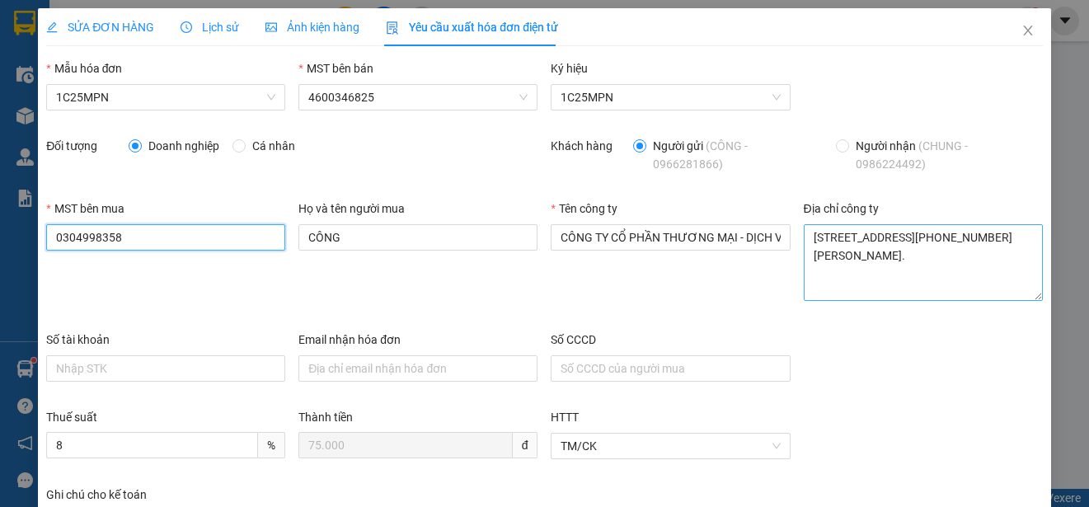
scroll to position [0, 0]
drag, startPoint x: 1027, startPoint y: 262, endPoint x: 1029, endPoint y: 294, distance: 32.3
click at [1029, 294] on textarea "[STREET_ADDRESS][PHONE_NUMBER][PERSON_NAME]." at bounding box center [923, 262] width 239 height 77
type input "0304998358"
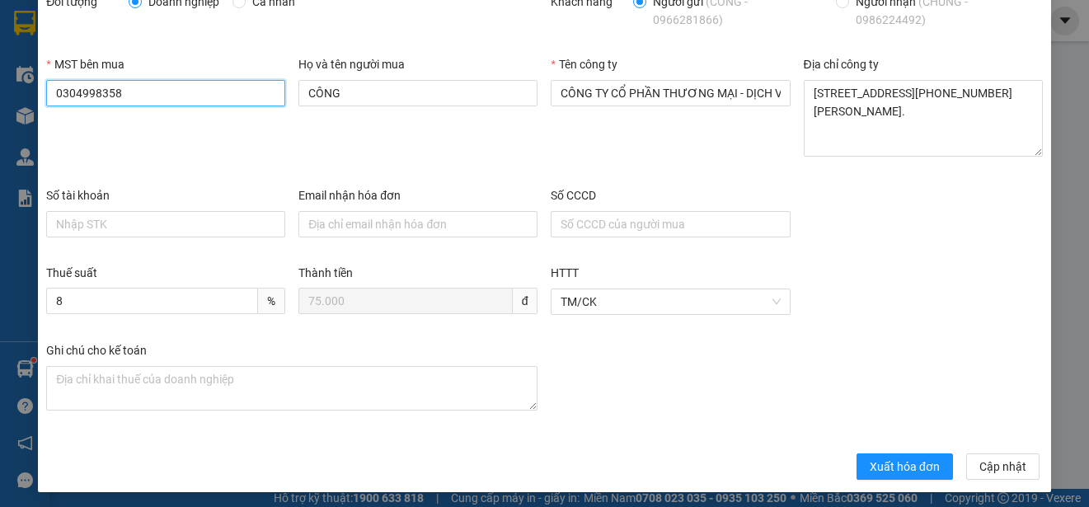
scroll to position [149, 0]
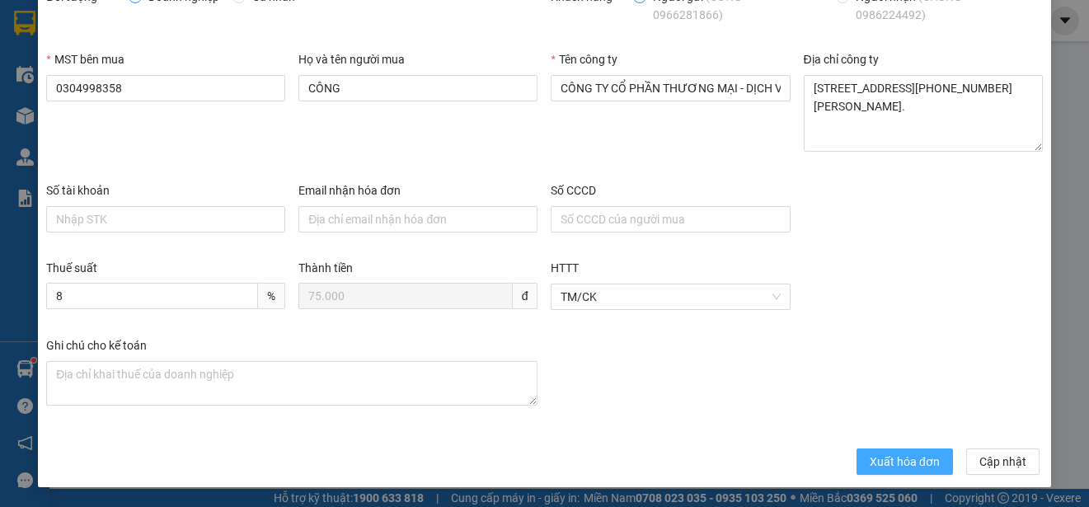
click at [882, 463] on span "Xuất hóa đơn" at bounding box center [905, 462] width 70 height 18
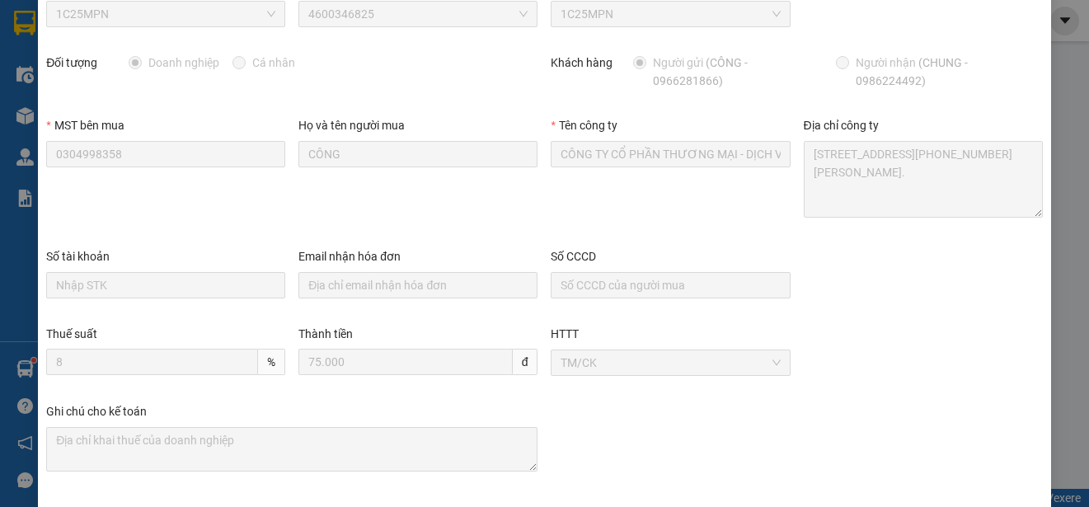
scroll to position [0, 0]
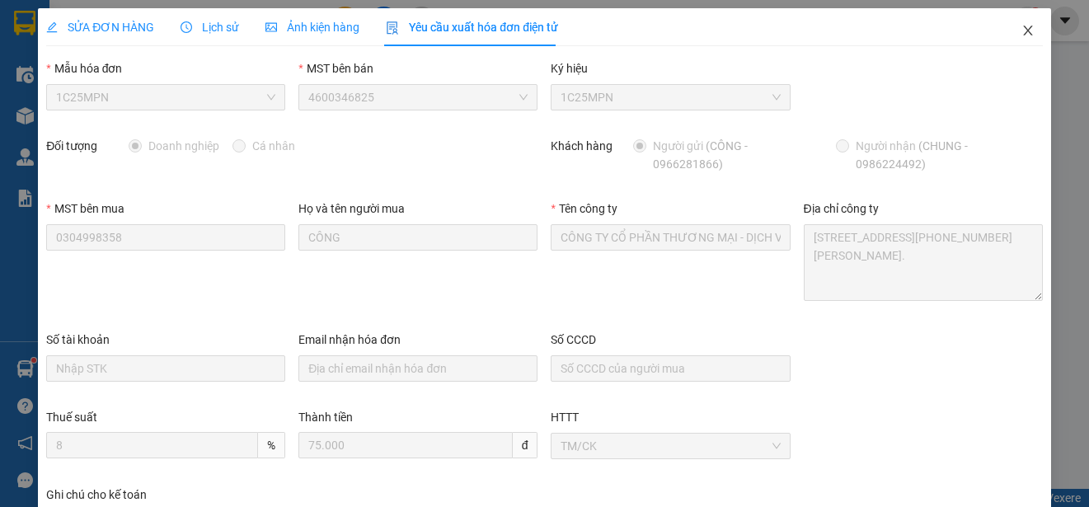
click at [1013, 22] on span "Close" at bounding box center [1028, 31] width 46 height 46
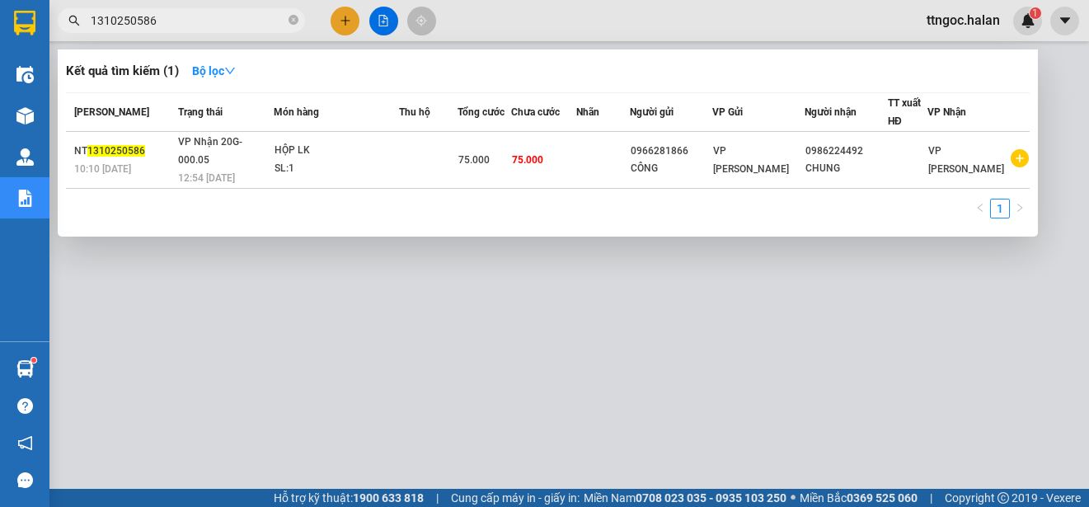
drag, startPoint x: 172, startPoint y: 23, endPoint x: 134, endPoint y: 24, distance: 37.1
click at [134, 24] on input "1310250586" at bounding box center [188, 21] width 195 height 18
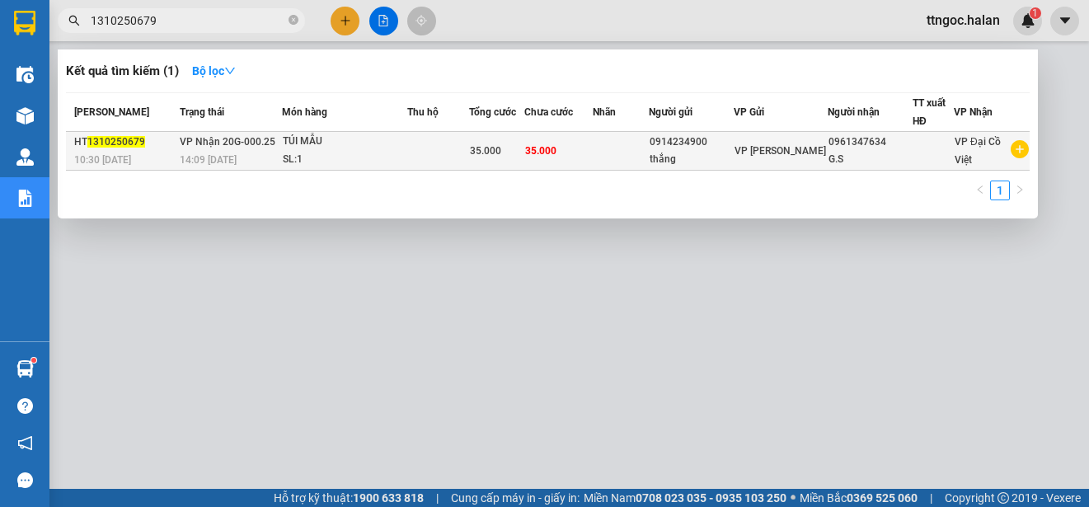
type input "1310250679"
click at [89, 144] on span "1310250679" at bounding box center [116, 142] width 58 height 12
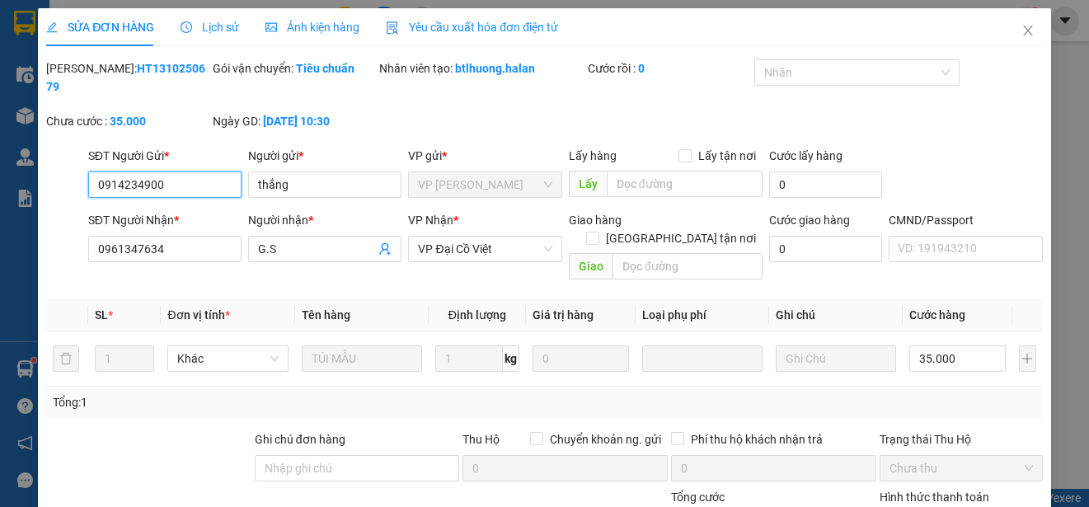
type input "0914234900"
type input "thắng"
type input "0961347634"
type input "G.S"
type input "0"
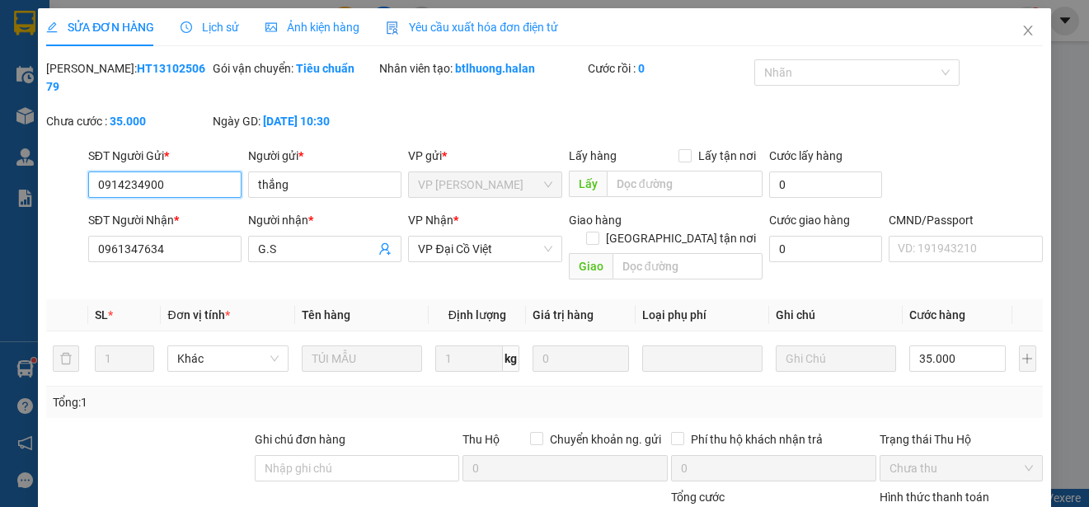
type input "35.000"
click at [481, 28] on span "Yêu cầu xuất hóa đơn điện tử" at bounding box center [472, 27] width 172 height 13
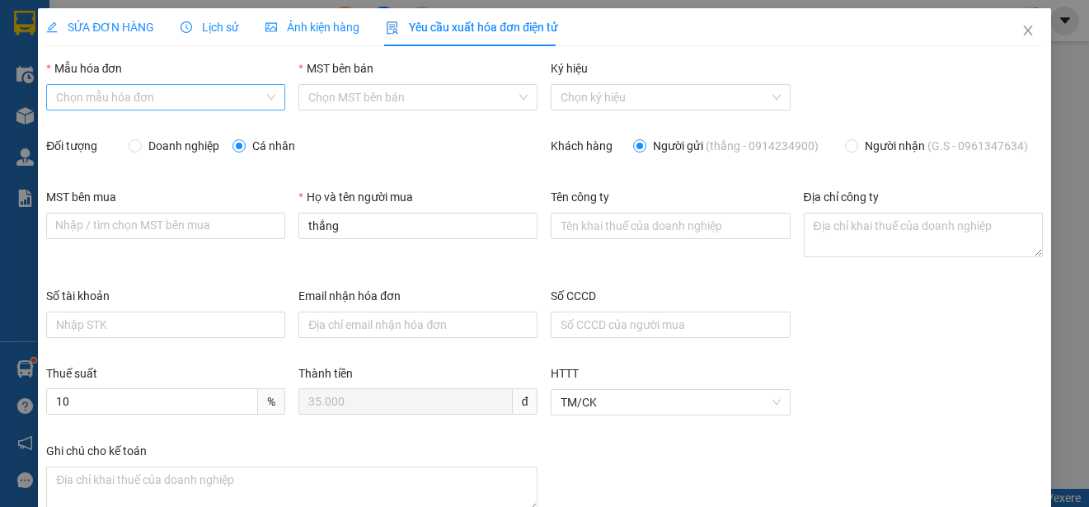
click at [183, 101] on input "Mẫu hóa đơn" at bounding box center [160, 97] width 208 height 25
click at [114, 127] on div "1C25MPN" at bounding box center [164, 130] width 216 height 18
type input "8"
click at [146, 145] on span "Doanh nghiệp" at bounding box center [184, 146] width 84 height 18
click at [140, 145] on input "Doanh nghiệp" at bounding box center [135, 145] width 12 height 12
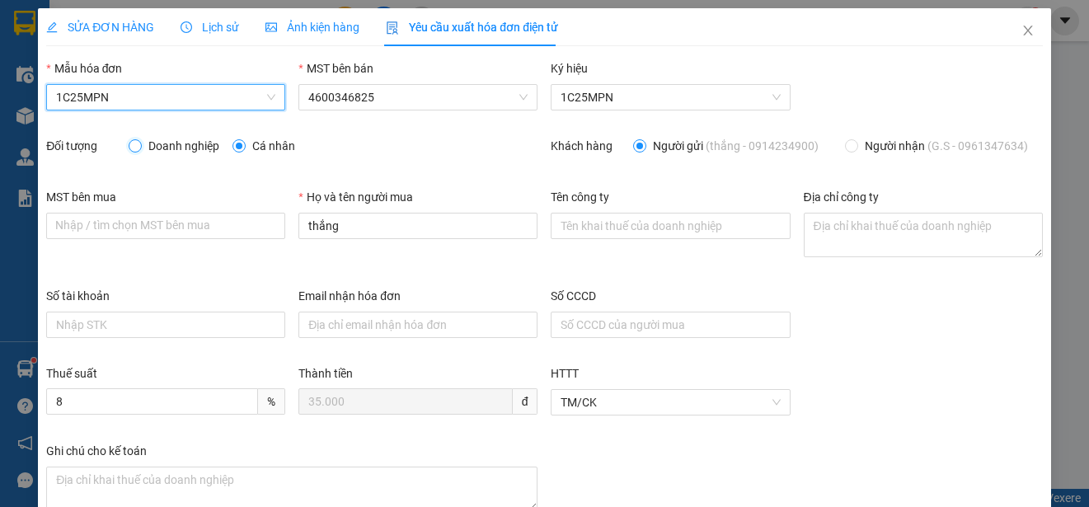
radio input "true"
radio input "false"
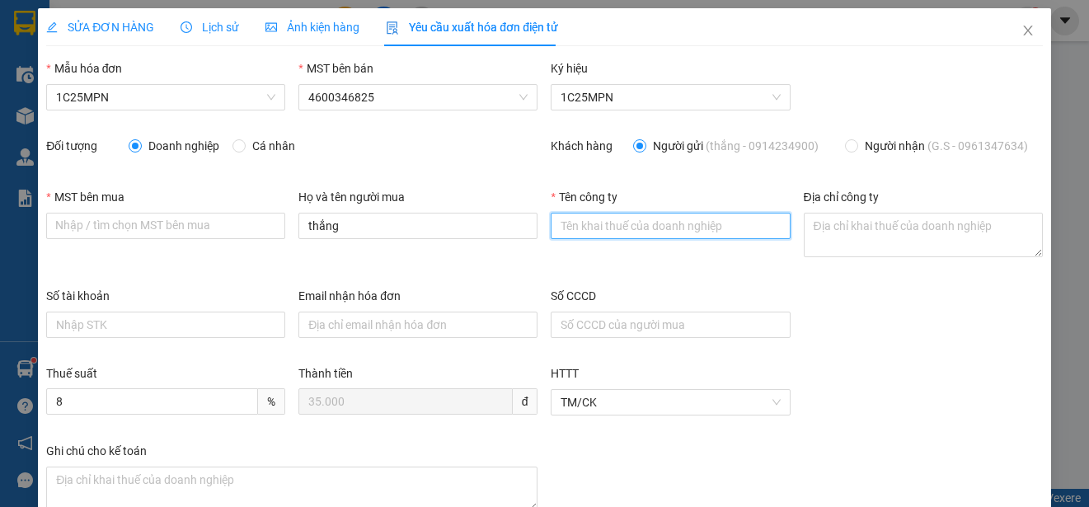
click at [624, 229] on input "Tên công ty" at bounding box center [670, 226] width 239 height 26
paste input "CÔNG TY TNHH GENE SOLUTIONS LAB"
type input "CÔNG TY TNHH GENE SOLUTIONS LAB"
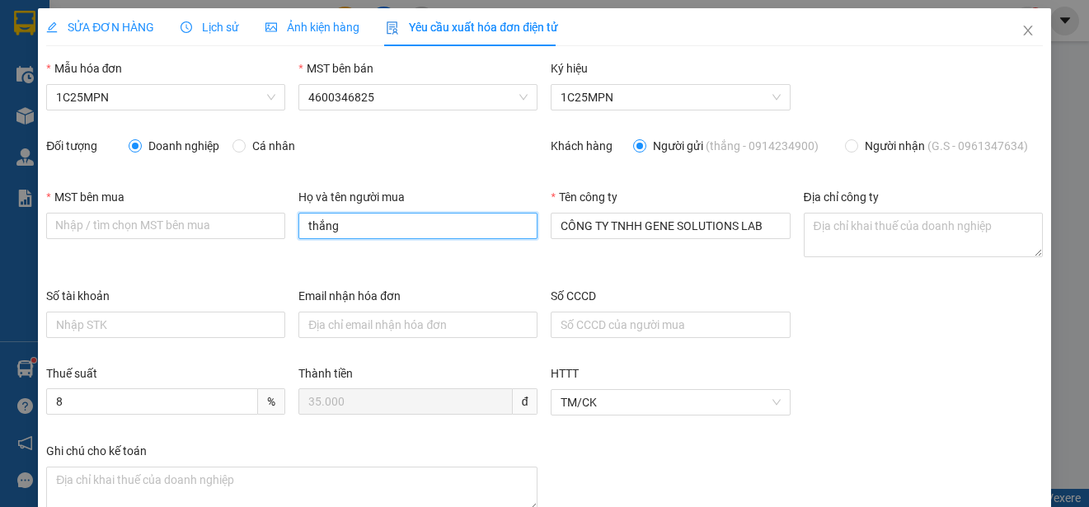
click at [348, 225] on input "thắng" at bounding box center [418, 226] width 239 height 26
paste input "CÔNG TY TNHH GENE SOLUTIONS LAB"
type input "CÔNG TY TNHH GENE SOLUTIONS LAB"
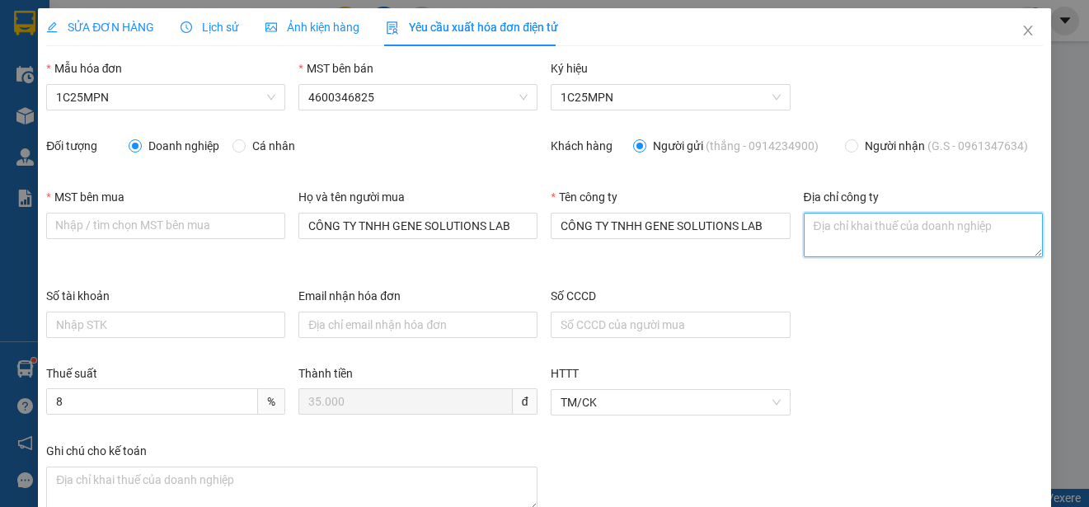
click at [847, 237] on textarea "Địa chỉ công ty" at bounding box center [923, 235] width 239 height 45
paste textarea "Tầng 3, phòng 301, Tòa nhà WMC, [STREET_ADDRESS]."
type textarea "Tầng 3, phòng 301, Tòa nhà WMC, [STREET_ADDRESS]."
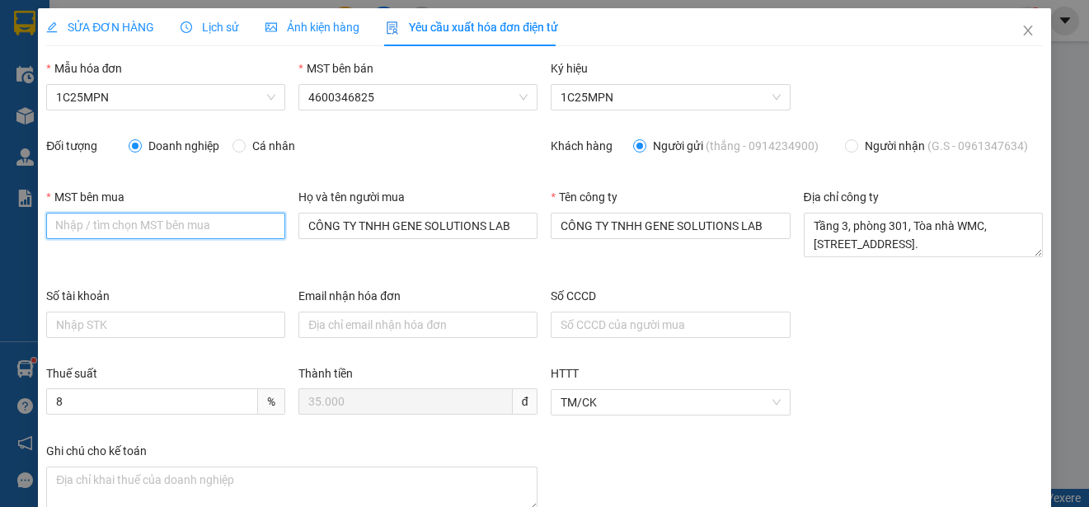
click at [60, 227] on input "MST bên mua" at bounding box center [165, 226] width 239 height 26
paste input "0315977568"
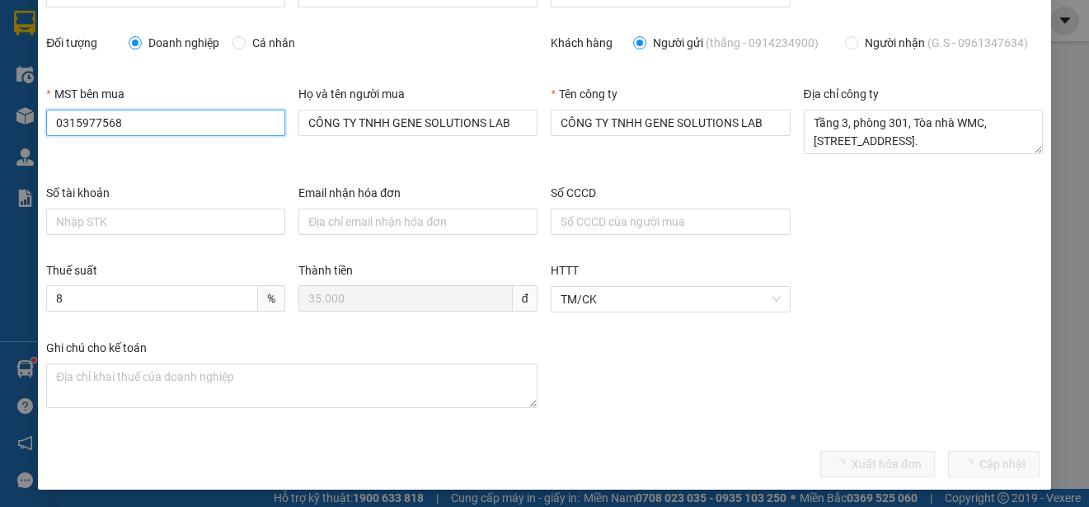
scroll to position [106, 0]
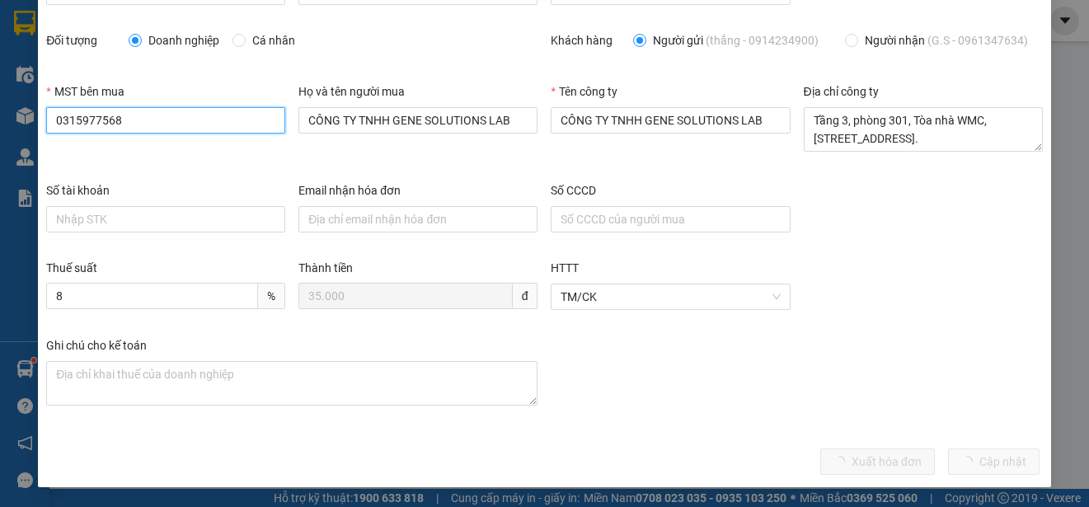
click at [148, 122] on input "0315977568" at bounding box center [165, 120] width 239 height 26
type input "0315977568"
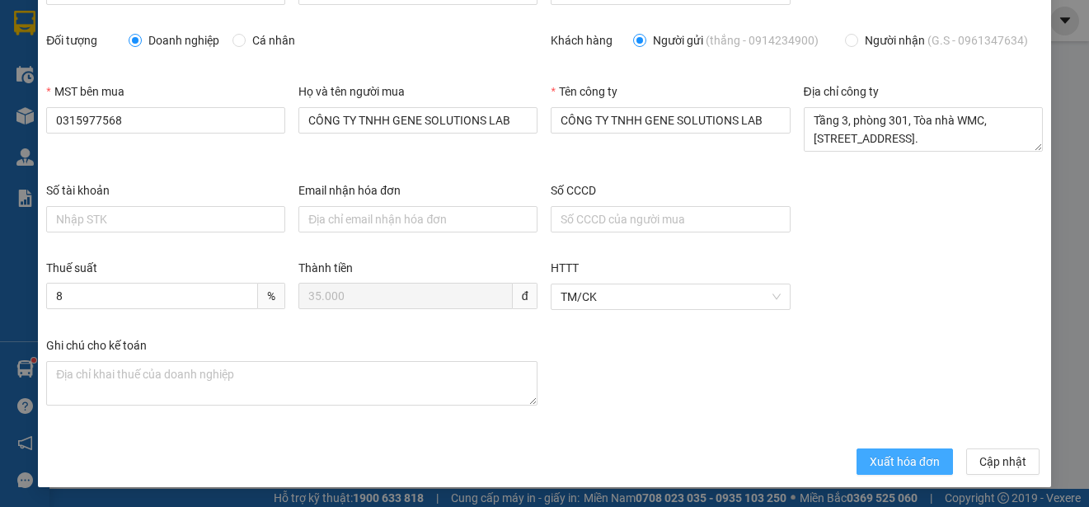
click at [885, 459] on span "Xuất hóa đơn" at bounding box center [905, 462] width 70 height 18
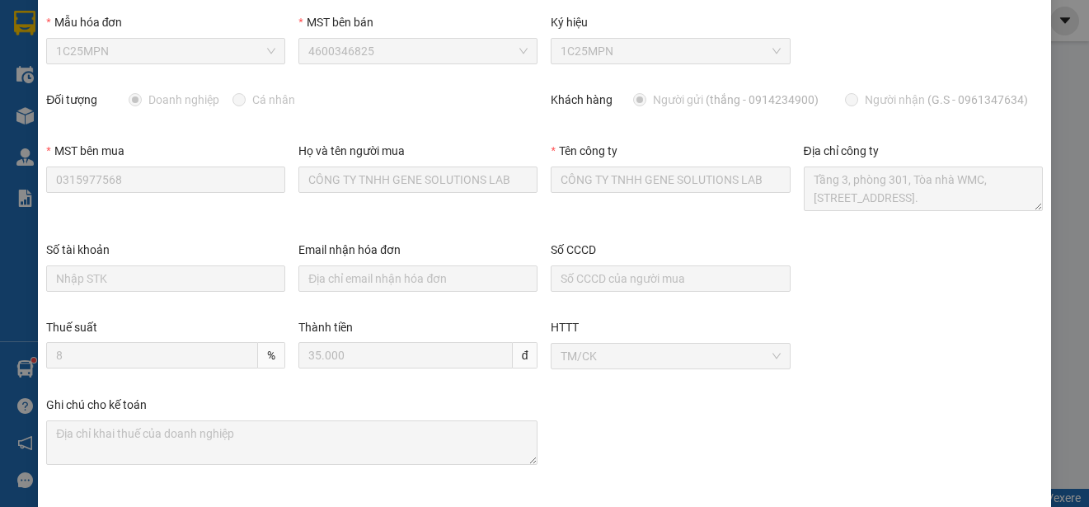
scroll to position [0, 0]
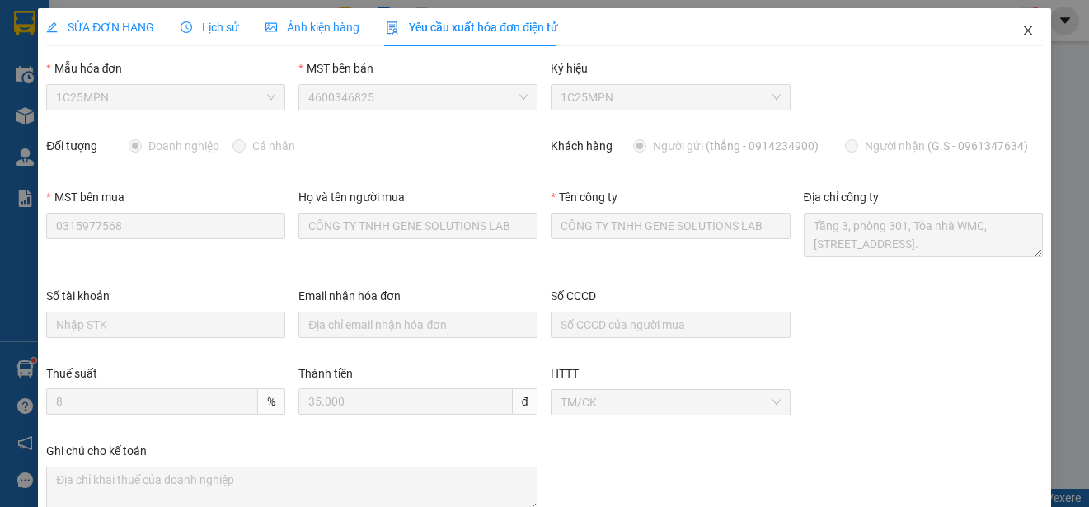
click at [1022, 27] on icon "close" at bounding box center [1028, 30] width 13 height 13
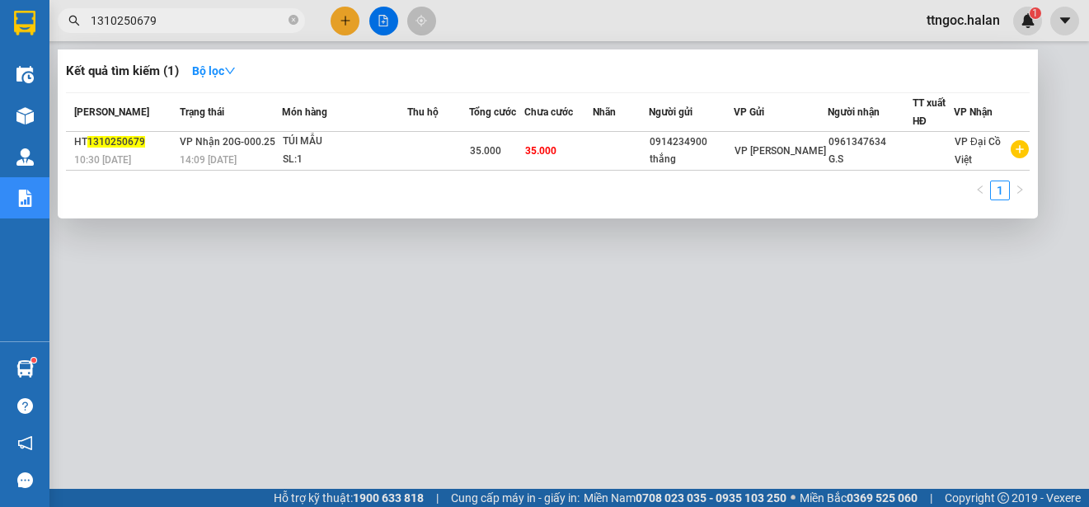
drag, startPoint x: 179, startPoint y: 20, endPoint x: 129, endPoint y: 16, distance: 49.6
click at [129, 16] on input "1310250679" at bounding box center [188, 21] width 195 height 18
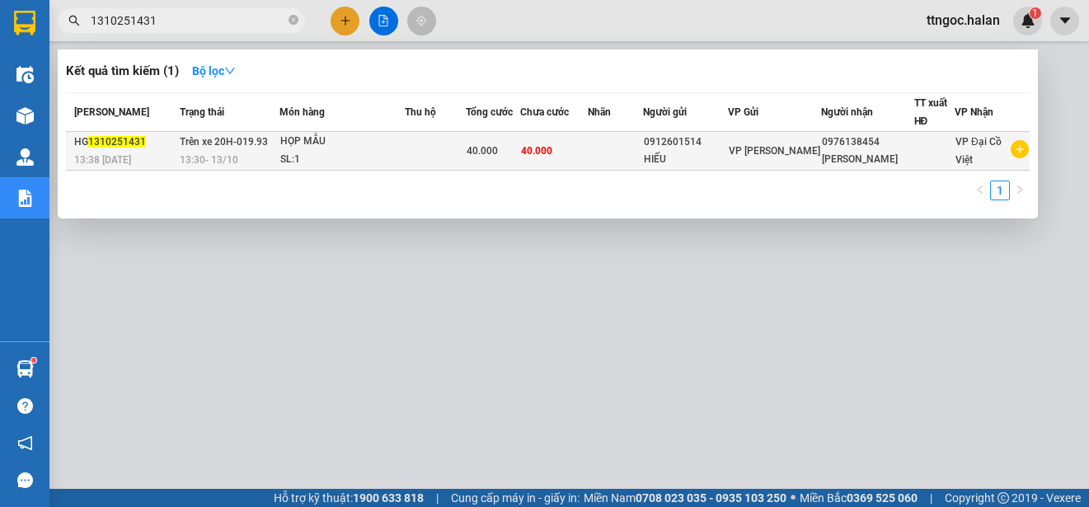
type input "1310251431"
click at [129, 147] on span "1310251431" at bounding box center [117, 142] width 58 height 12
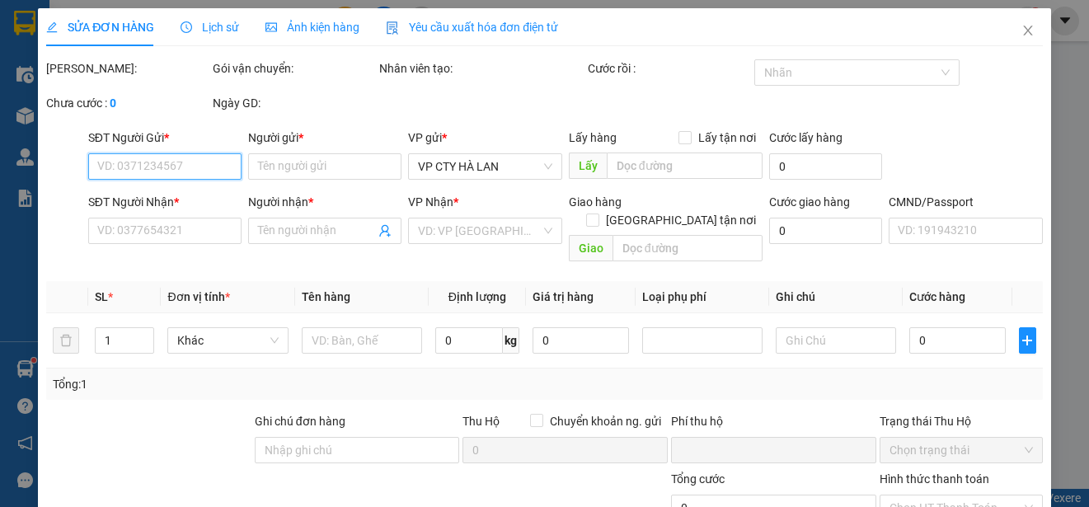
type input "0912601514"
type input "HIẾU"
type input "0976138454"
type input "[PERSON_NAME]"
type input "0"
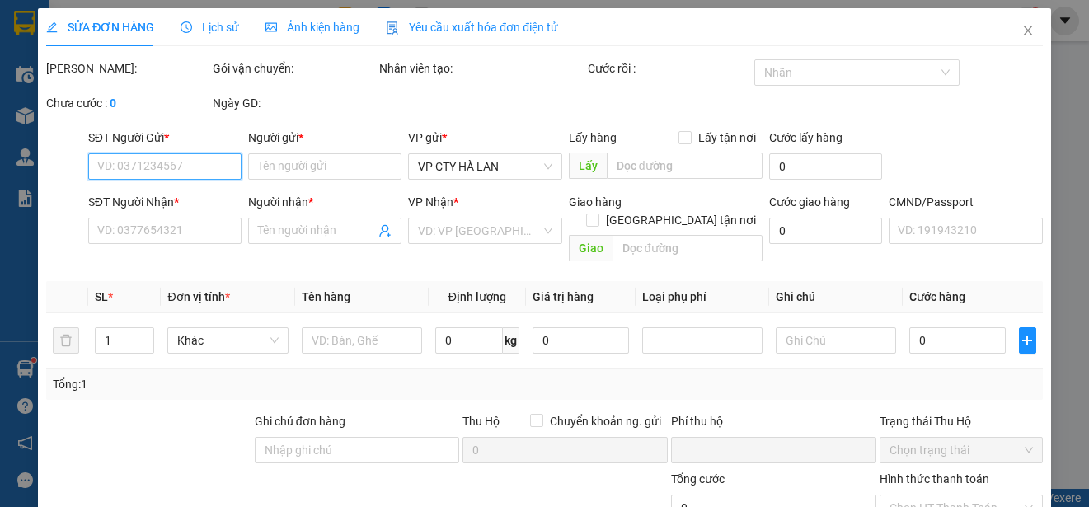
type input "40.000"
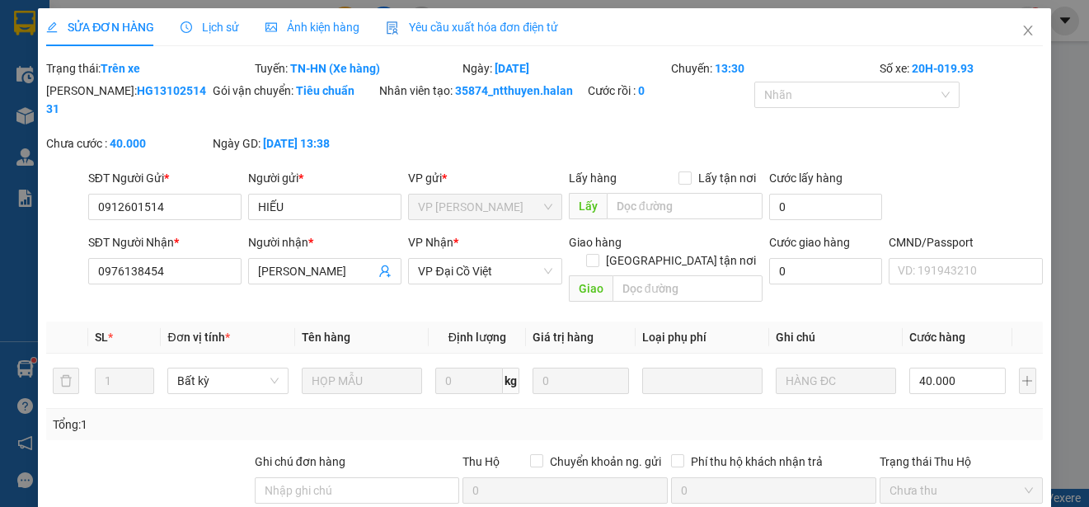
click at [505, 22] on span "Yêu cầu xuất hóa đơn điện tử" at bounding box center [472, 27] width 172 height 13
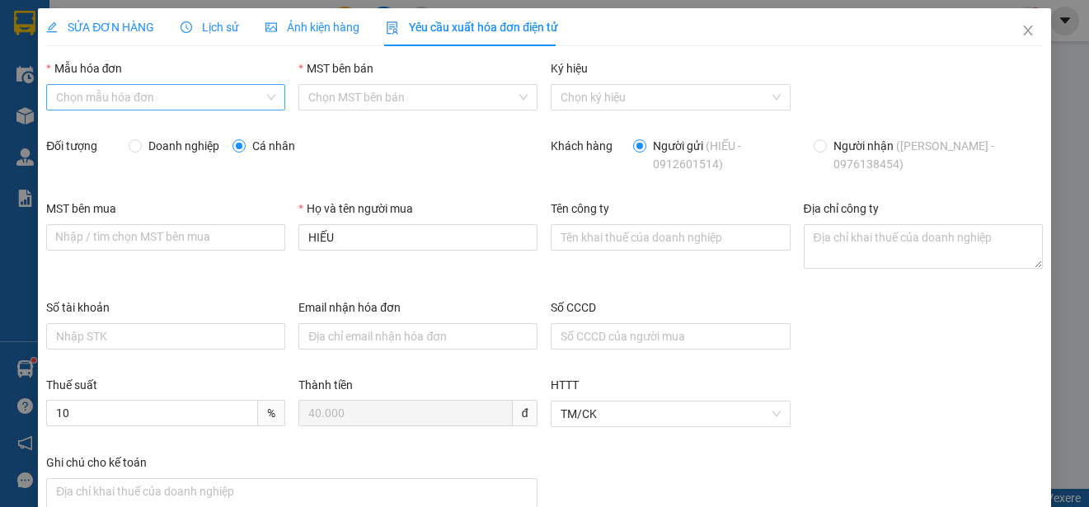
click at [262, 91] on div "Chọn mẫu hóa đơn" at bounding box center [165, 97] width 239 height 26
click at [130, 134] on div "1C25MPN" at bounding box center [164, 130] width 216 height 18
type input "8"
click at [158, 147] on span "Doanh nghiệp" at bounding box center [184, 146] width 84 height 18
click at [140, 147] on input "Doanh nghiệp" at bounding box center [135, 145] width 12 height 12
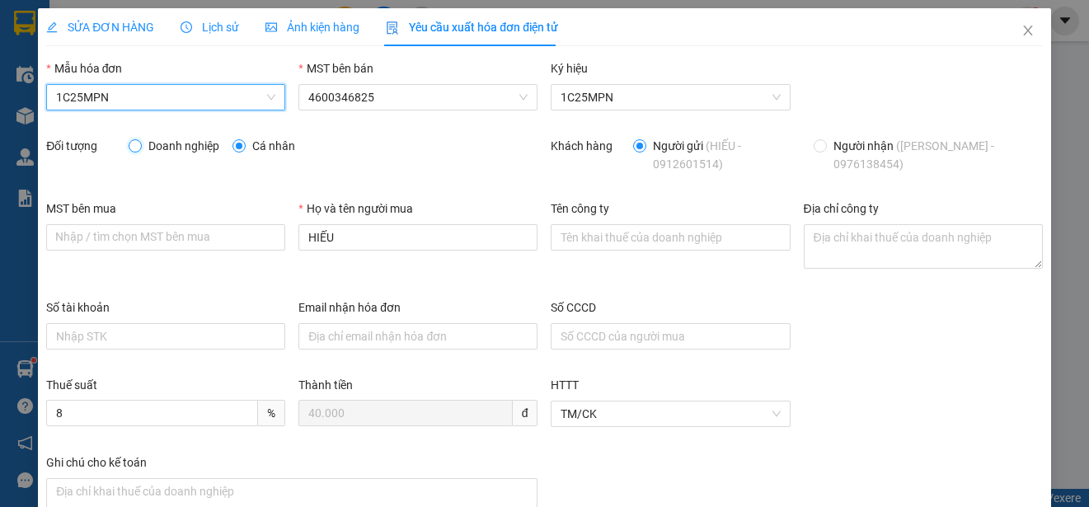
radio input "true"
radio input "false"
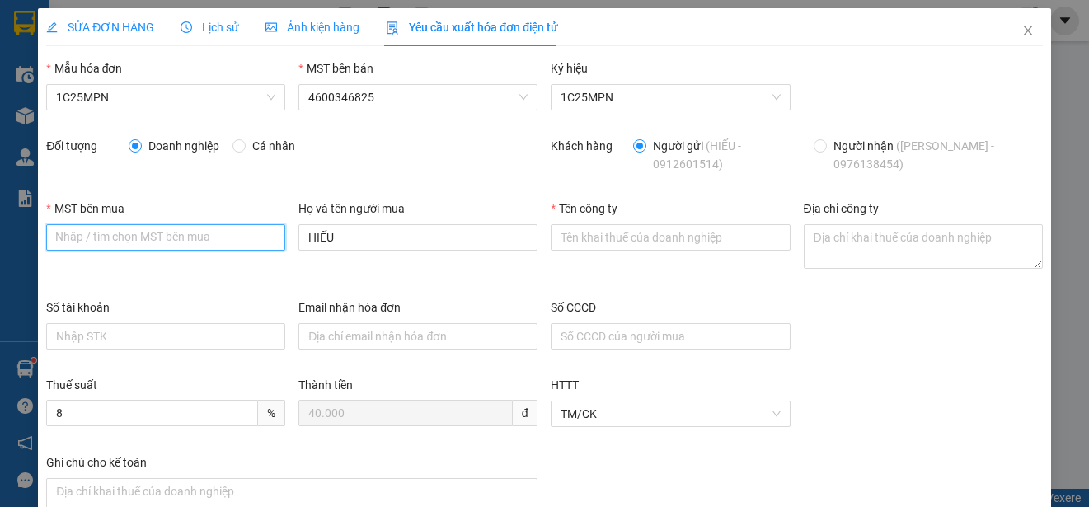
click at [101, 228] on input "MST bên mua" at bounding box center [165, 237] width 239 height 26
paste input "0315977568"
type input "0315977568"
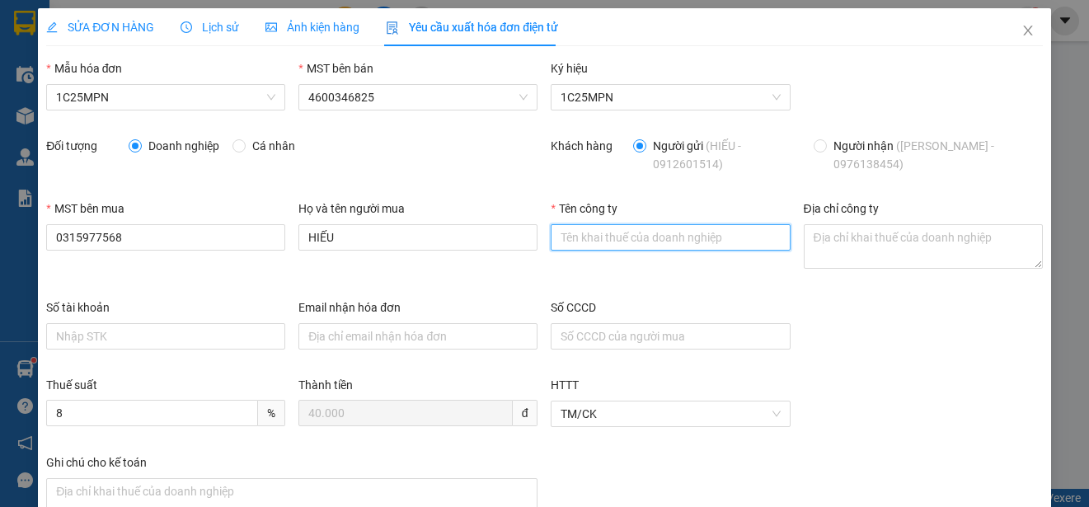
click at [583, 233] on input "Tên công ty" at bounding box center [670, 237] width 239 height 26
paste input "CÔNG TY TNHH GENE SOLUTIONS LAB"
type input "CÔNG TY TNHH GENE SOLUTIONS LAB"
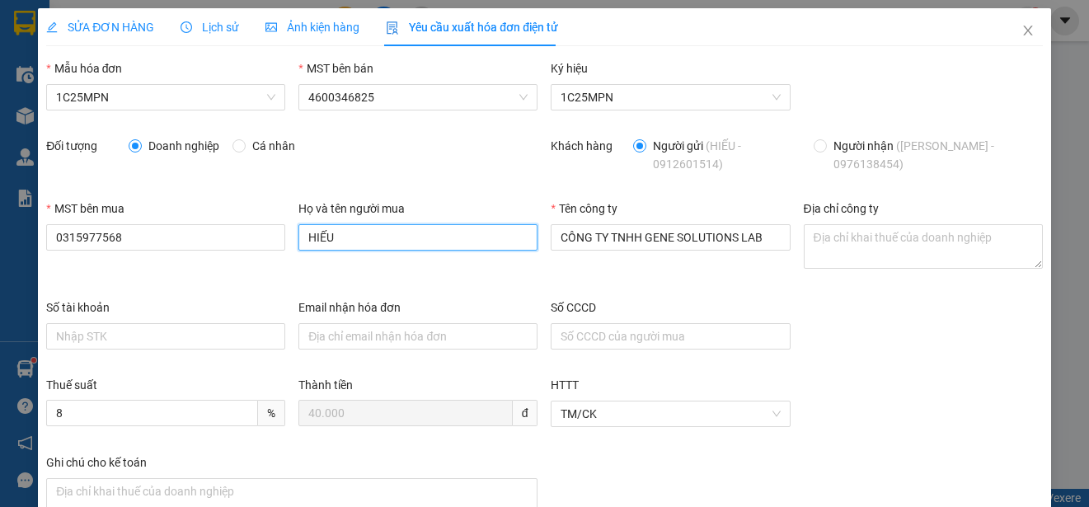
click at [353, 240] on input "HIẾU" at bounding box center [418, 237] width 239 height 26
click at [353, 239] on input "HIẾU" at bounding box center [418, 237] width 239 height 26
paste input "CÔNG TY TNHH GENE SOLUTIONS LAB"
type input "CÔNG TY TNHH GENE SOLUTIONS LAB"
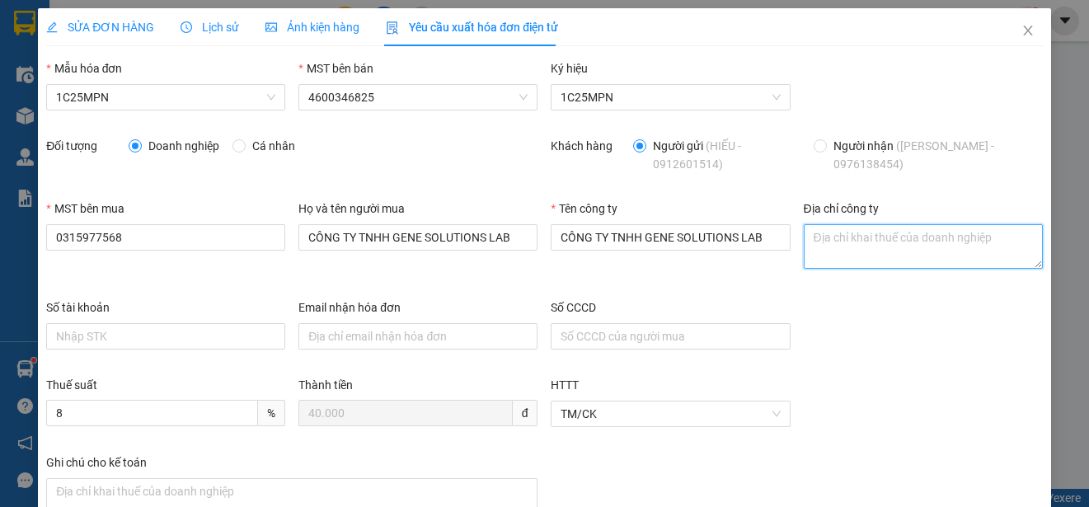
click at [851, 235] on textarea "Địa chỉ công ty" at bounding box center [923, 246] width 239 height 45
paste textarea "Tầng 3, phòng 301, Tòa nhà WMC, [STREET_ADDRESS]."
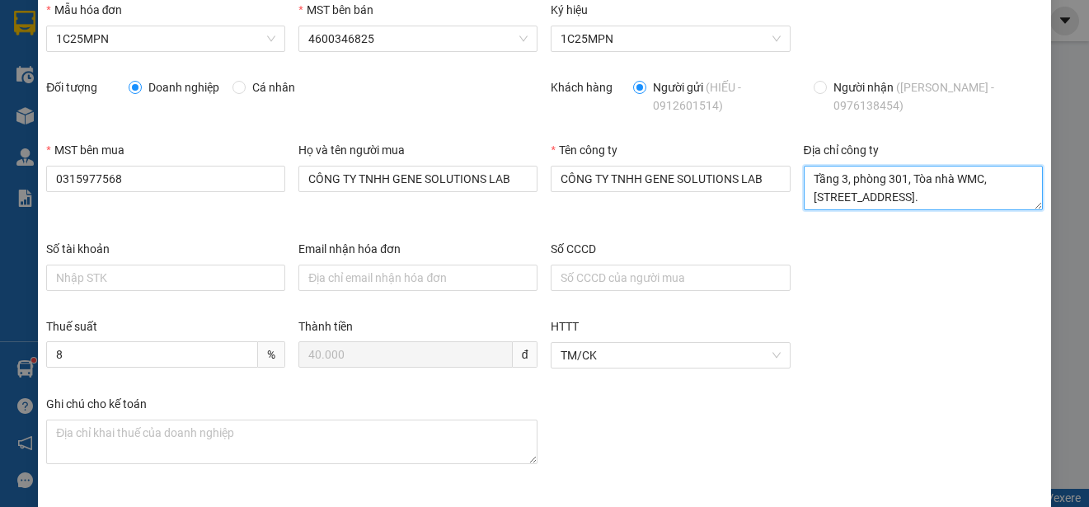
scroll to position [117, 0]
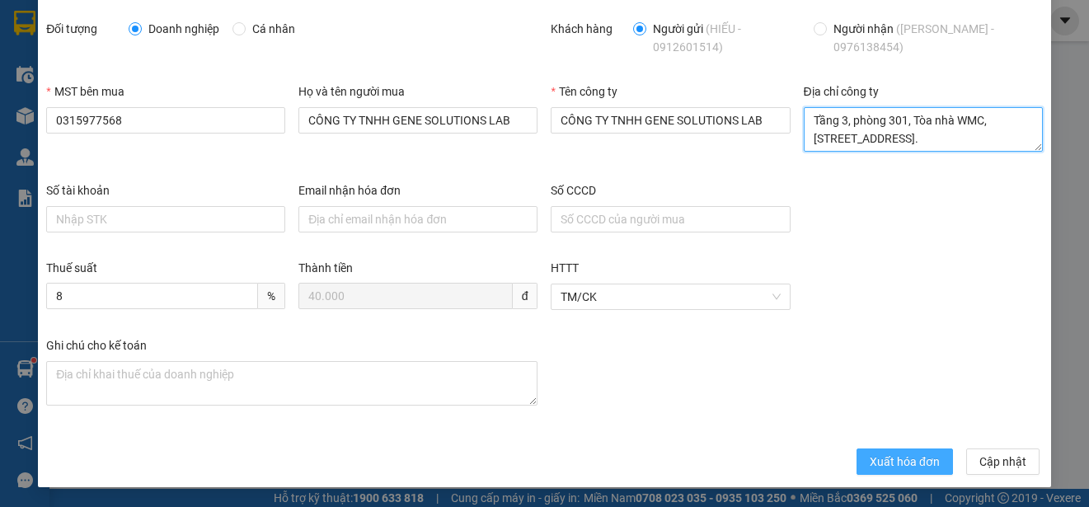
type textarea "Tầng 3, phòng 301, Tòa nhà WMC, [STREET_ADDRESS]."
click at [900, 449] on button "Xuất hóa đơn" at bounding box center [905, 462] width 96 height 26
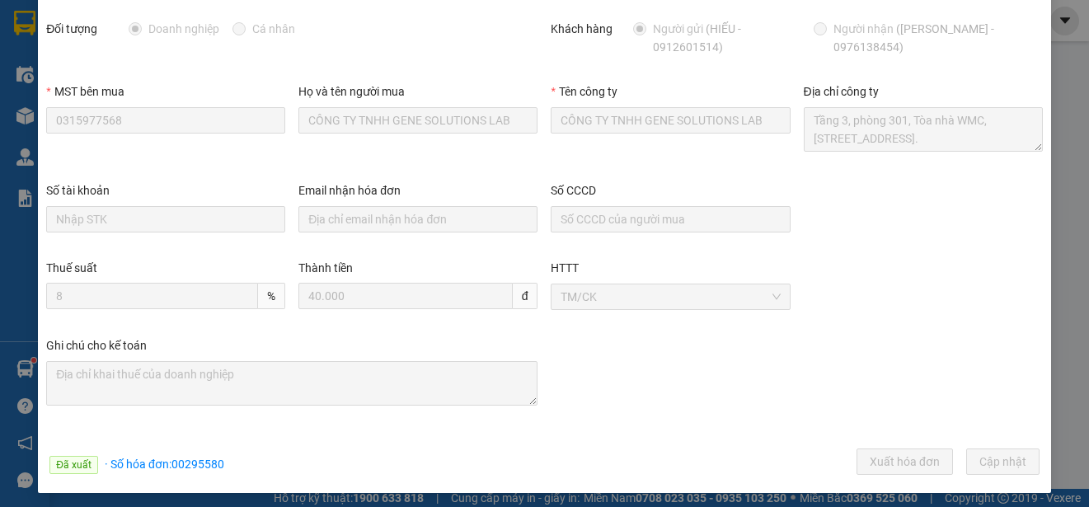
scroll to position [0, 0]
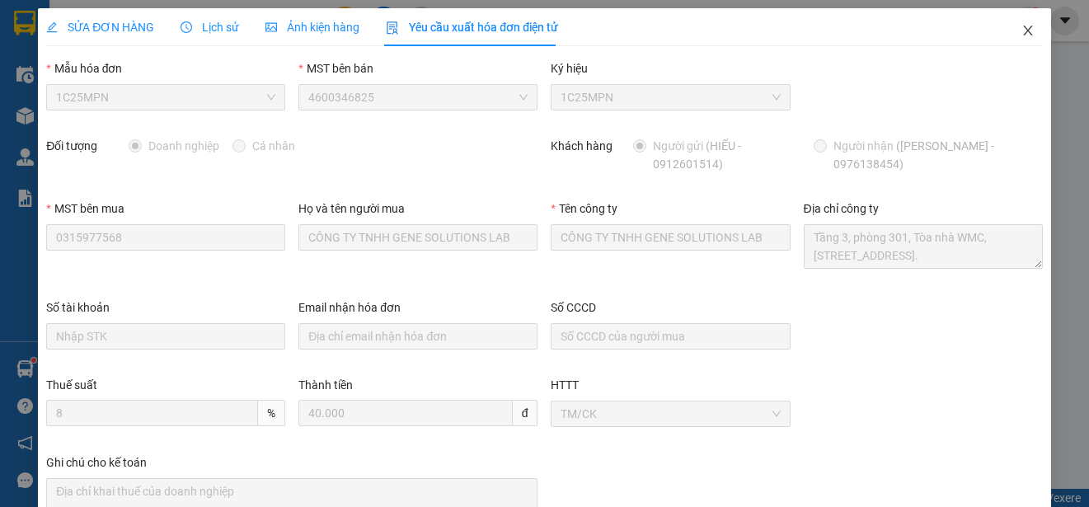
click at [1024, 30] on icon "close" at bounding box center [1028, 31] width 9 height 10
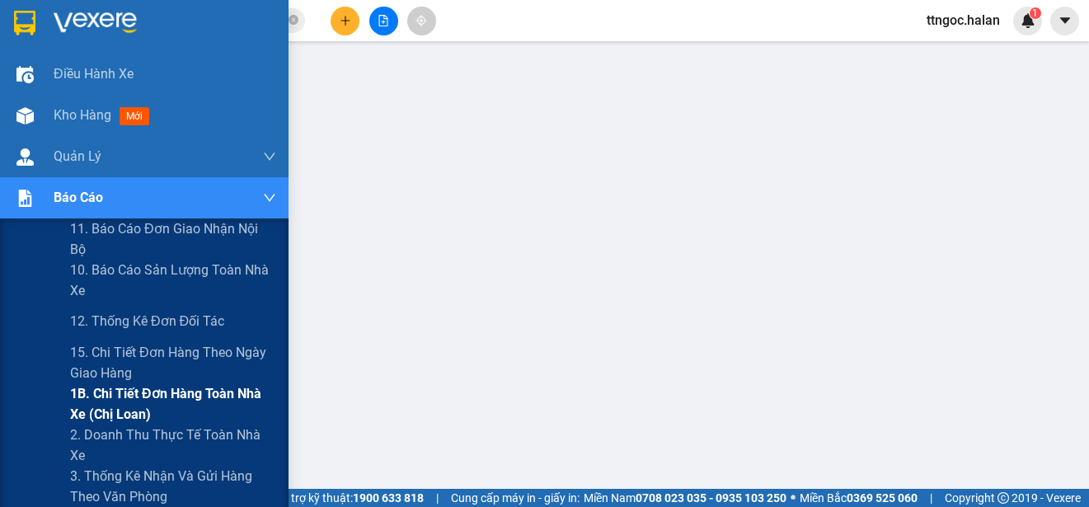
click at [114, 397] on span "1B. Chi tiết đơn hàng toàn nhà xe (chị loan)" at bounding box center [173, 404] width 206 height 41
